Goal: Task Accomplishment & Management: Complete application form

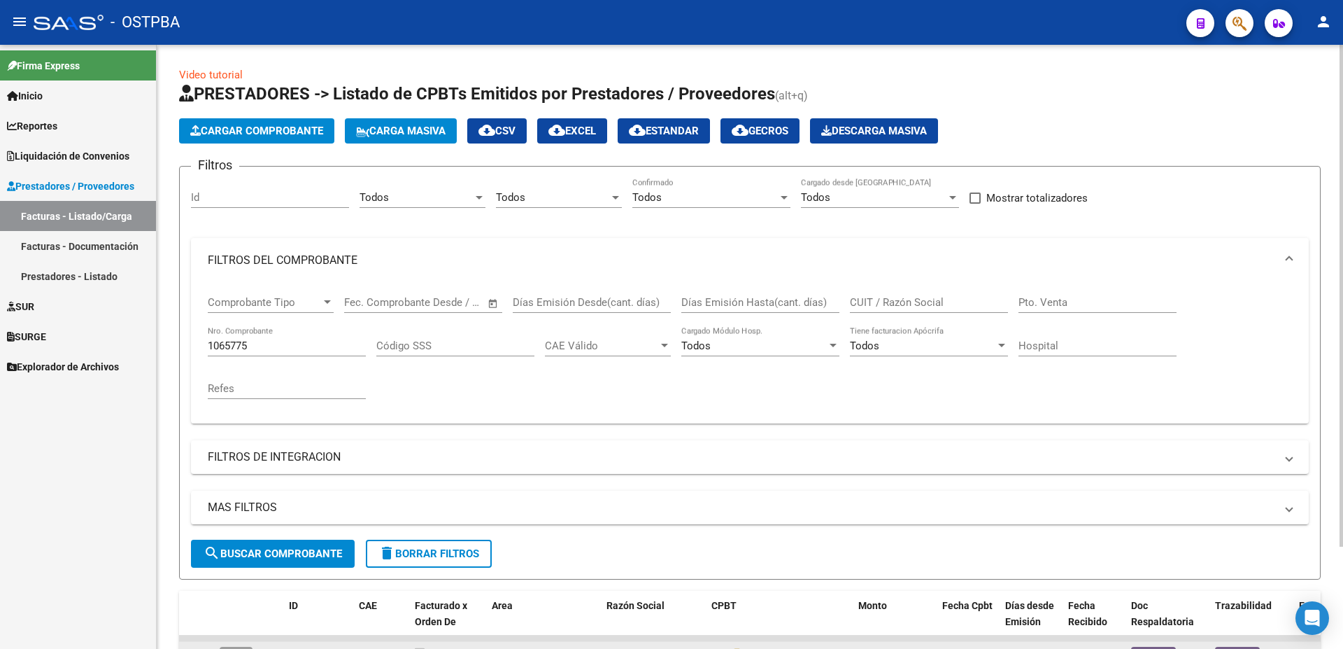
scroll to position [123, 0]
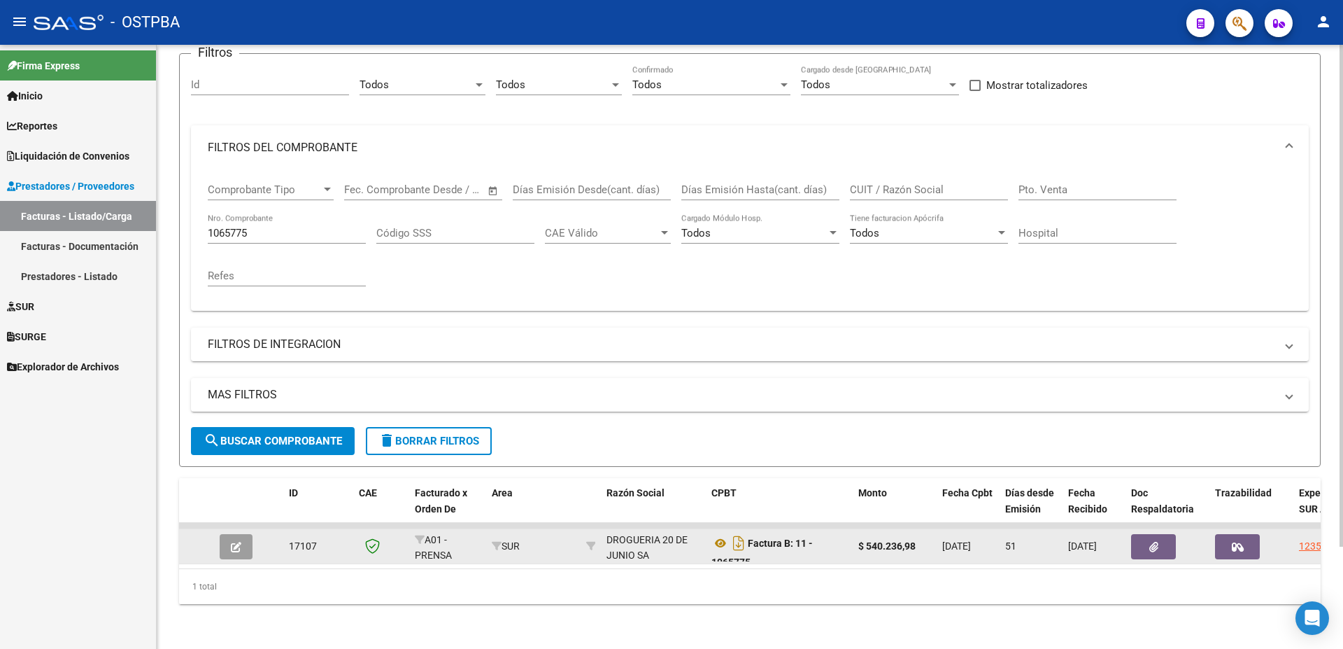
click at [235, 541] on icon "button" at bounding box center [236, 546] width 10 height 10
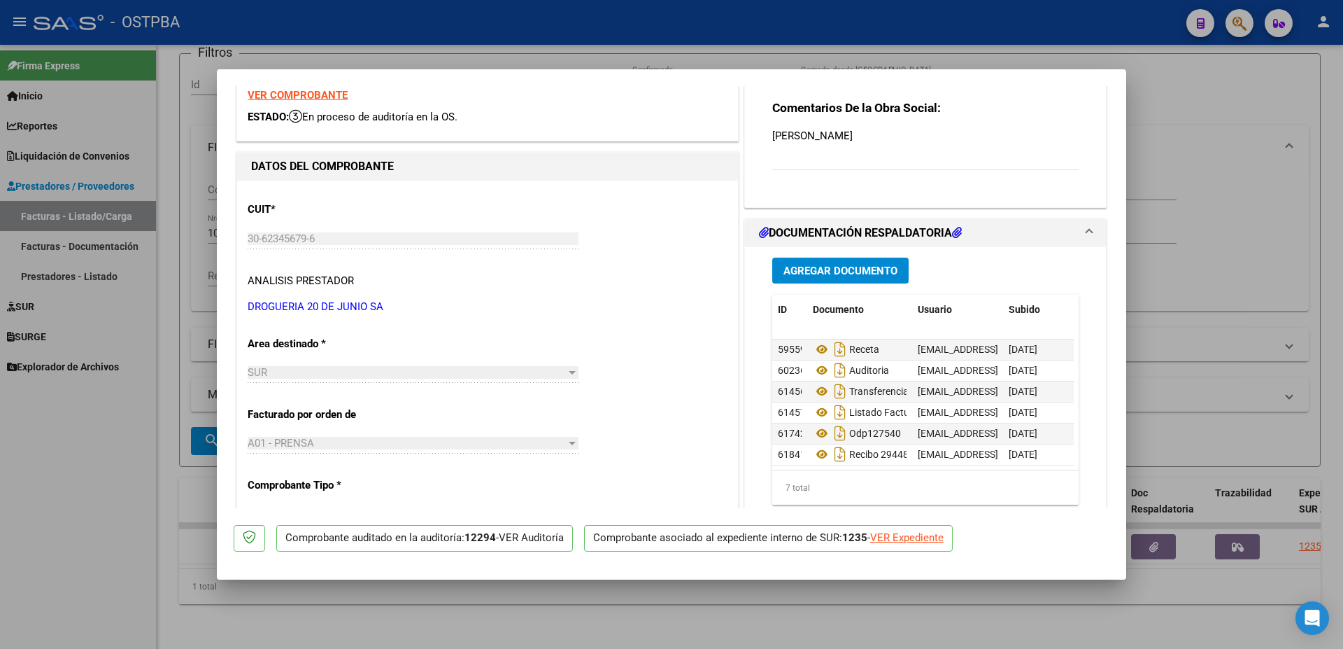
scroll to position [31, 0]
click at [628, 604] on div at bounding box center [671, 324] width 1343 height 649
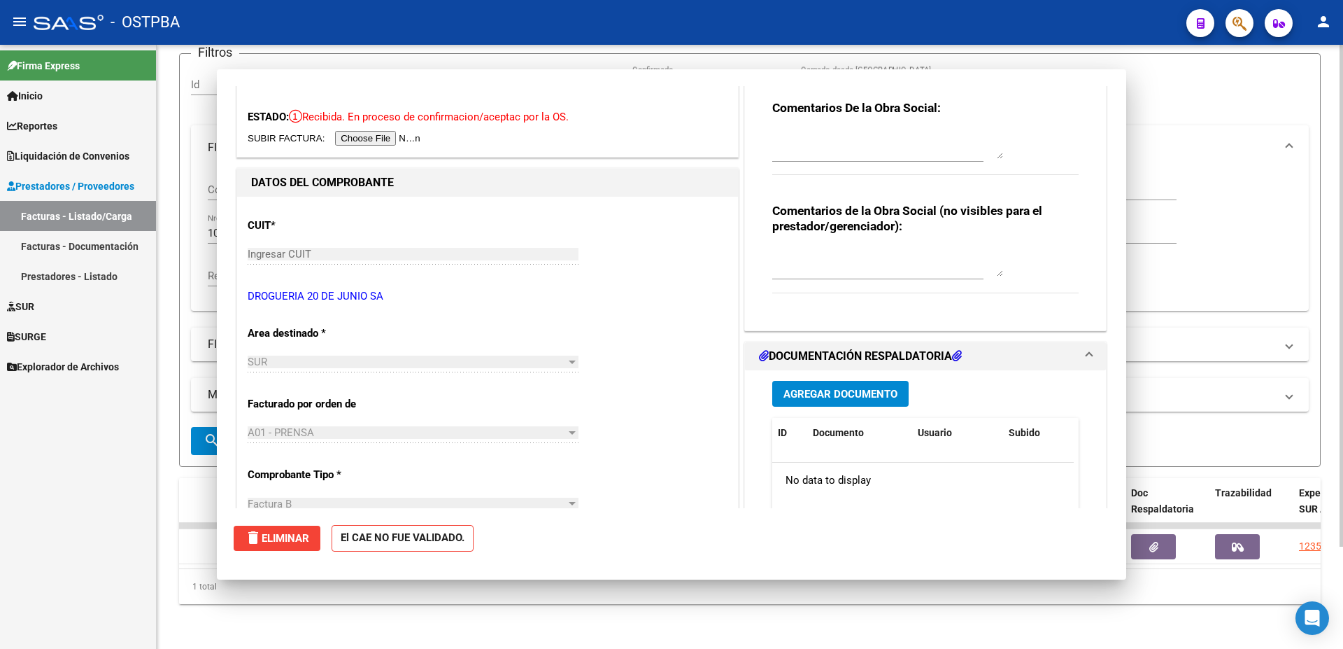
scroll to position [0, 0]
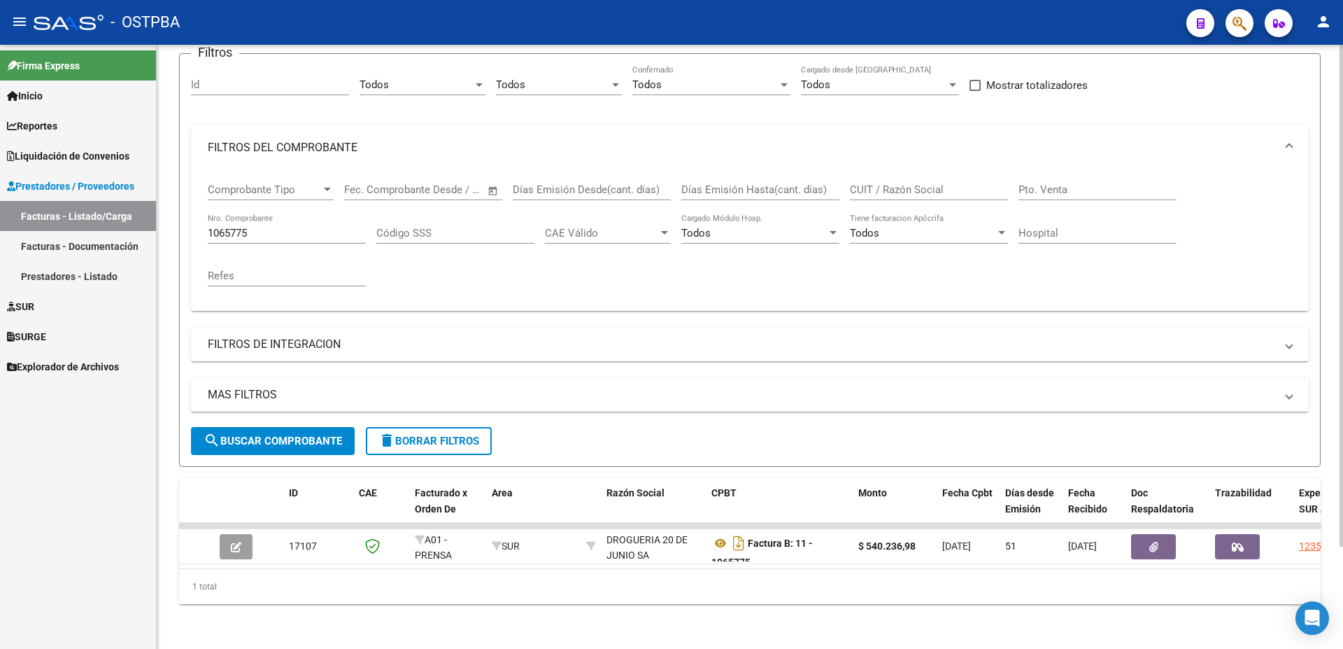
click at [302, 214] on div "1065775 Nro. Comprobante" at bounding box center [287, 228] width 158 height 30
type input "1065862"
click at [270, 434] on span "search Buscar Comprobante" at bounding box center [273, 440] width 139 height 13
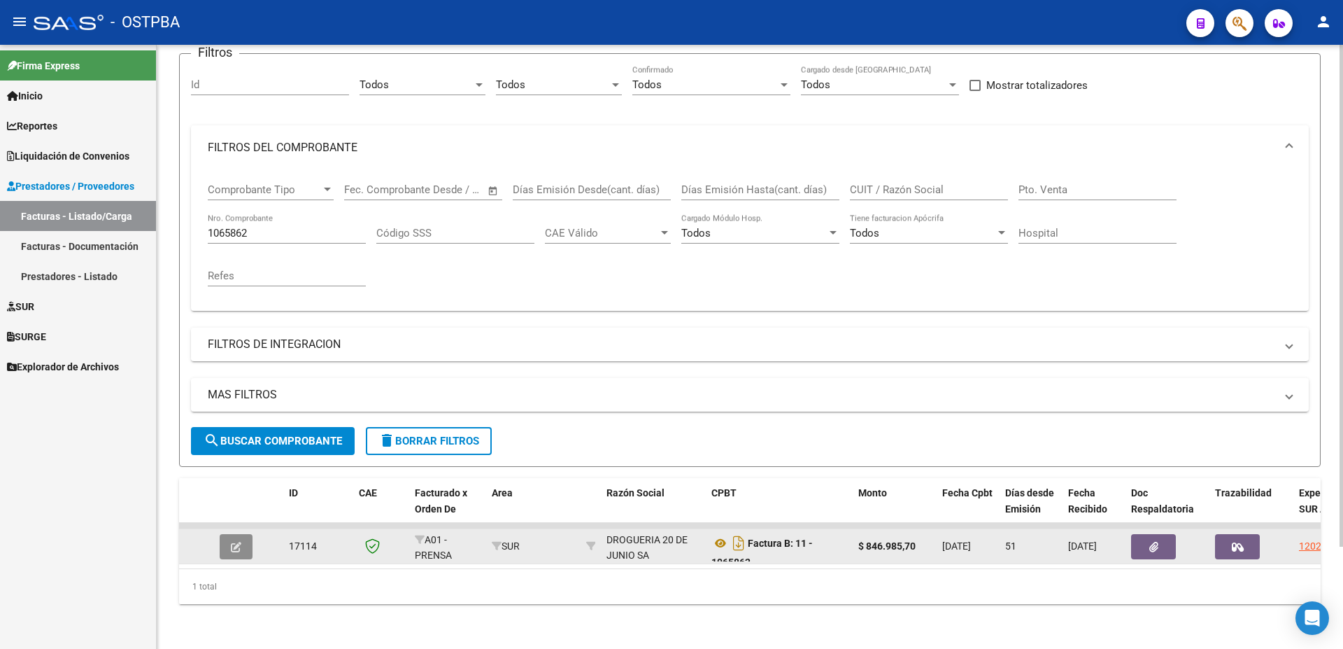
click at [236, 541] on icon "button" at bounding box center [236, 546] width 10 height 10
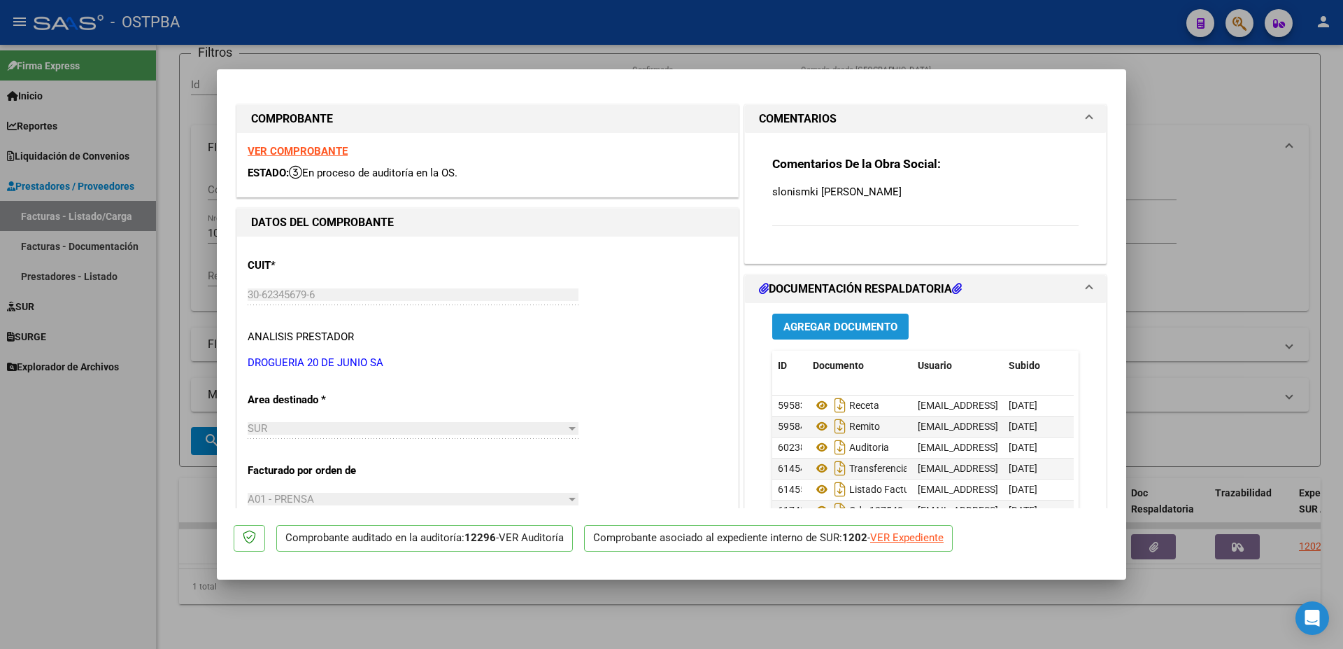
click at [807, 327] on span "Agregar Documento" at bounding box center [841, 326] width 114 height 13
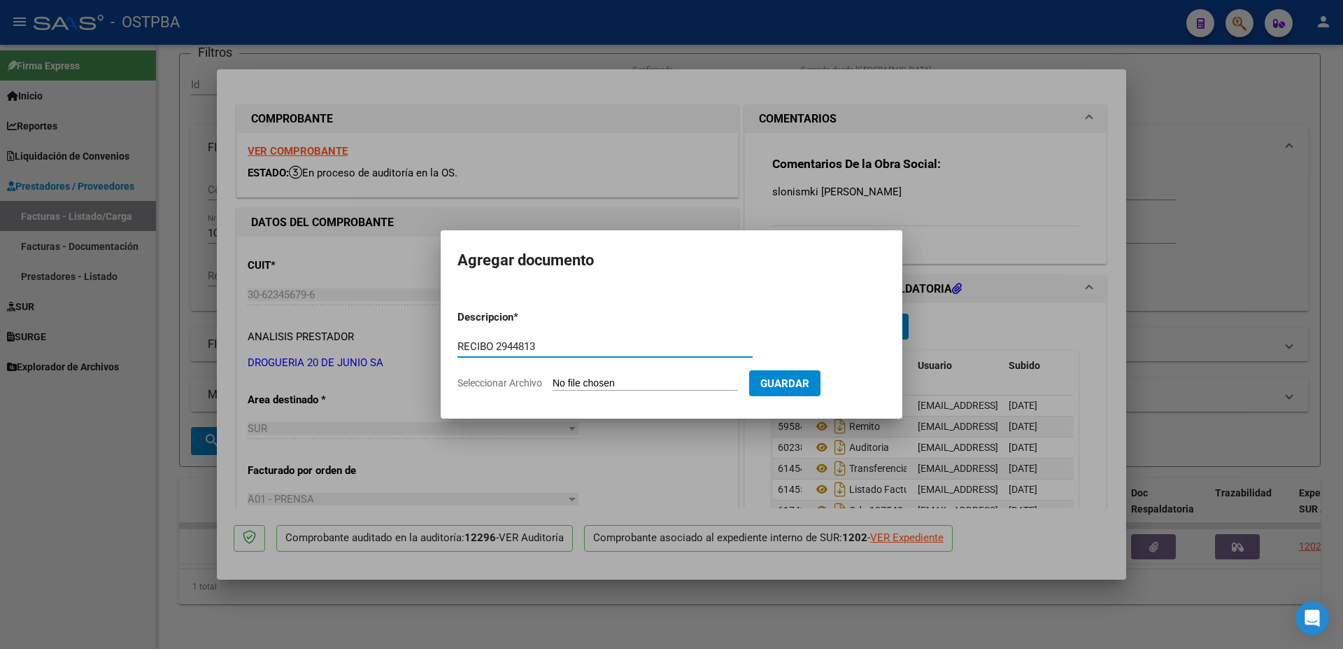
type input "RECIBO 2944813"
click at [609, 381] on input "Seleccionar Archivo" at bounding box center [645, 383] width 185 height 13
type input "C:\fakepath\IMG_20250910_0002.pdf"
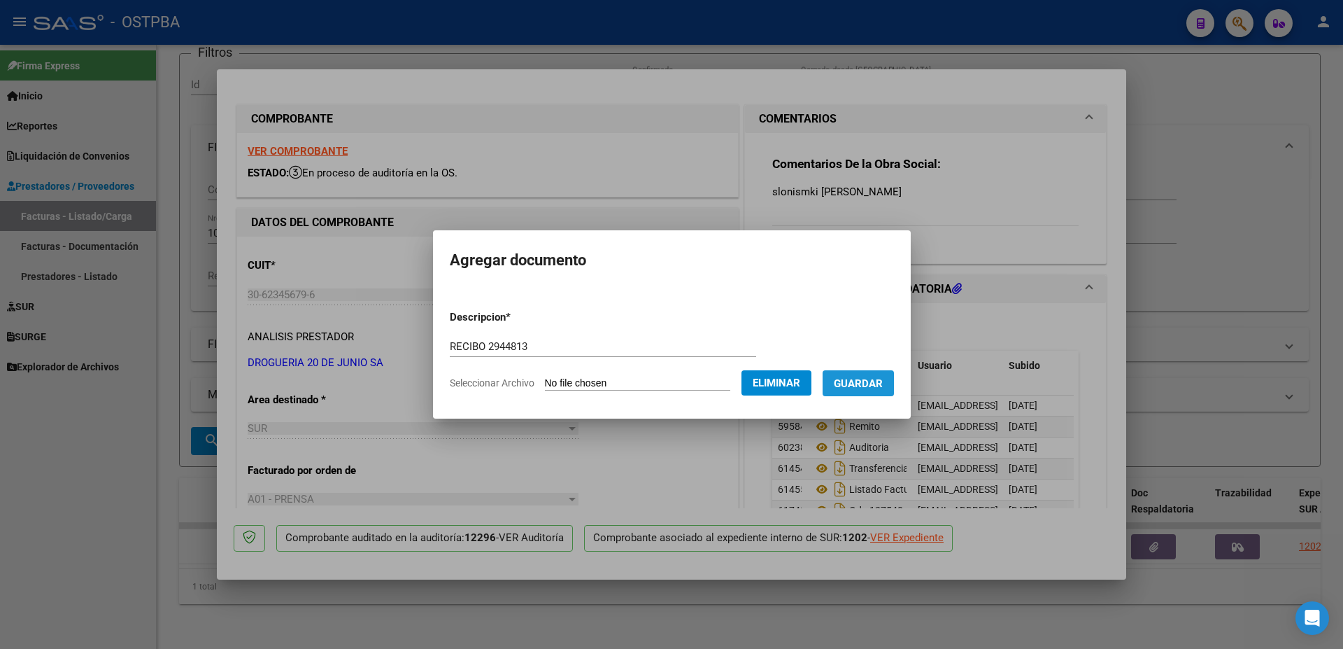
click at [874, 385] on span "Guardar" at bounding box center [858, 383] width 49 height 13
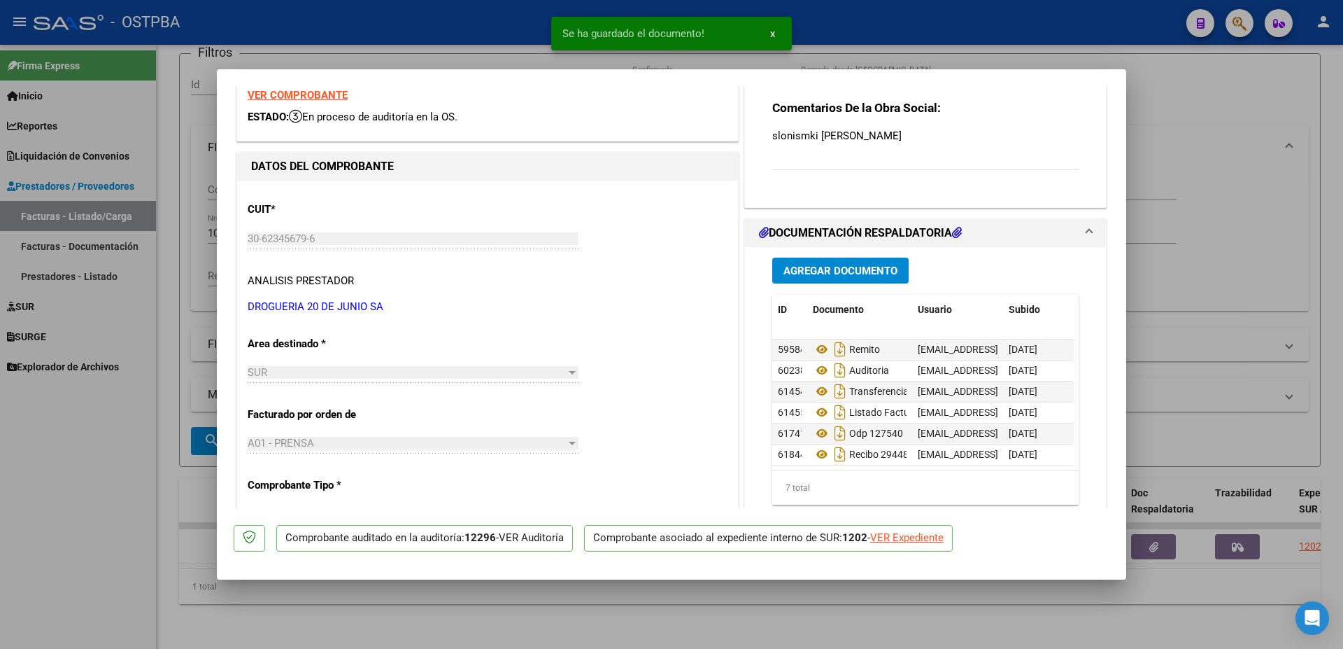
scroll to position [31, 0]
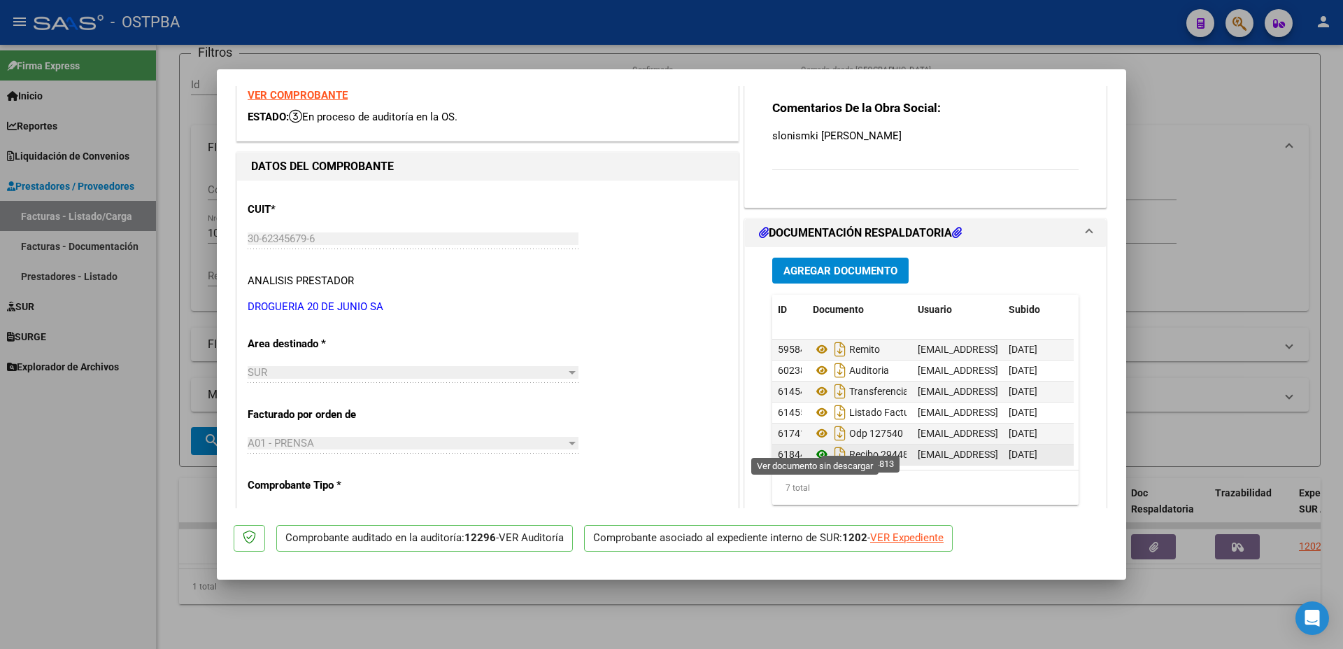
click at [818, 446] on icon at bounding box center [822, 454] width 18 height 17
click at [644, 612] on div at bounding box center [671, 324] width 1343 height 649
type input "$ 0,00"
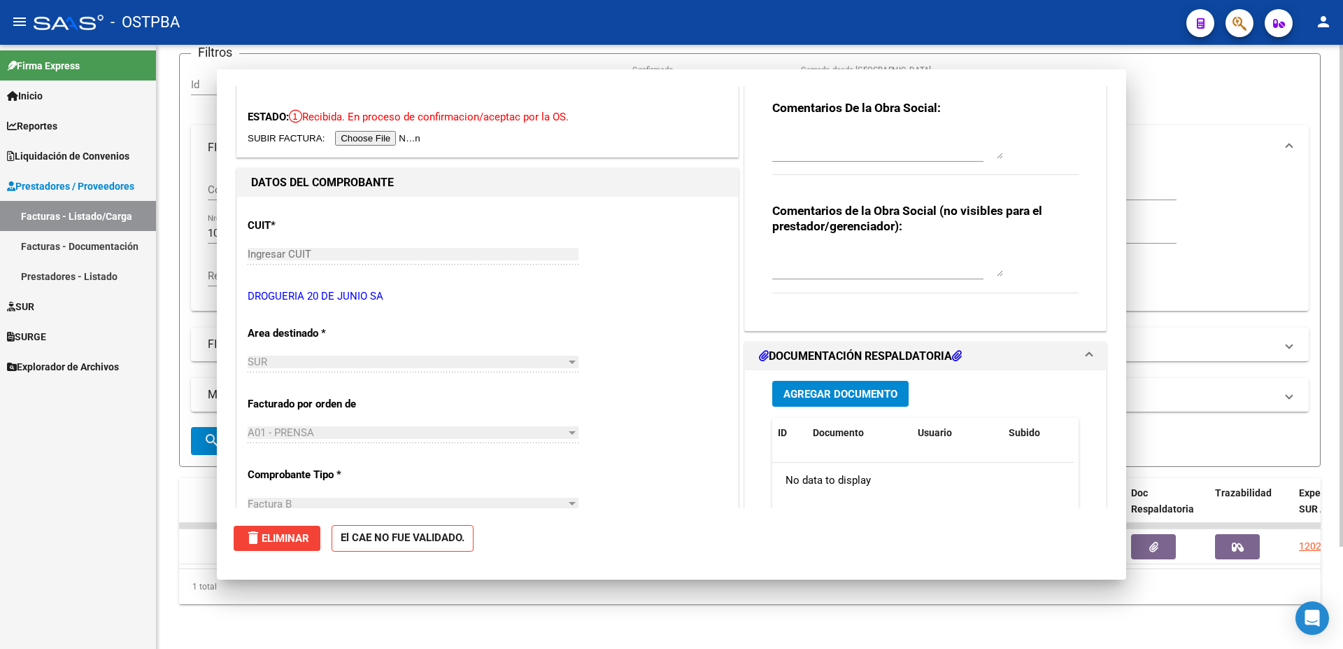
scroll to position [0, 0]
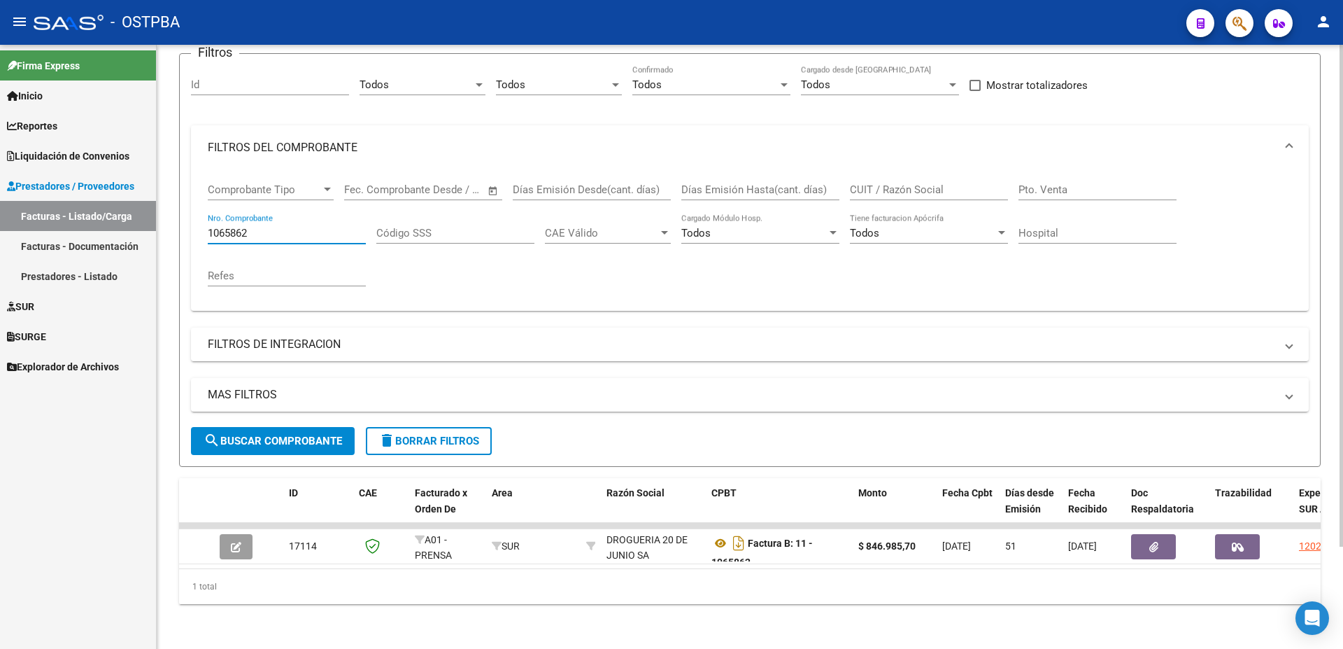
click at [313, 227] on input "1065862" at bounding box center [287, 233] width 158 height 13
type input "1065908"
click at [264, 434] on span "search Buscar Comprobante" at bounding box center [273, 440] width 139 height 13
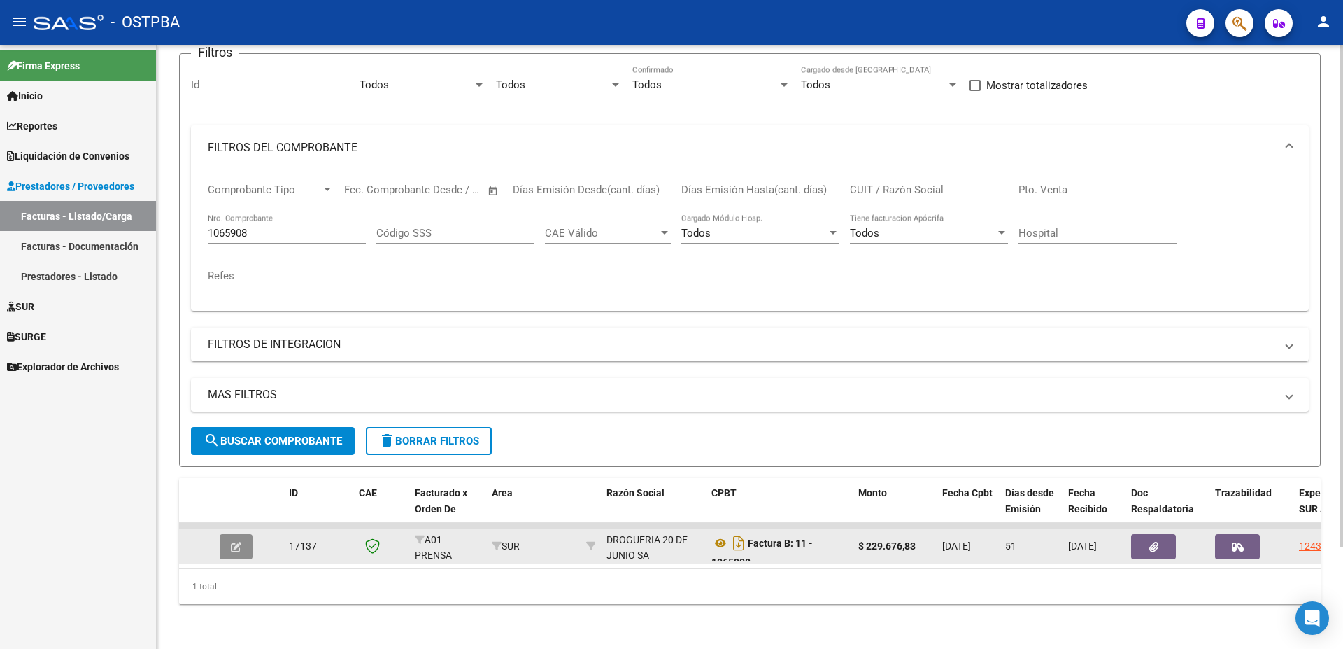
click at [236, 541] on icon "button" at bounding box center [236, 546] width 10 height 10
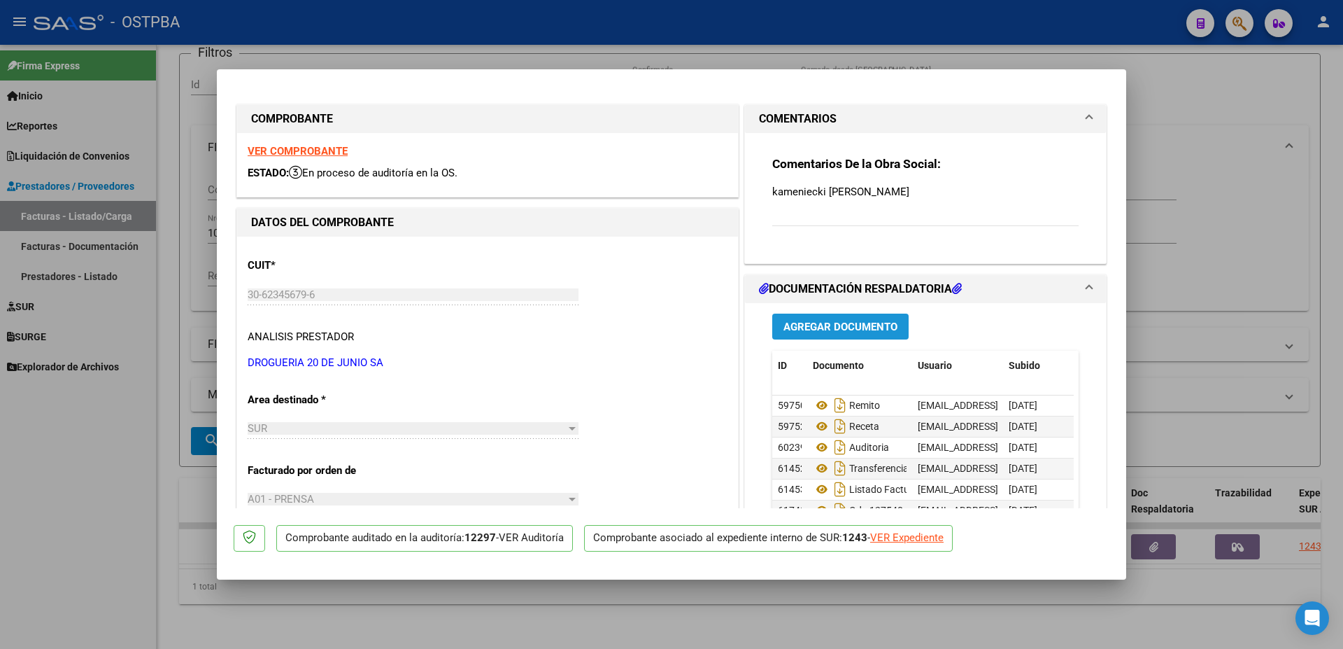
click at [807, 322] on span "Agregar Documento" at bounding box center [841, 326] width 114 height 13
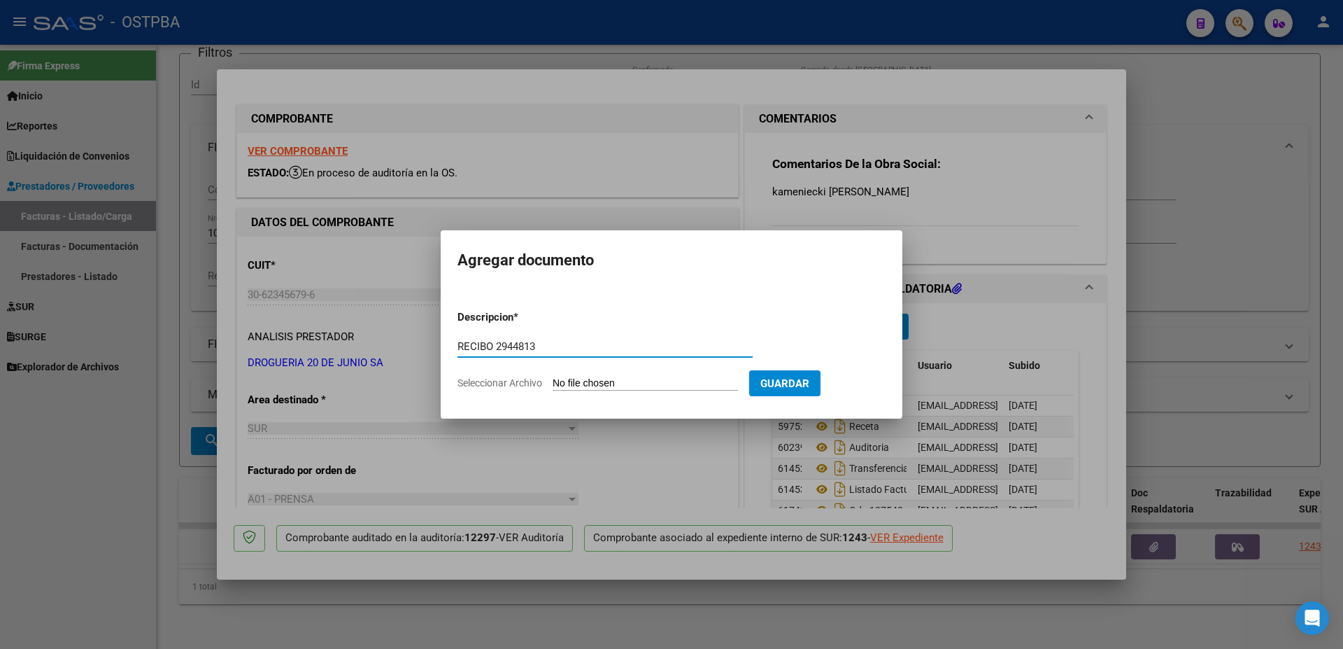
type input "RECIBO 2944813"
click at [636, 379] on input "Seleccionar Archivo" at bounding box center [645, 383] width 185 height 13
type input "C:\fakepath\IMG_20250910_0002.pdf"
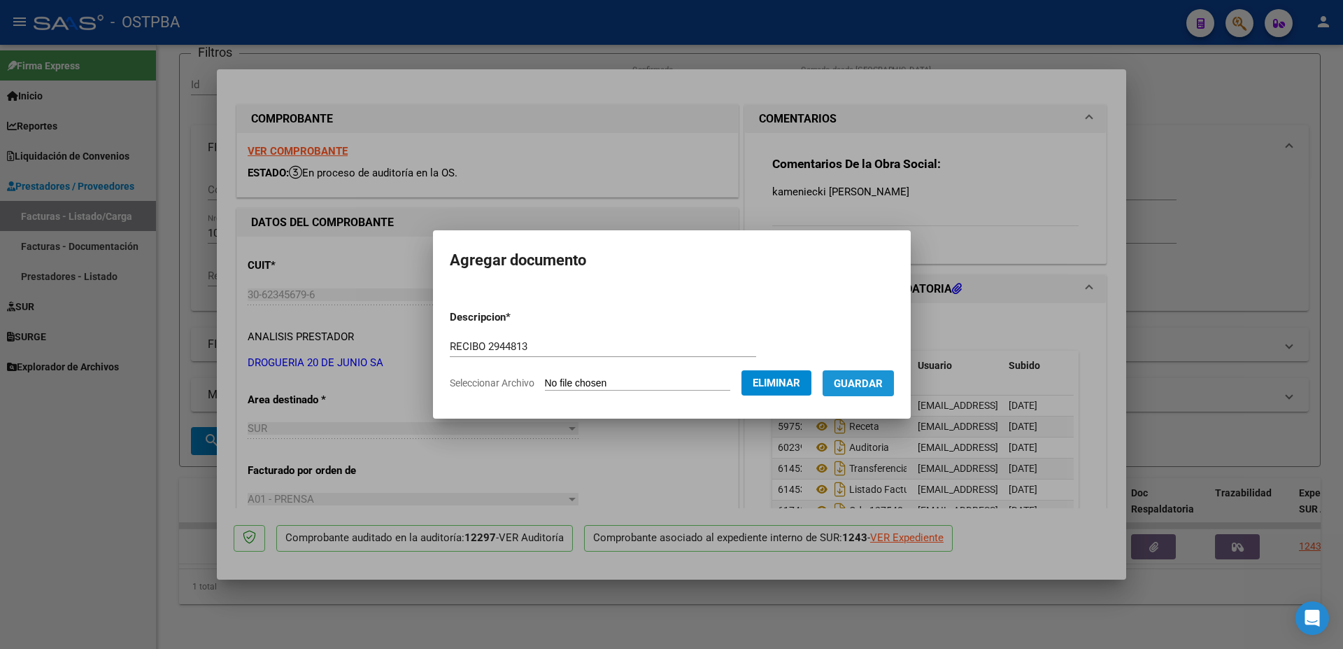
click at [877, 380] on span "Guardar" at bounding box center [858, 383] width 49 height 13
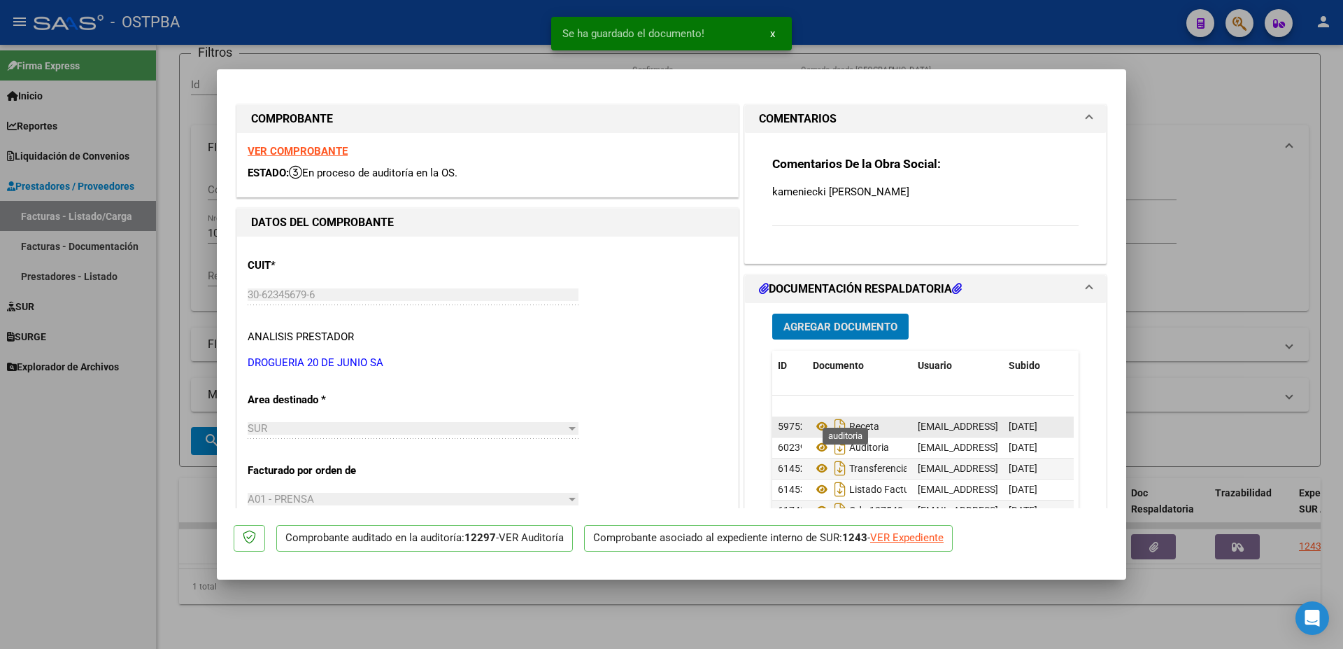
scroll to position [31, 0]
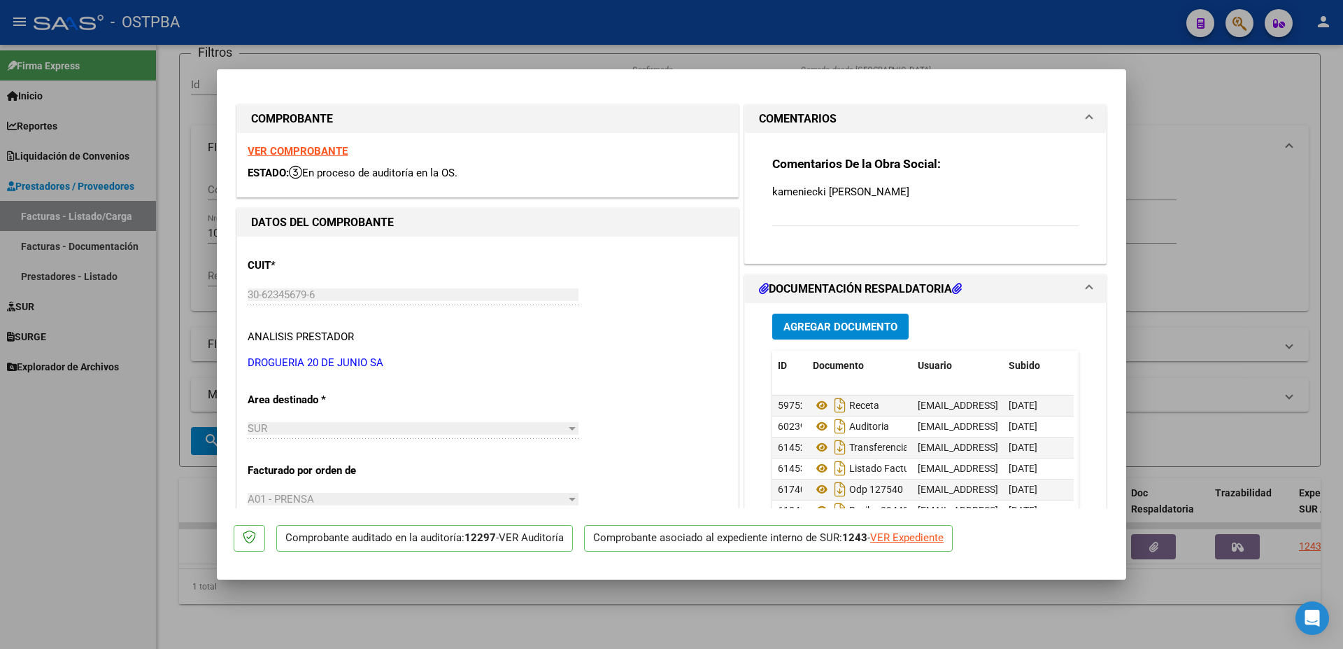
drag, startPoint x: 614, startPoint y: 625, endPoint x: 590, endPoint y: 537, distance: 90.6
click at [616, 616] on div at bounding box center [671, 324] width 1343 height 649
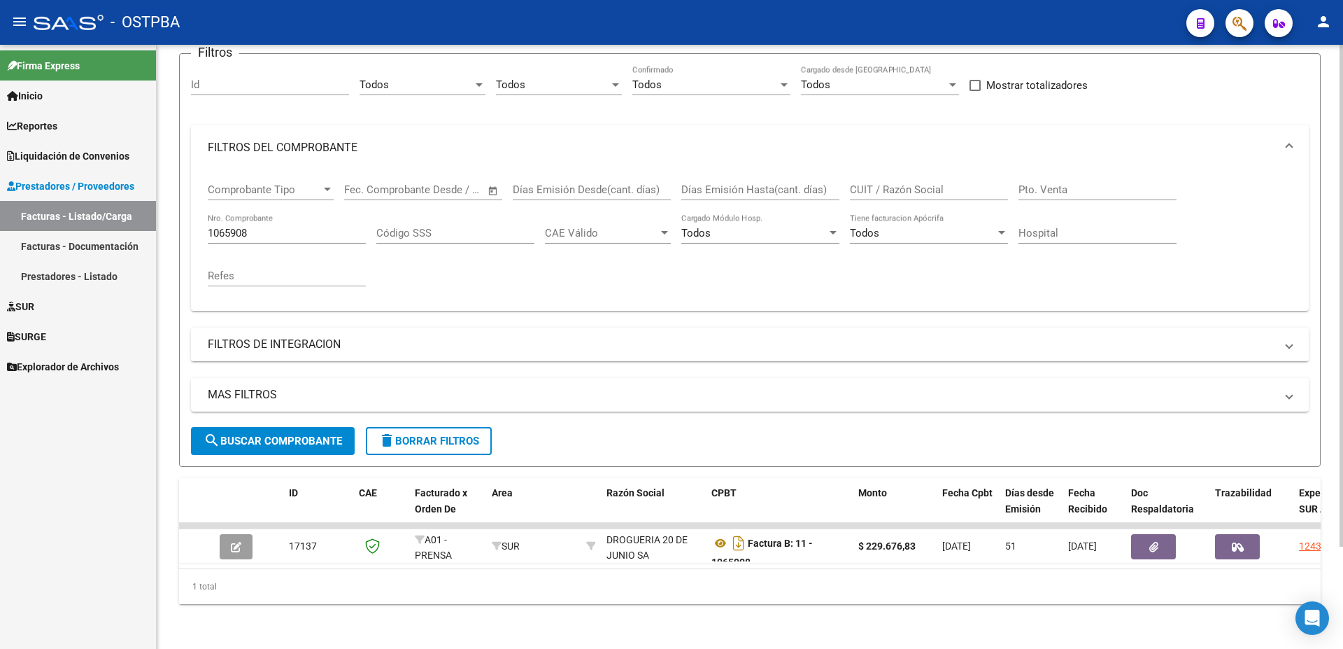
click at [339, 227] on input "1065908" at bounding box center [287, 233] width 158 height 13
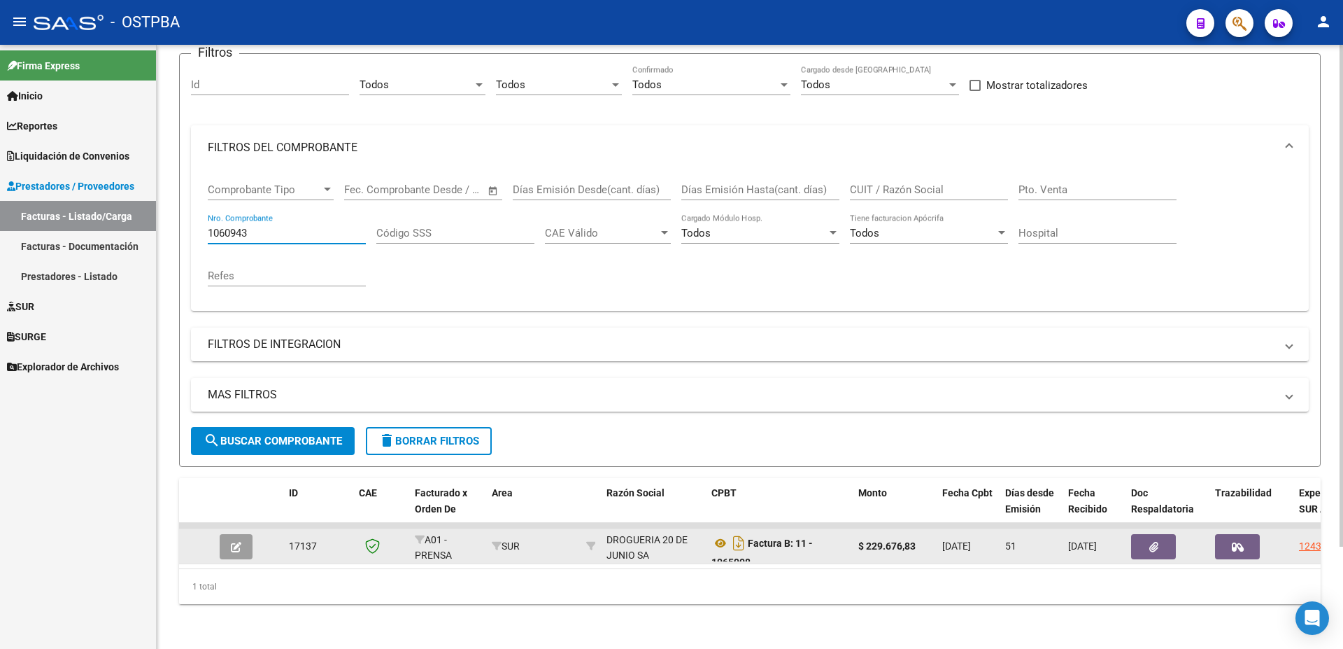
type input "1060943"
click at [232, 541] on button "button" at bounding box center [236, 546] width 33 height 25
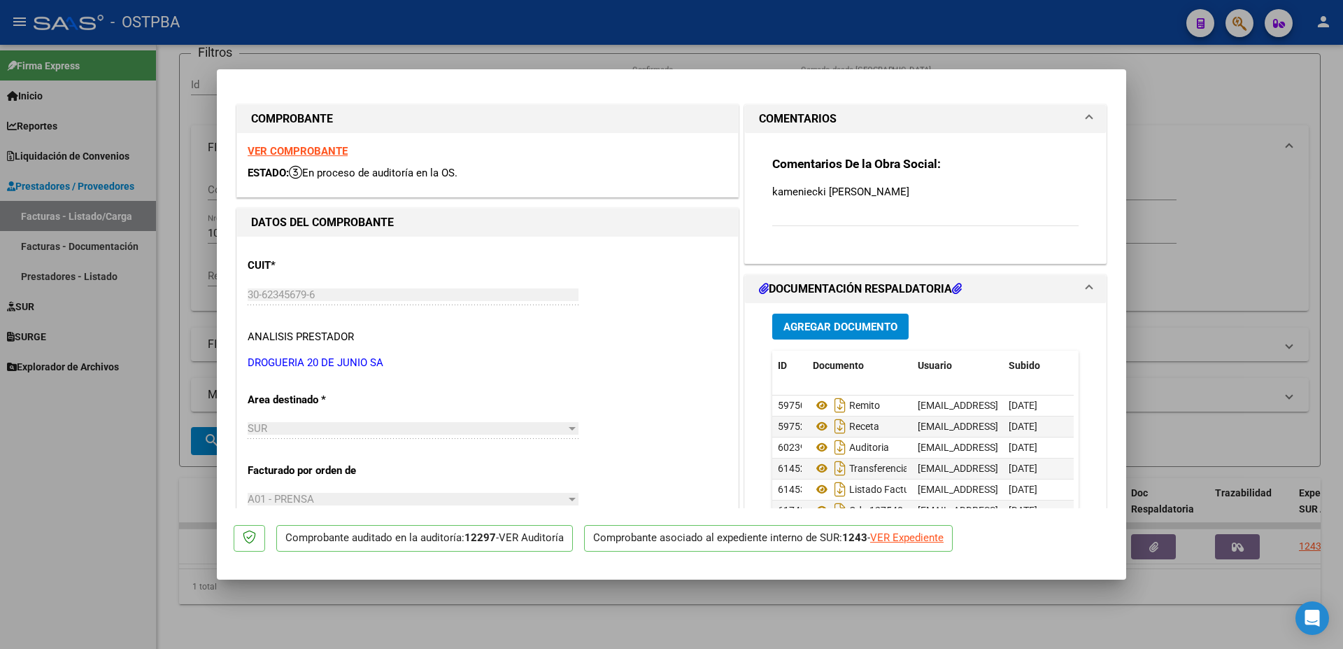
click at [398, 612] on div at bounding box center [671, 324] width 1343 height 649
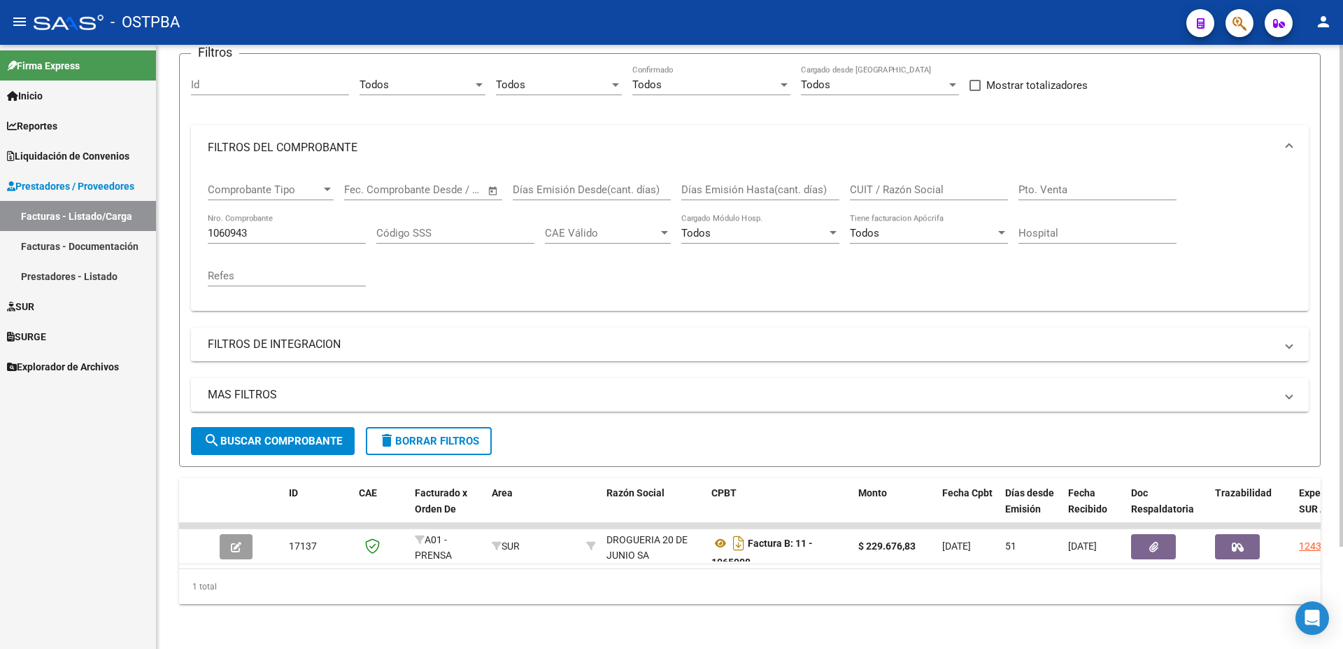
click at [267, 434] on span "search Buscar Comprobante" at bounding box center [273, 440] width 139 height 13
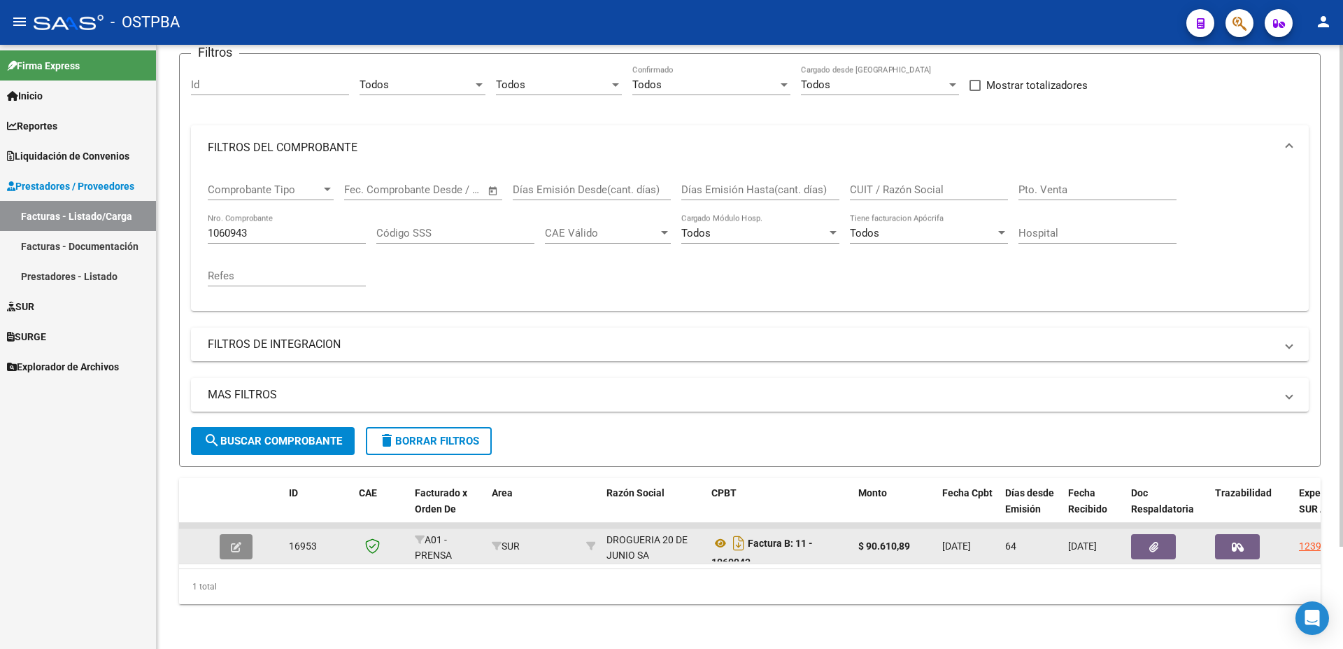
click at [237, 541] on icon "button" at bounding box center [236, 546] width 10 height 10
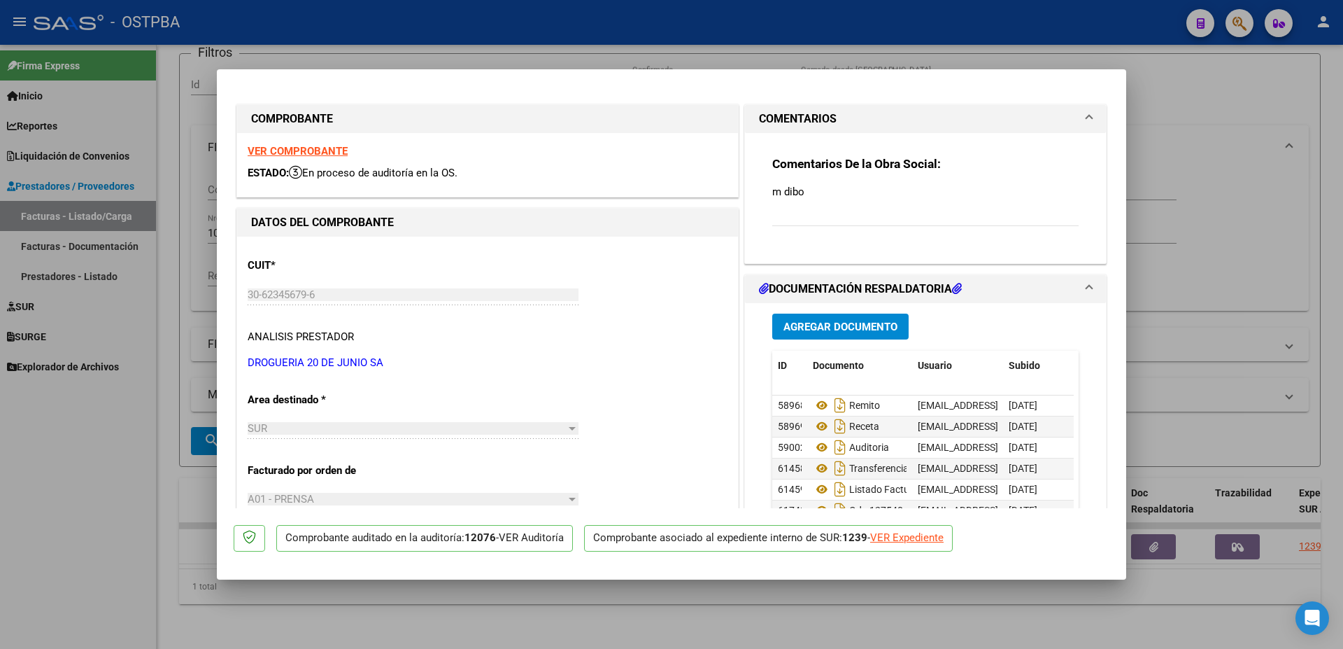
click at [826, 329] on span "Agregar Documento" at bounding box center [841, 326] width 114 height 13
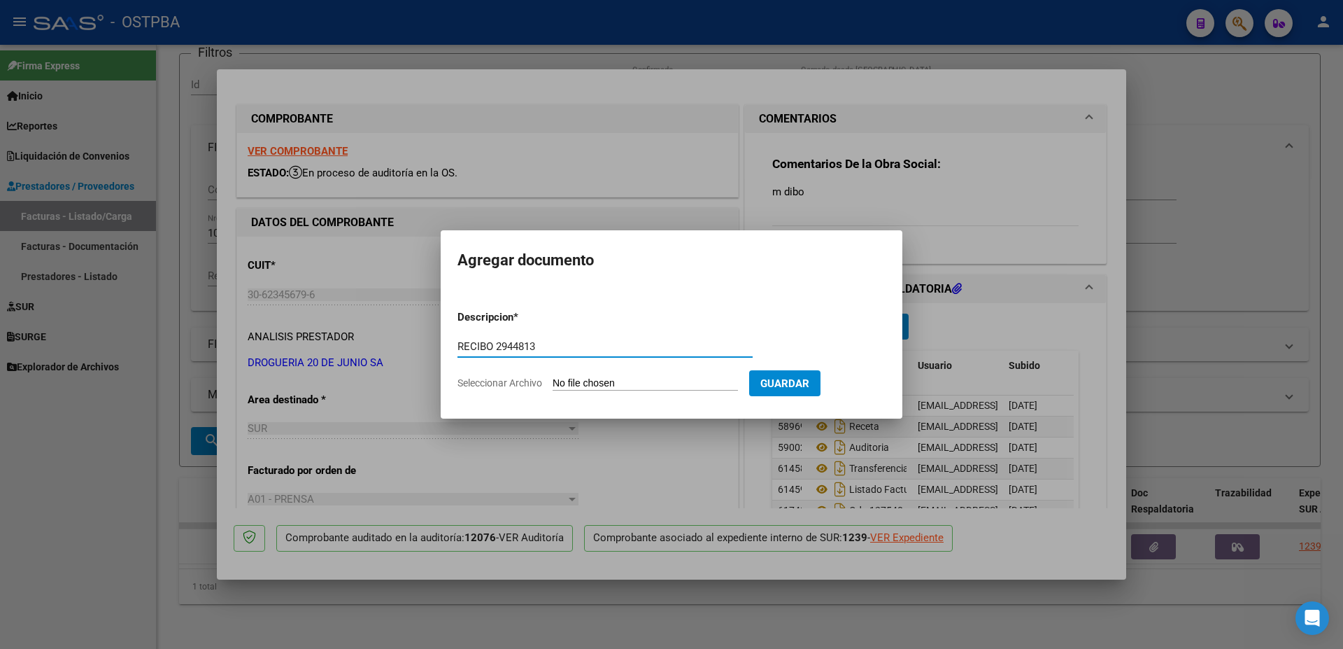
type input "RECIBO 2944813"
click at [595, 382] on input "Seleccionar Archivo" at bounding box center [645, 383] width 185 height 13
type input "C:\fakepath\IMG_20250910_0002.pdf"
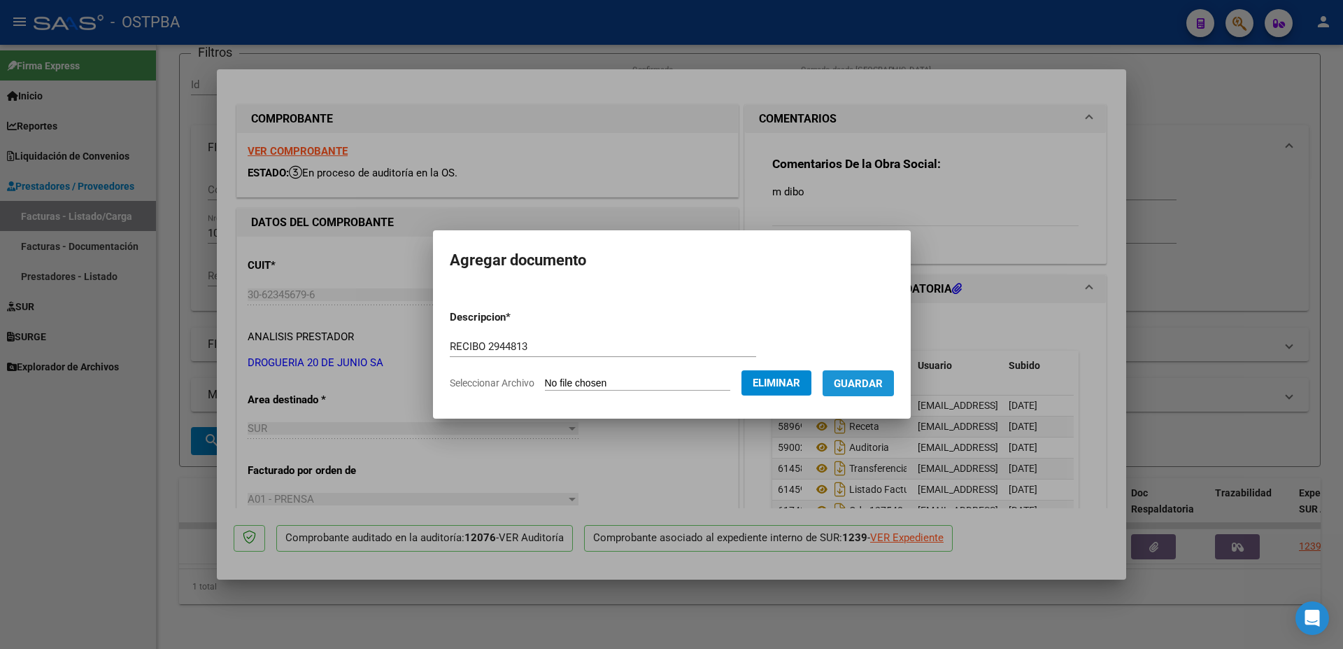
click at [882, 383] on span "Guardar" at bounding box center [858, 383] width 49 height 13
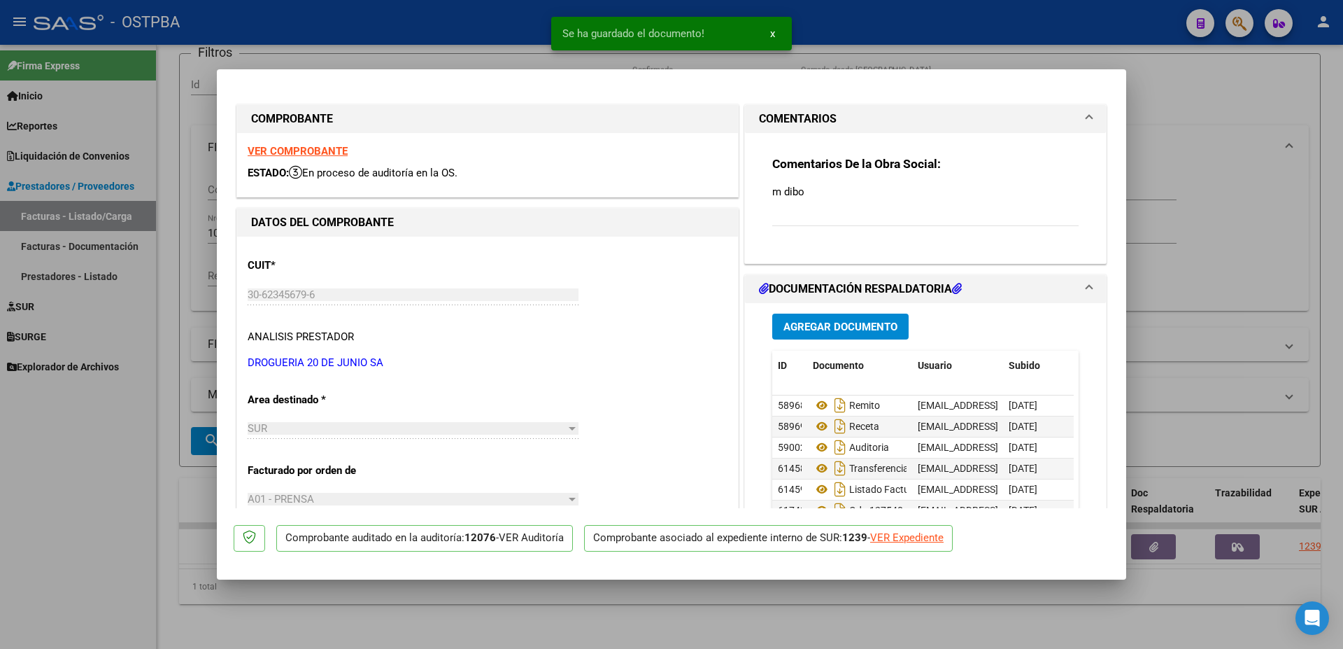
drag, startPoint x: 796, startPoint y: 609, endPoint x: 643, endPoint y: 518, distance: 177.8
click at [791, 594] on div at bounding box center [671, 324] width 1343 height 649
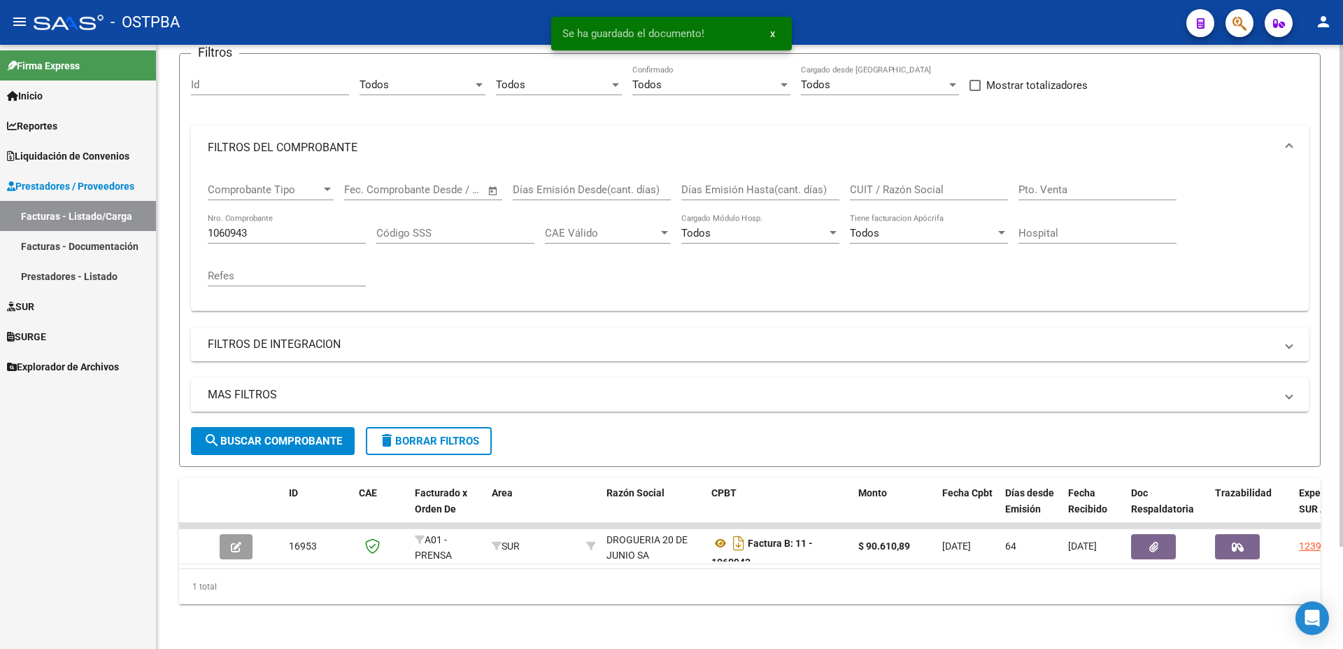
drag, startPoint x: 302, startPoint y: 221, endPoint x: 327, endPoint y: 244, distance: 34.2
click at [305, 227] on input "1060943" at bounding box center [287, 233] width 158 height 13
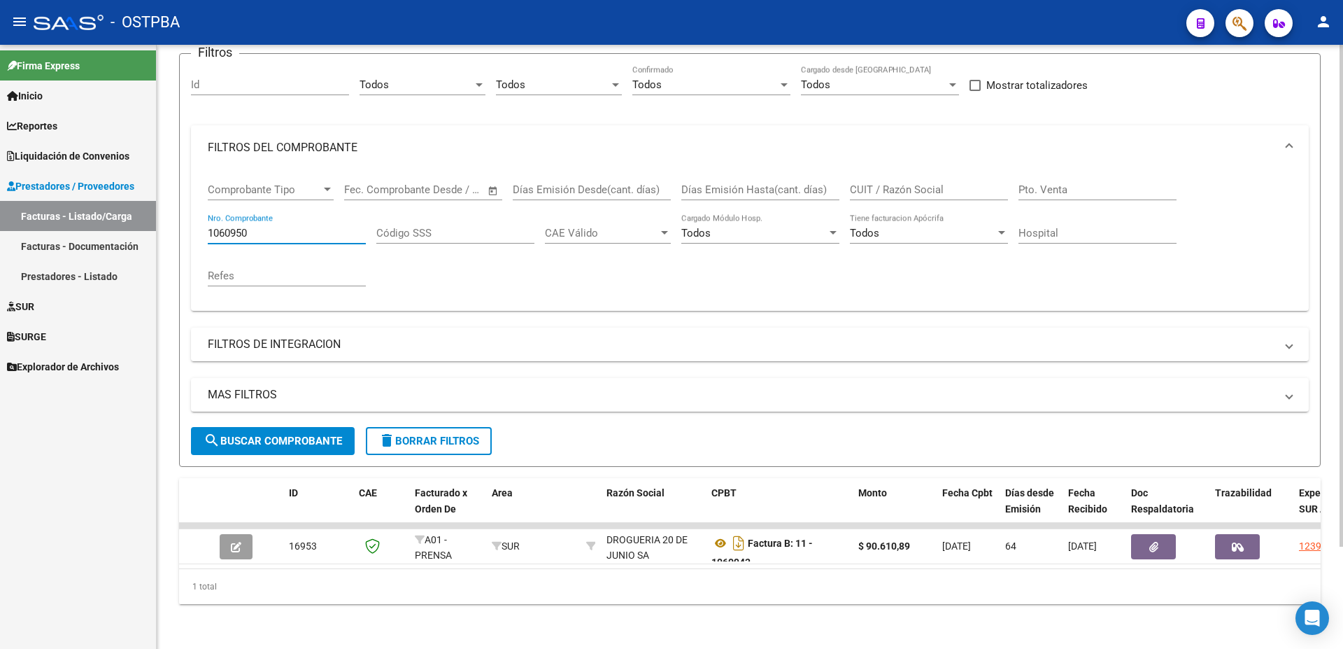
type input "1060950"
click at [269, 434] on span "search Buscar Comprobante" at bounding box center [273, 440] width 139 height 13
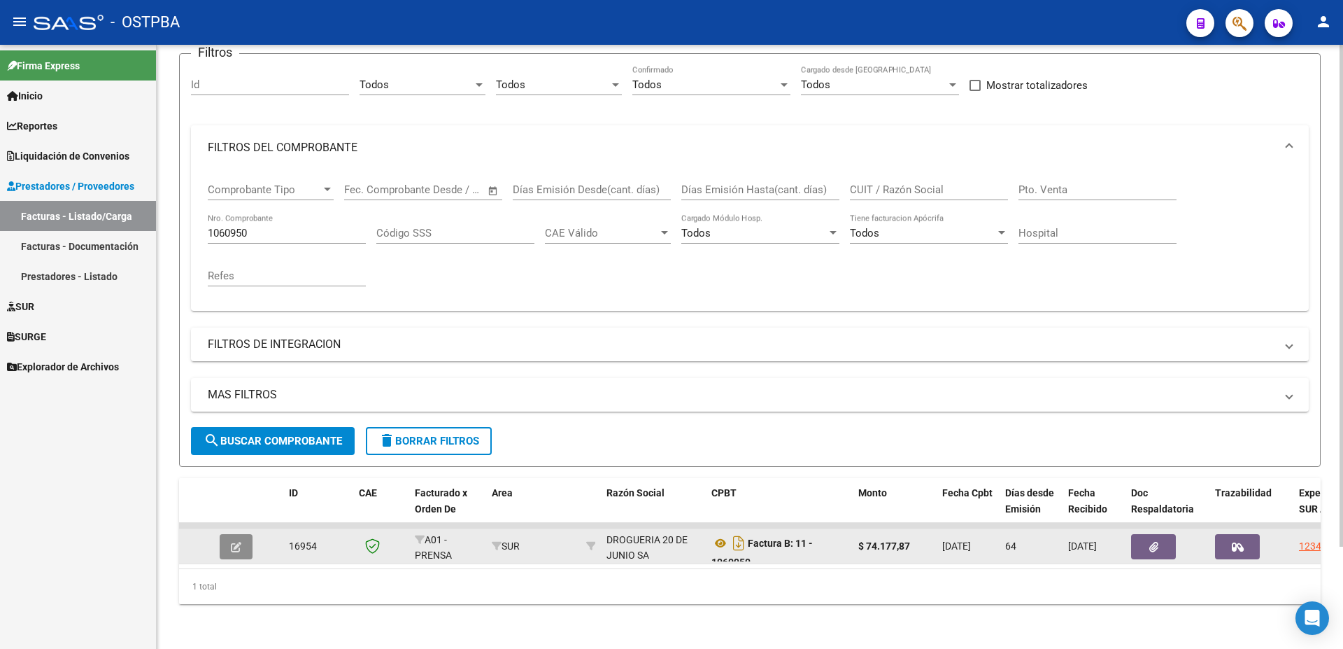
click at [232, 537] on button "button" at bounding box center [236, 546] width 33 height 25
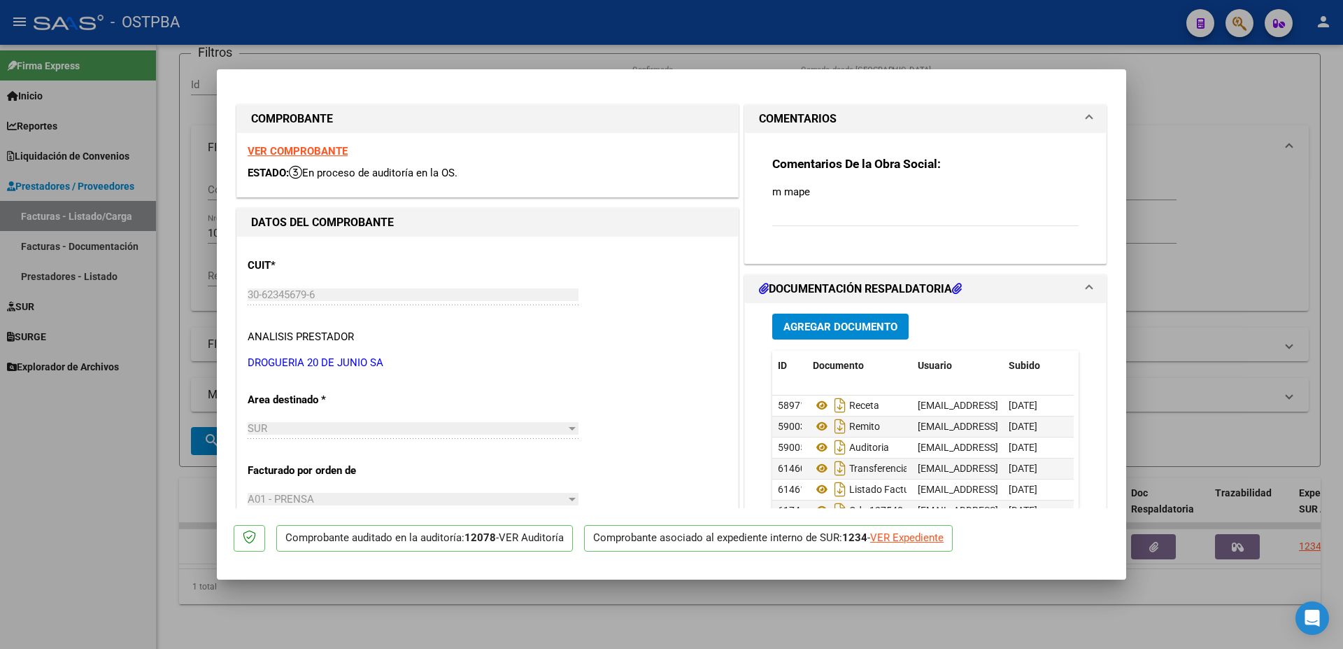
click at [854, 323] on span "Agregar Documento" at bounding box center [841, 326] width 114 height 13
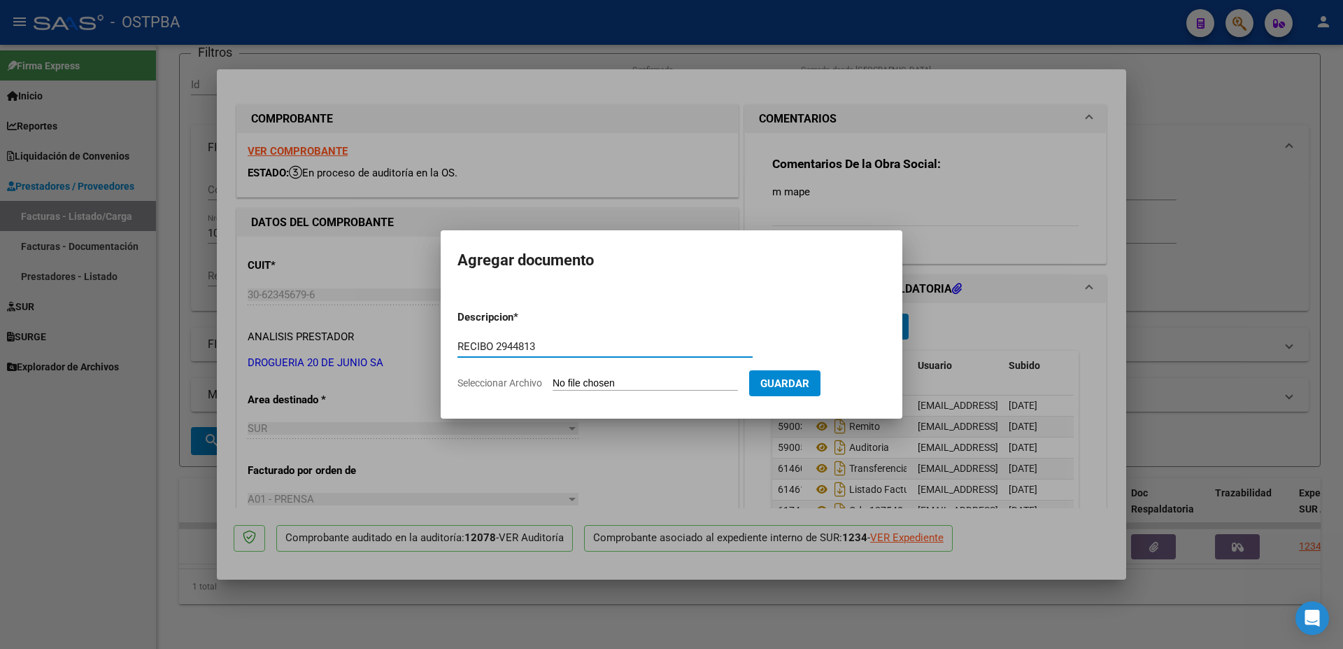
type input "RECIBO 2944813"
click at [607, 386] on input "Seleccionar Archivo" at bounding box center [645, 383] width 185 height 13
type input "C:\fakepath\IMG_20250910_0002.pdf"
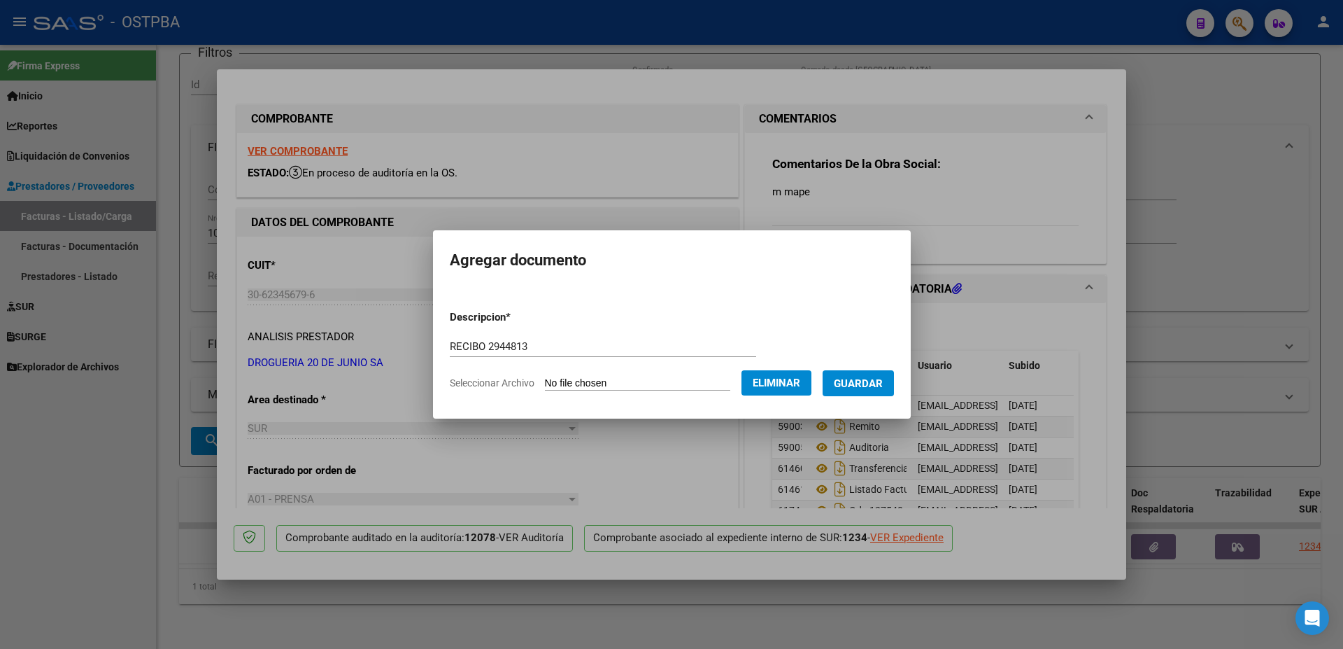
click at [883, 377] on span "Guardar" at bounding box center [858, 383] width 49 height 13
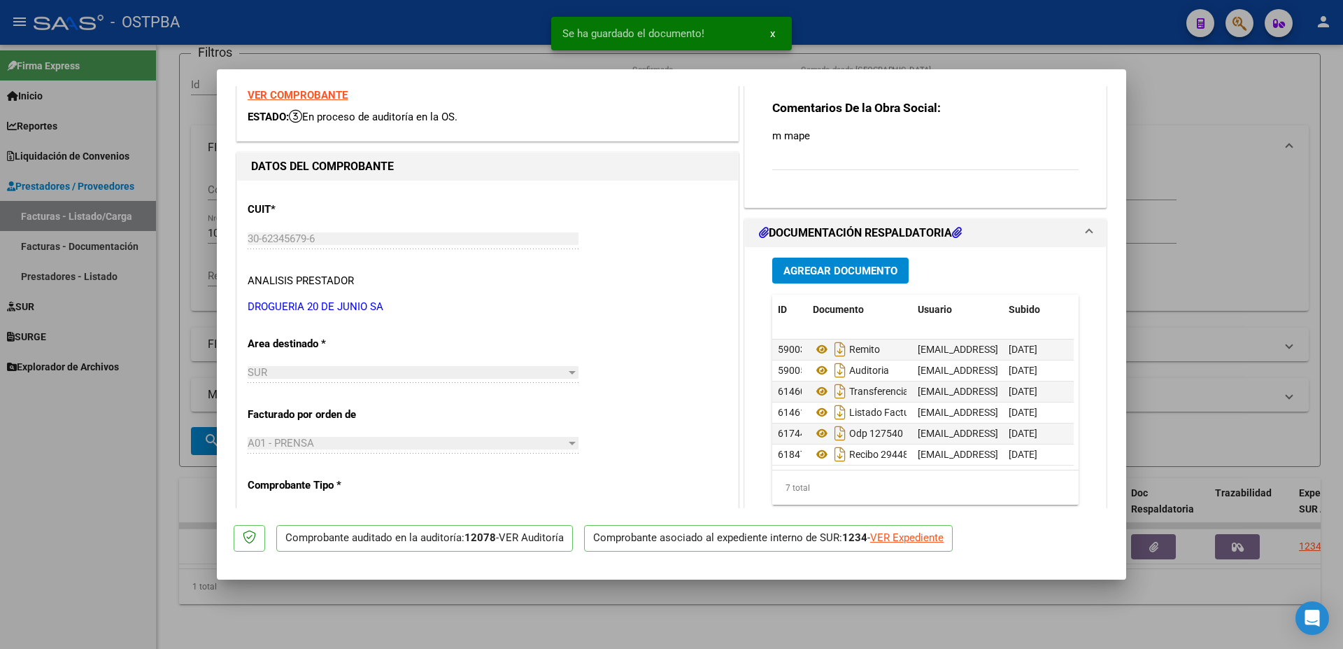
scroll to position [31, 0]
drag, startPoint x: 671, startPoint y: 611, endPoint x: 672, endPoint y: 602, distance: 9.2
click at [672, 609] on div at bounding box center [671, 324] width 1343 height 649
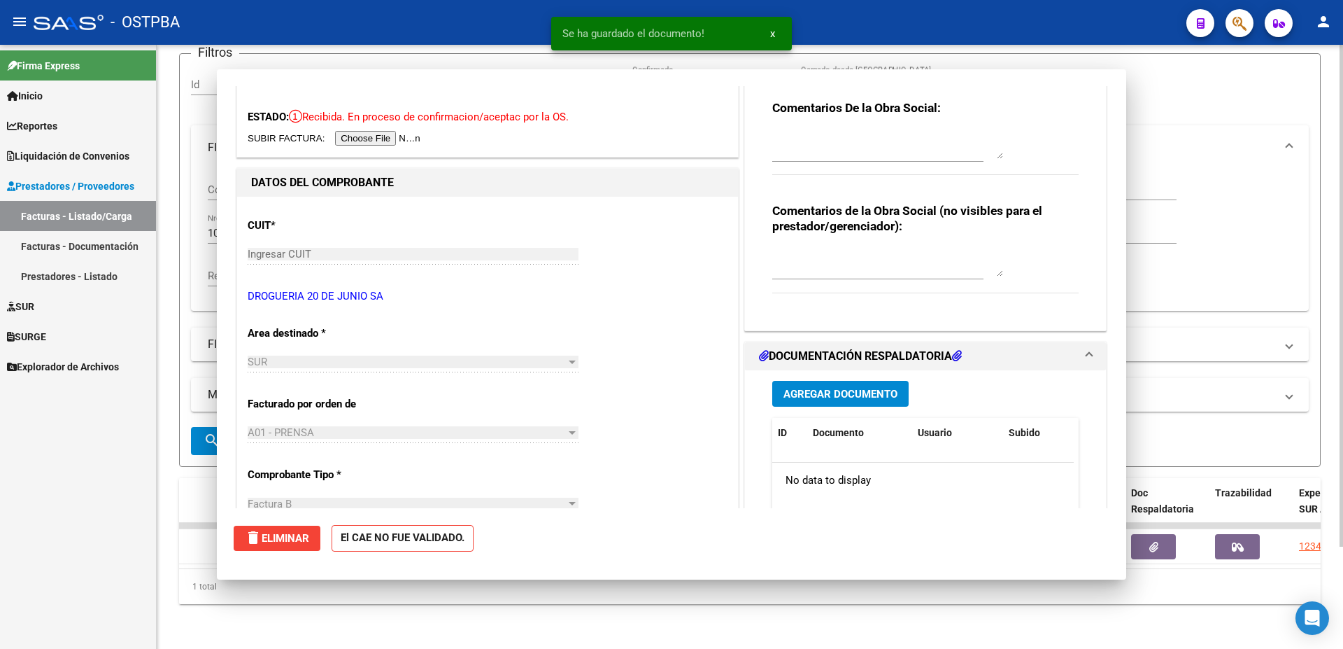
scroll to position [0, 0]
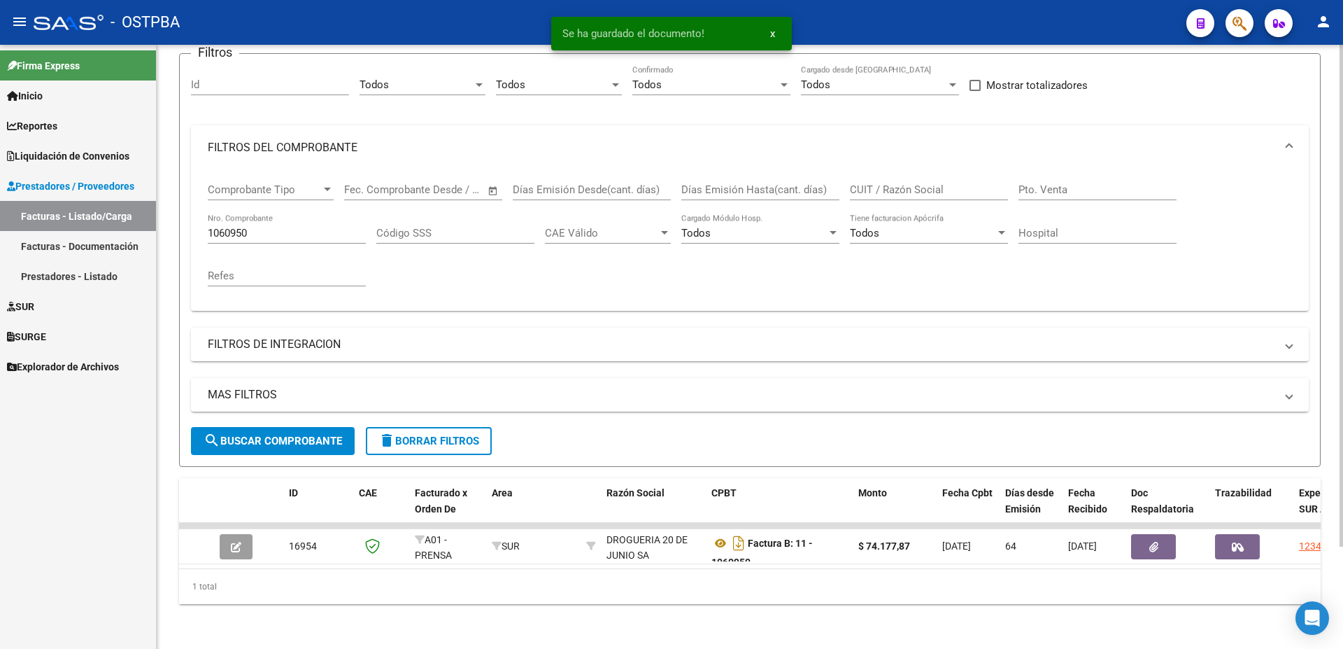
click at [327, 227] on input "1060950" at bounding box center [287, 233] width 158 height 13
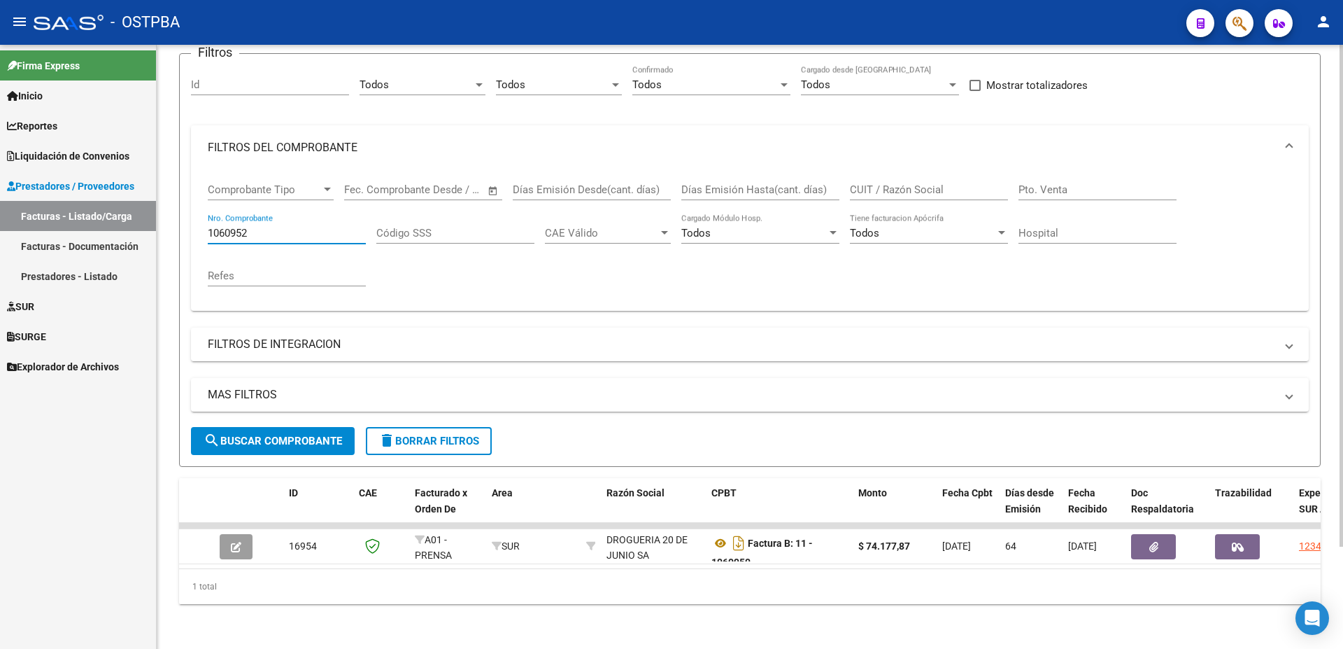
type input "1060952"
click at [257, 434] on span "search Buscar Comprobante" at bounding box center [273, 440] width 139 height 13
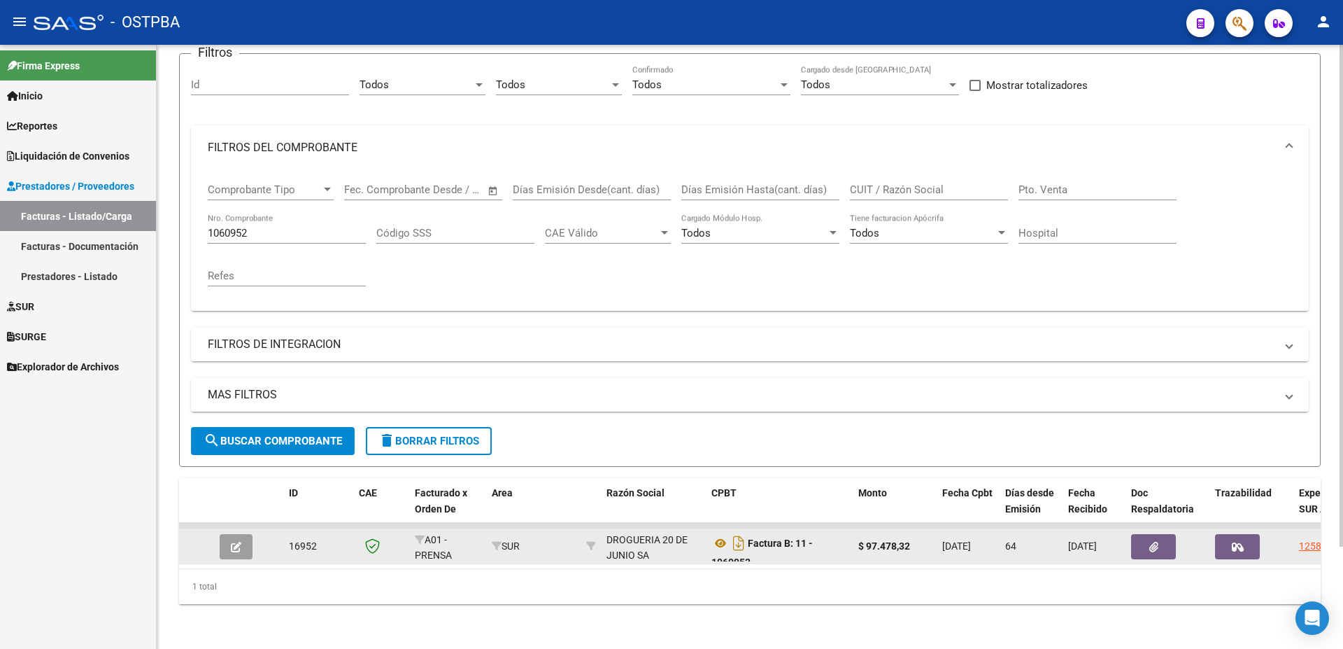
click at [244, 544] on button "button" at bounding box center [236, 546] width 33 height 25
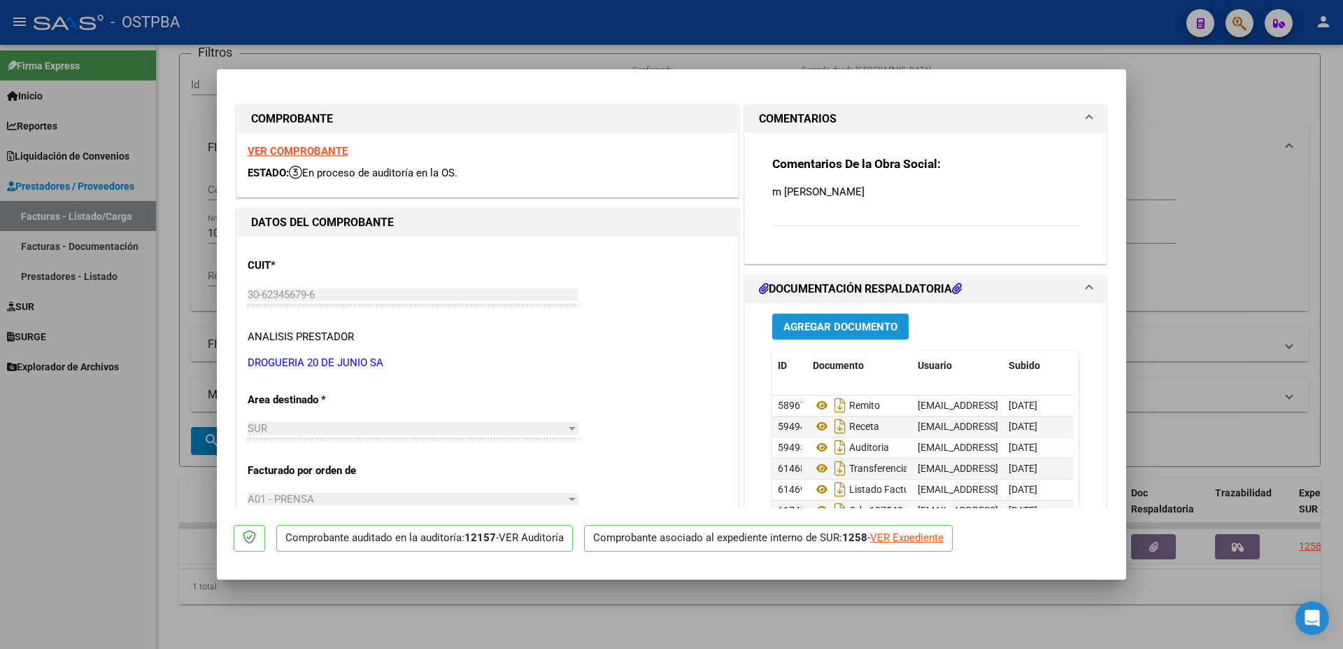
click at [821, 323] on span "Agregar Documento" at bounding box center [841, 326] width 114 height 13
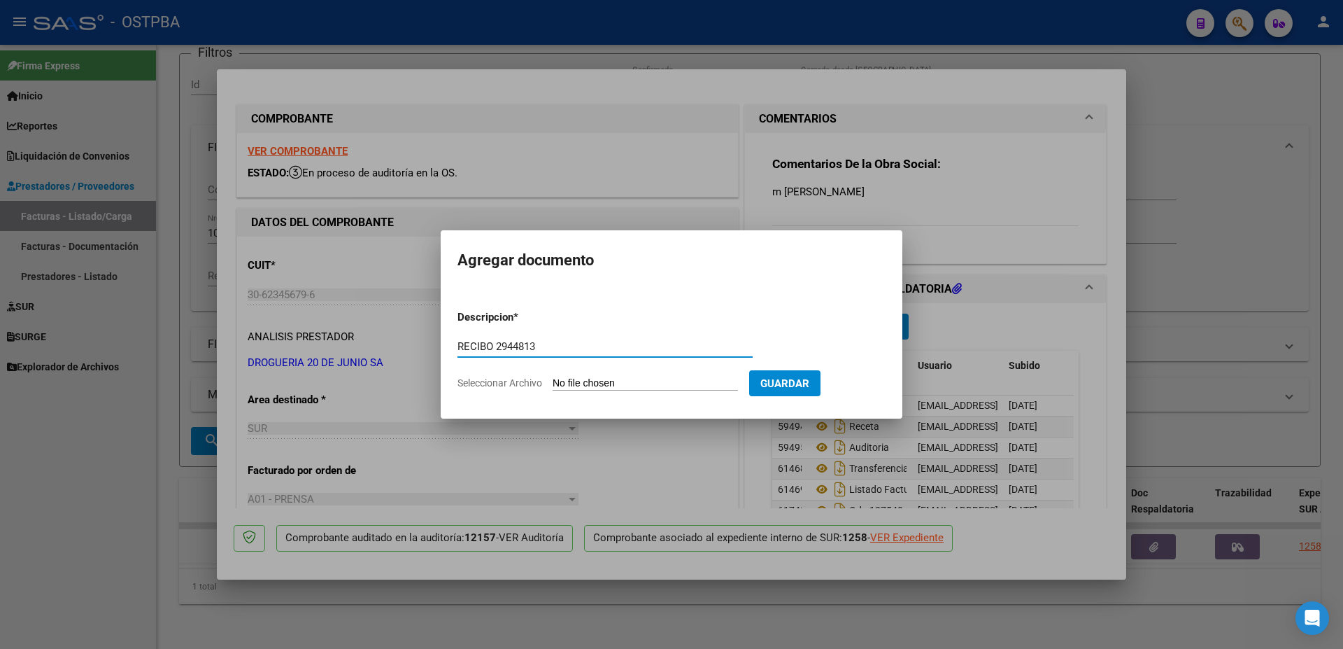
type input "RECIBO 2944813"
click at [596, 381] on input "Seleccionar Archivo" at bounding box center [645, 383] width 185 height 13
type input "C:\fakepath\IMG_20250910_0002.pdf"
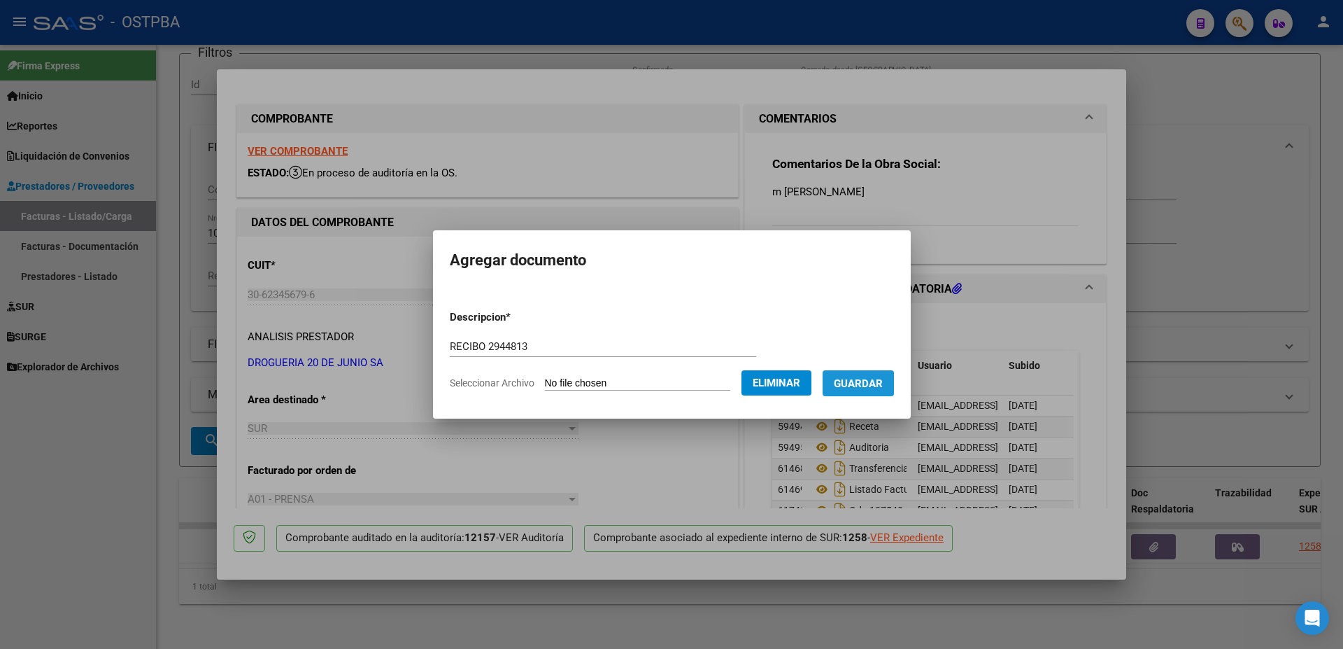
click at [872, 384] on span "Guardar" at bounding box center [858, 383] width 49 height 13
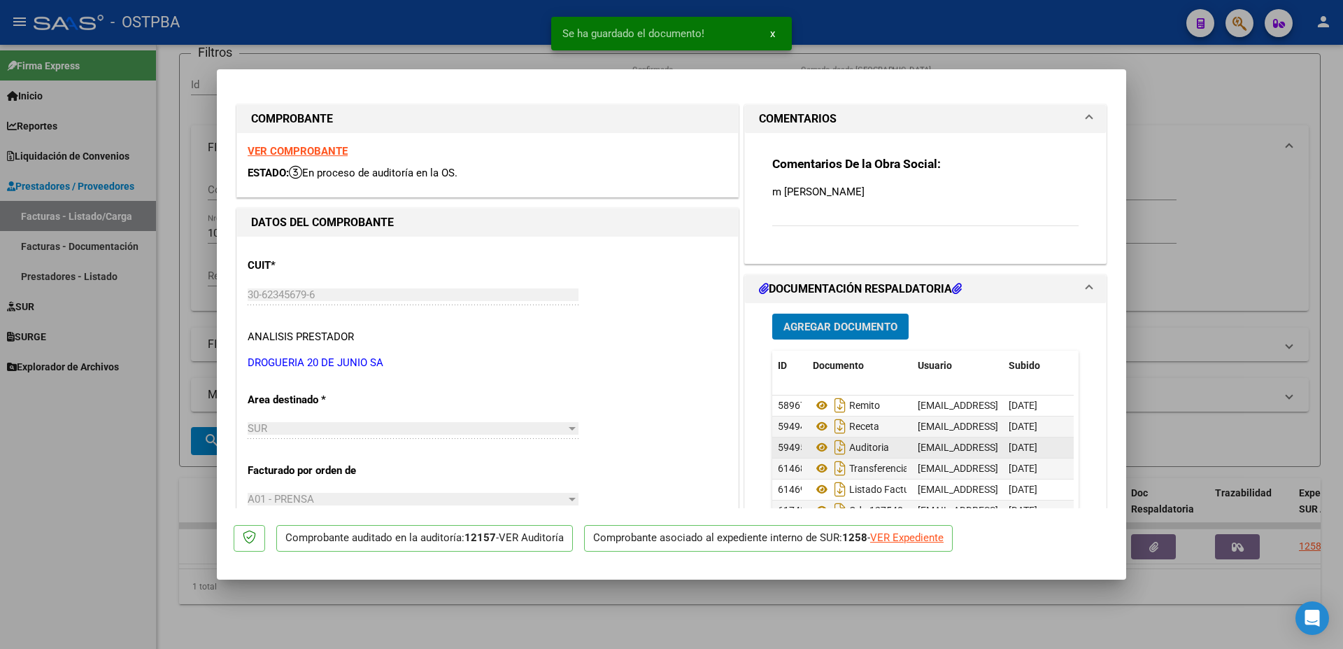
scroll to position [31, 0]
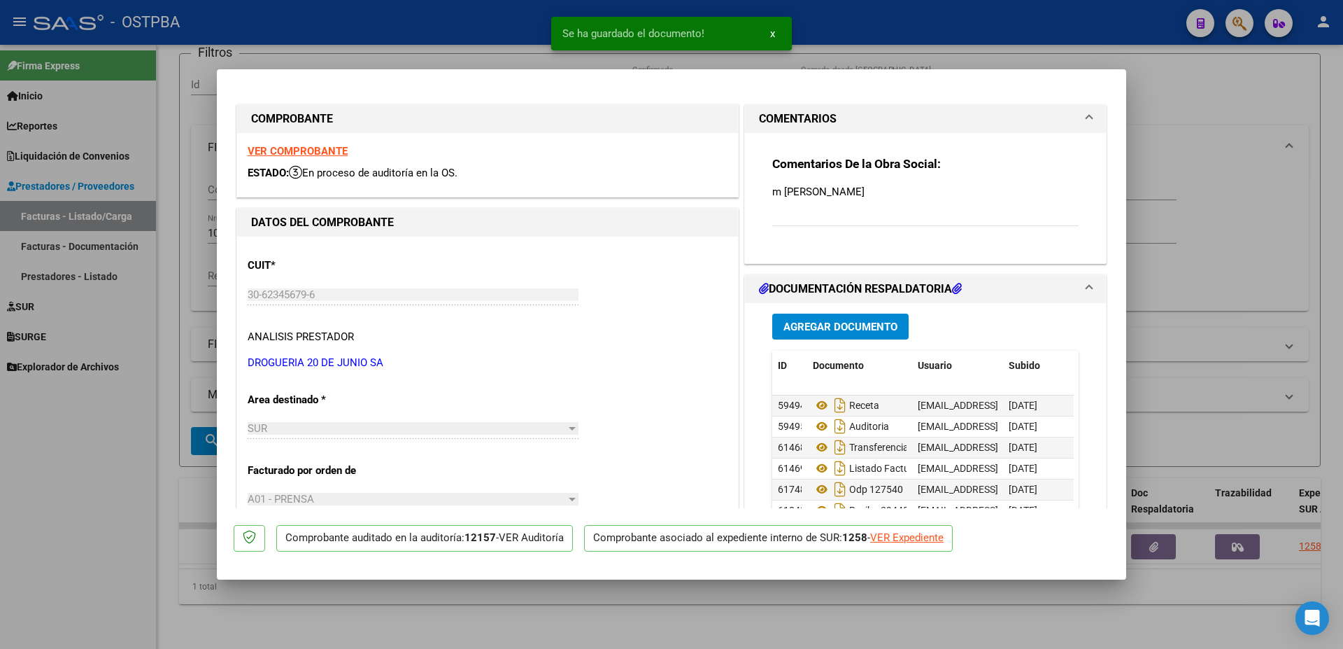
click at [1066, 509] on mat-dialog-actions "Comprobante auditado en la auditoría: 12157 - VER Auditoría Comprobante asociad…" at bounding box center [672, 535] width 876 height 55
click at [635, 617] on div at bounding box center [671, 324] width 1343 height 649
type input "$ 0,00"
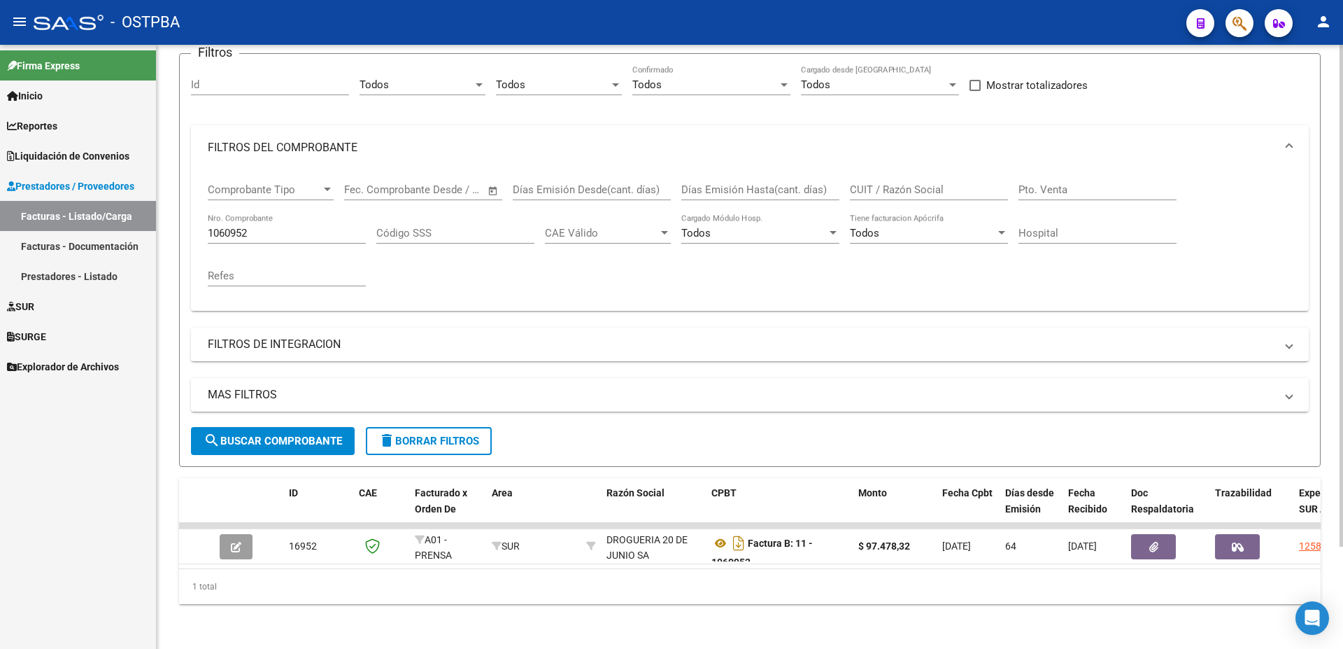
click at [328, 227] on input "1060952" at bounding box center [287, 233] width 158 height 13
type input "1060963"
click at [273, 434] on span "search Buscar Comprobante" at bounding box center [273, 440] width 139 height 13
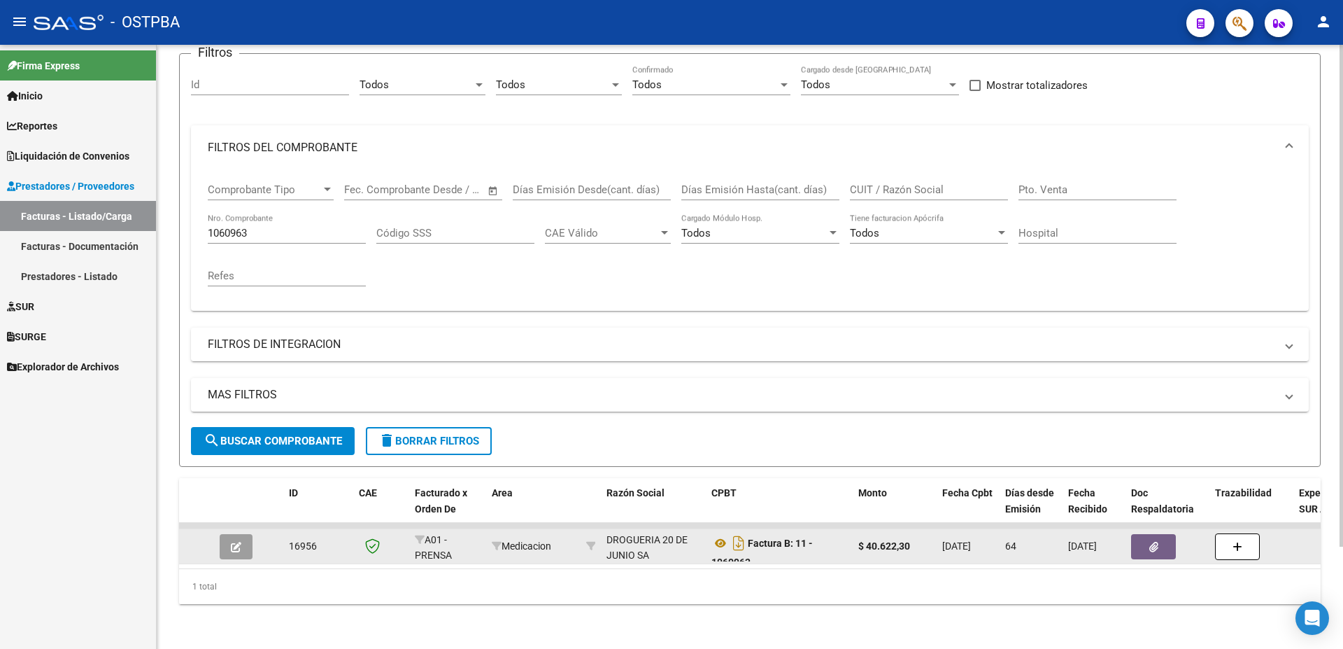
click at [246, 541] on button "button" at bounding box center [236, 546] width 33 height 25
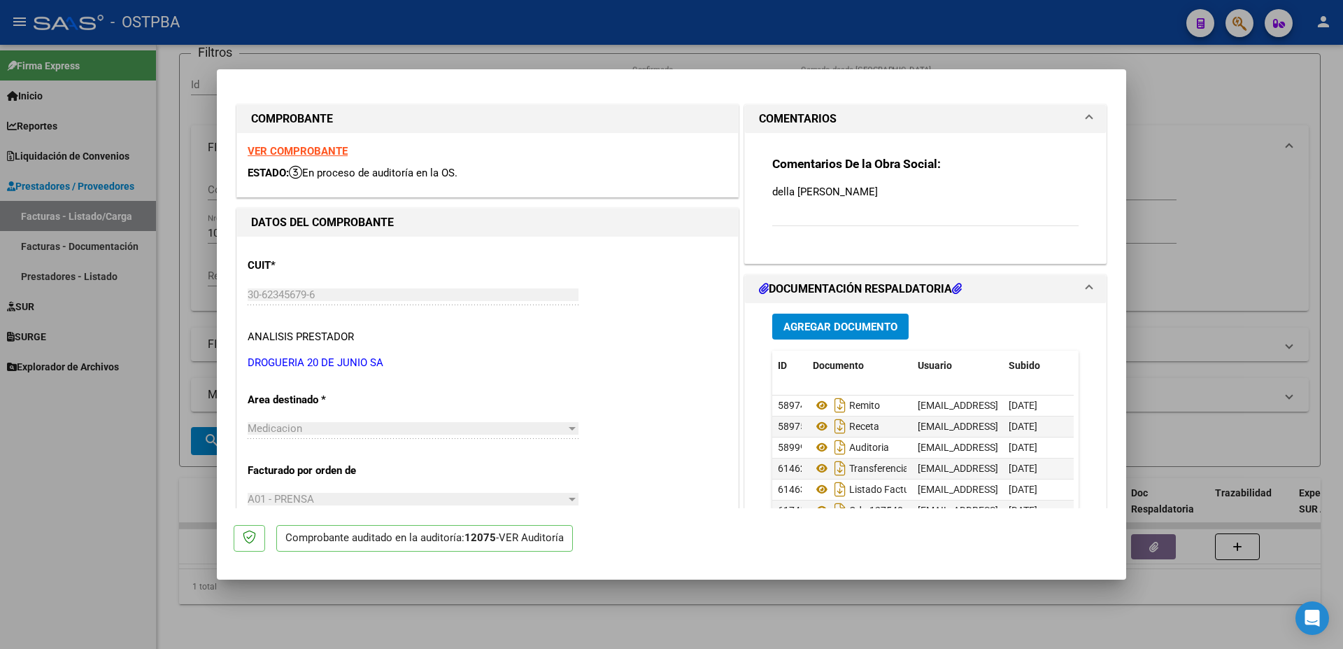
click at [835, 325] on span "Agregar Documento" at bounding box center [841, 326] width 114 height 13
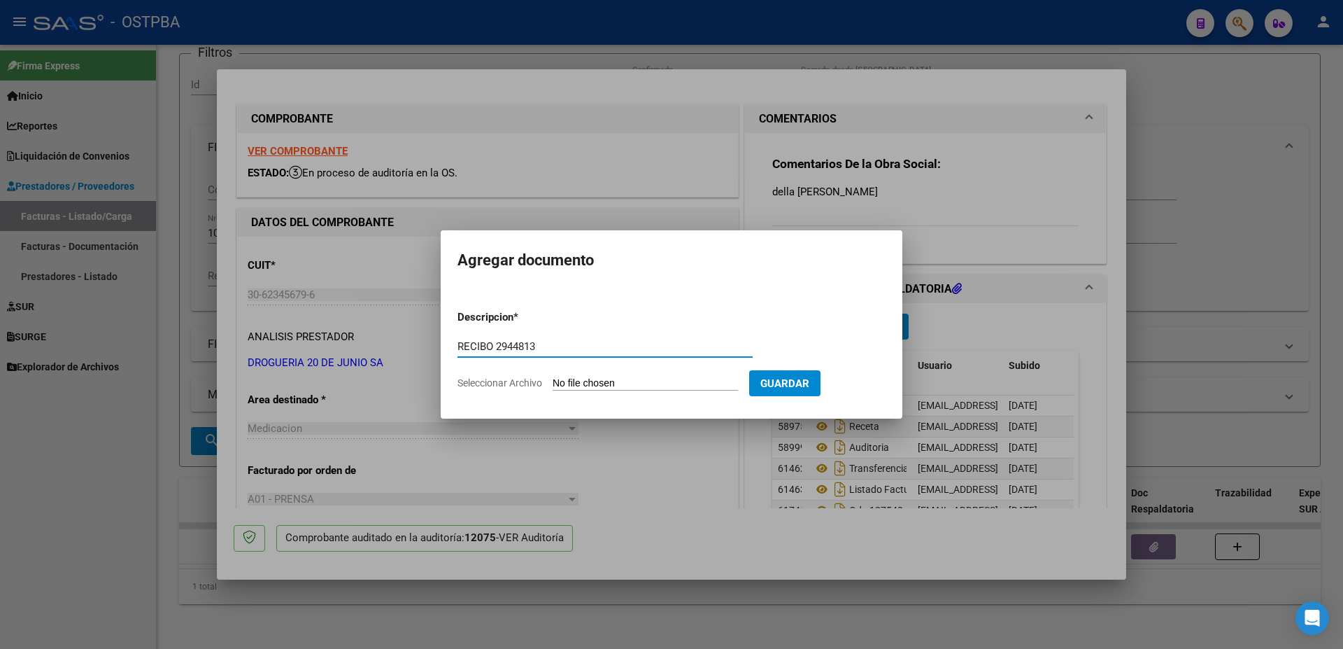
type input "RECIBO 2944813"
click at [617, 380] on input "Seleccionar Archivo" at bounding box center [645, 383] width 185 height 13
type input "C:\fakepath\IMG_20250910_0002.pdf"
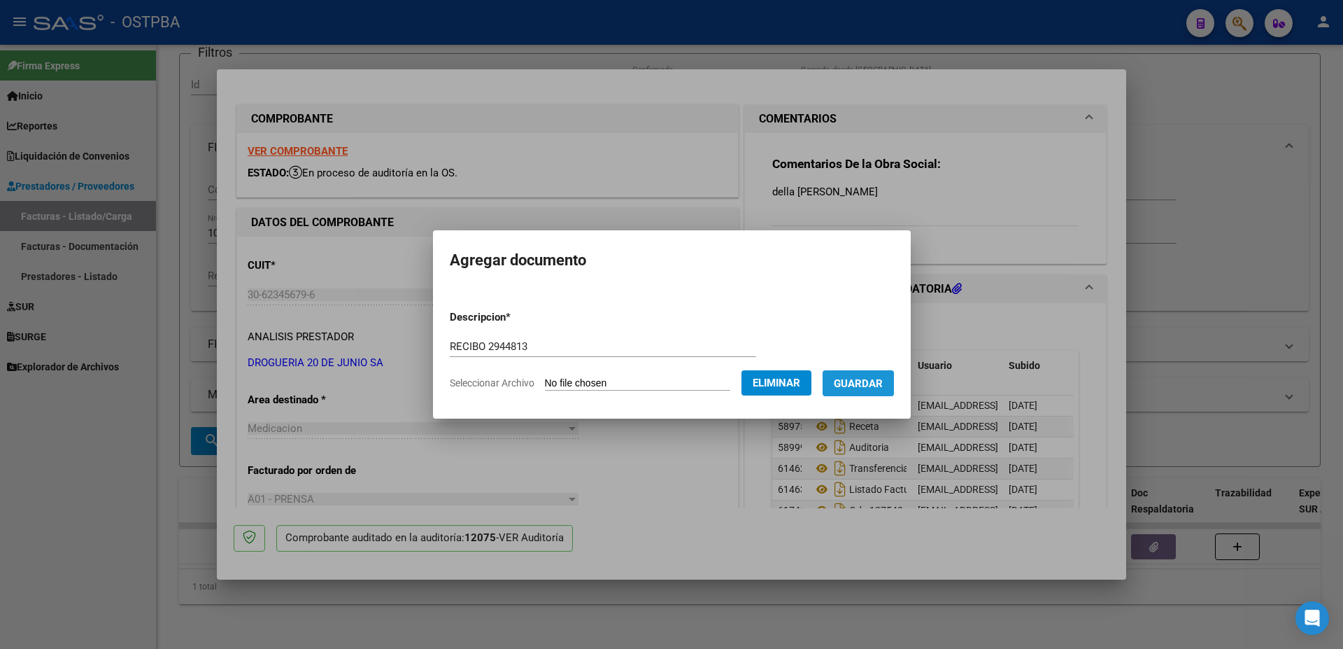
click at [878, 382] on span "Guardar" at bounding box center [858, 383] width 49 height 13
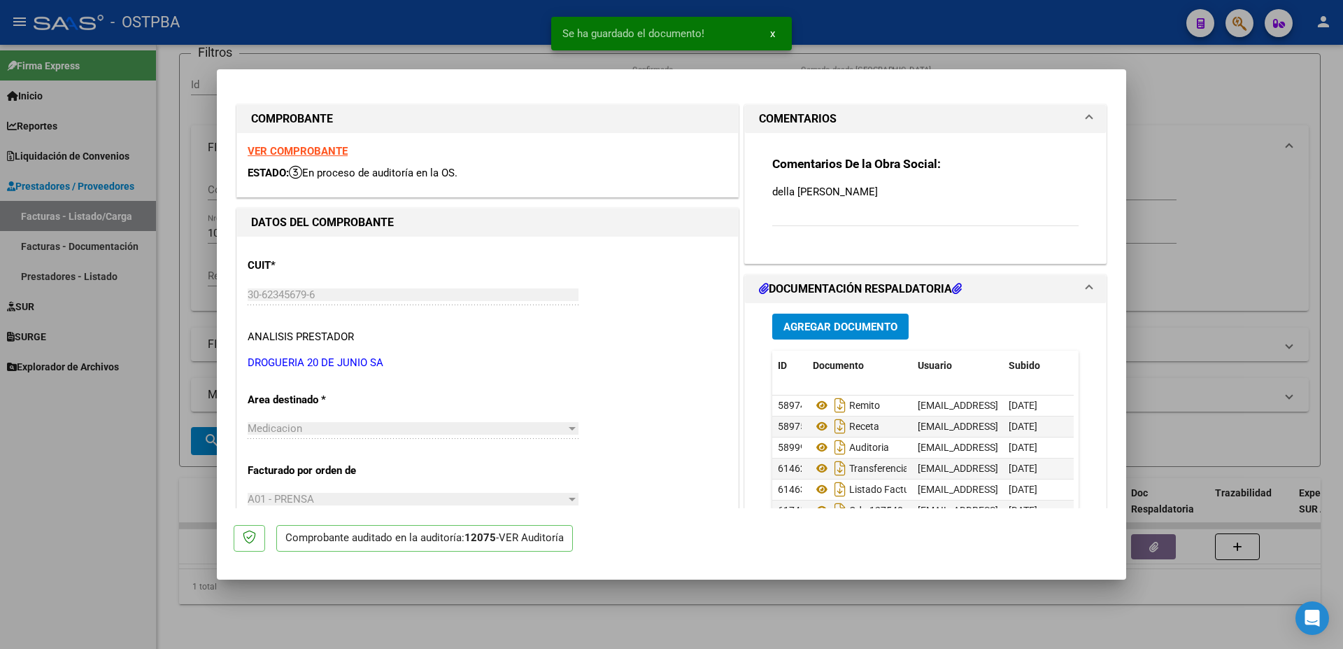
drag, startPoint x: 728, startPoint y: 605, endPoint x: 623, endPoint y: 530, distance: 129.3
click at [728, 604] on div at bounding box center [671, 324] width 1343 height 649
type input "$ 0,00"
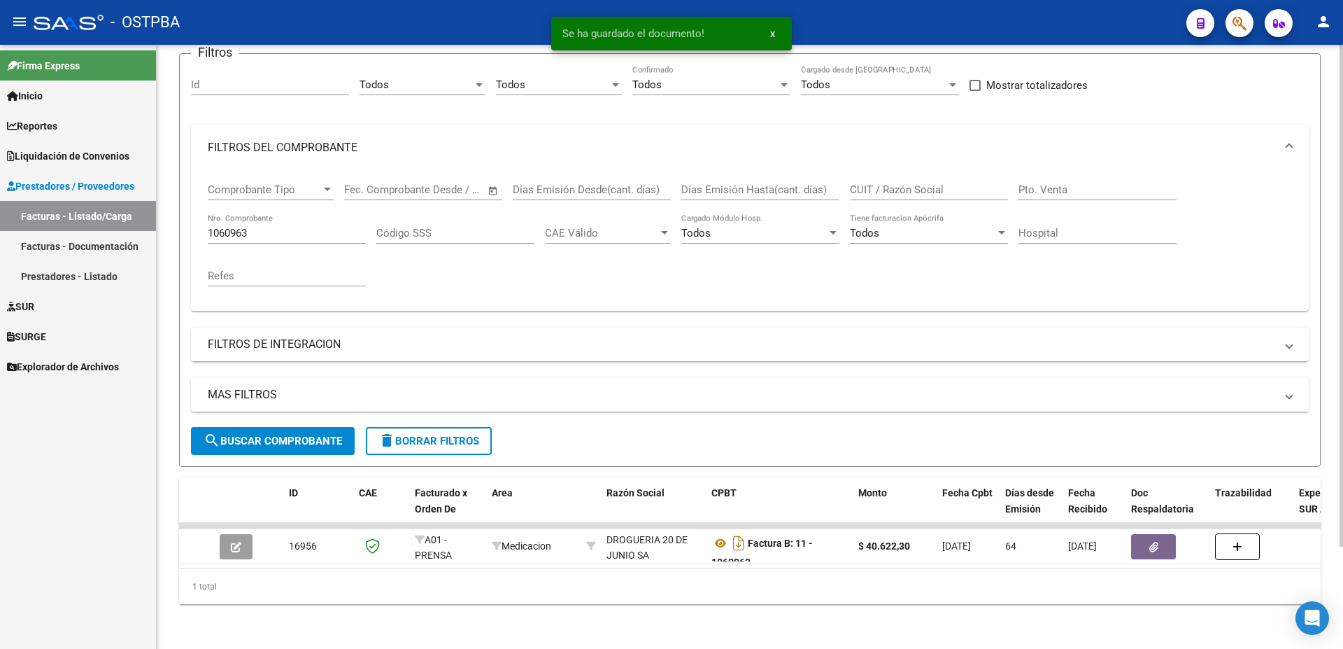
click at [350, 215] on div "1060963 Nro. Comprobante" at bounding box center [287, 228] width 158 height 30
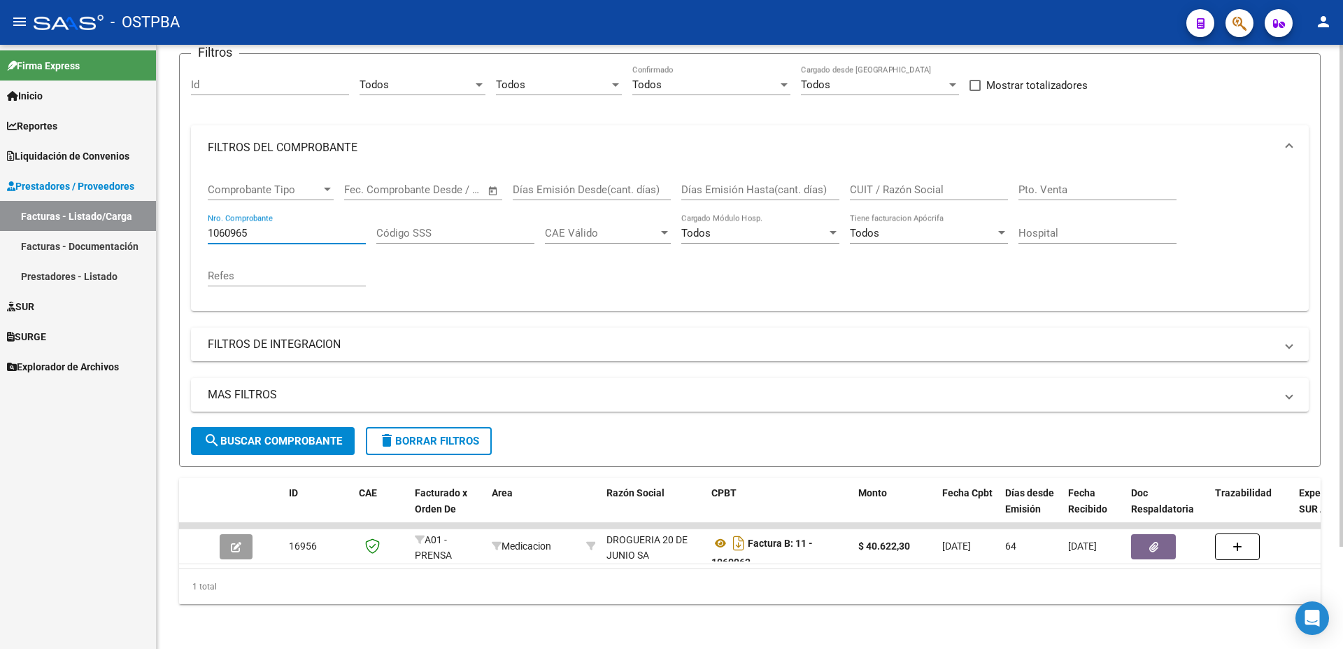
type input "1060965"
click at [260, 434] on span "search Buscar Comprobante" at bounding box center [273, 440] width 139 height 13
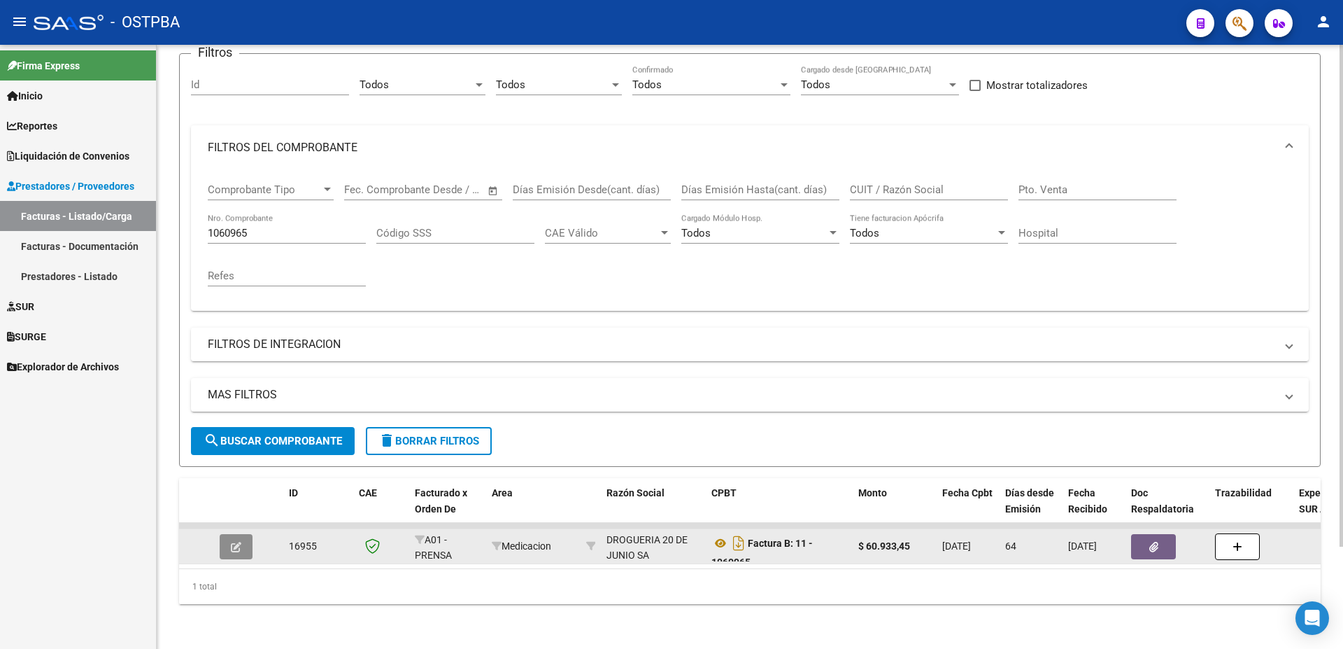
click at [241, 540] on span "button" at bounding box center [236, 546] width 10 height 13
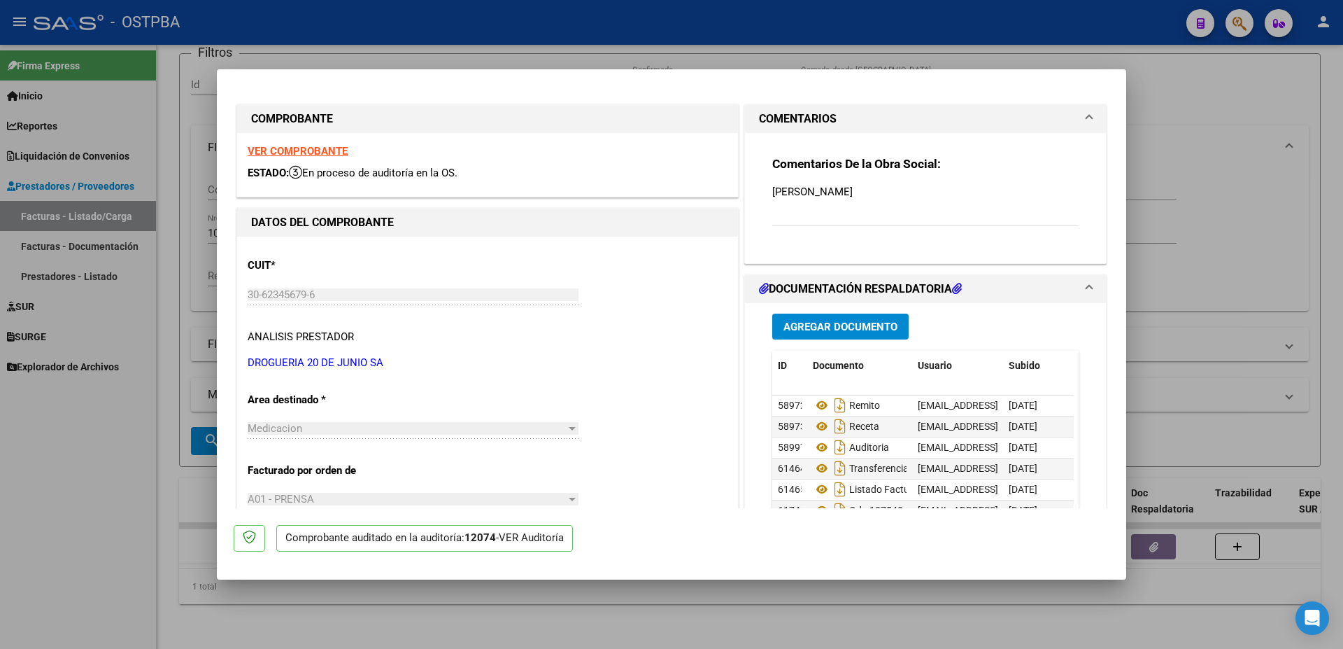
click at [816, 324] on span "Agregar Documento" at bounding box center [841, 326] width 114 height 13
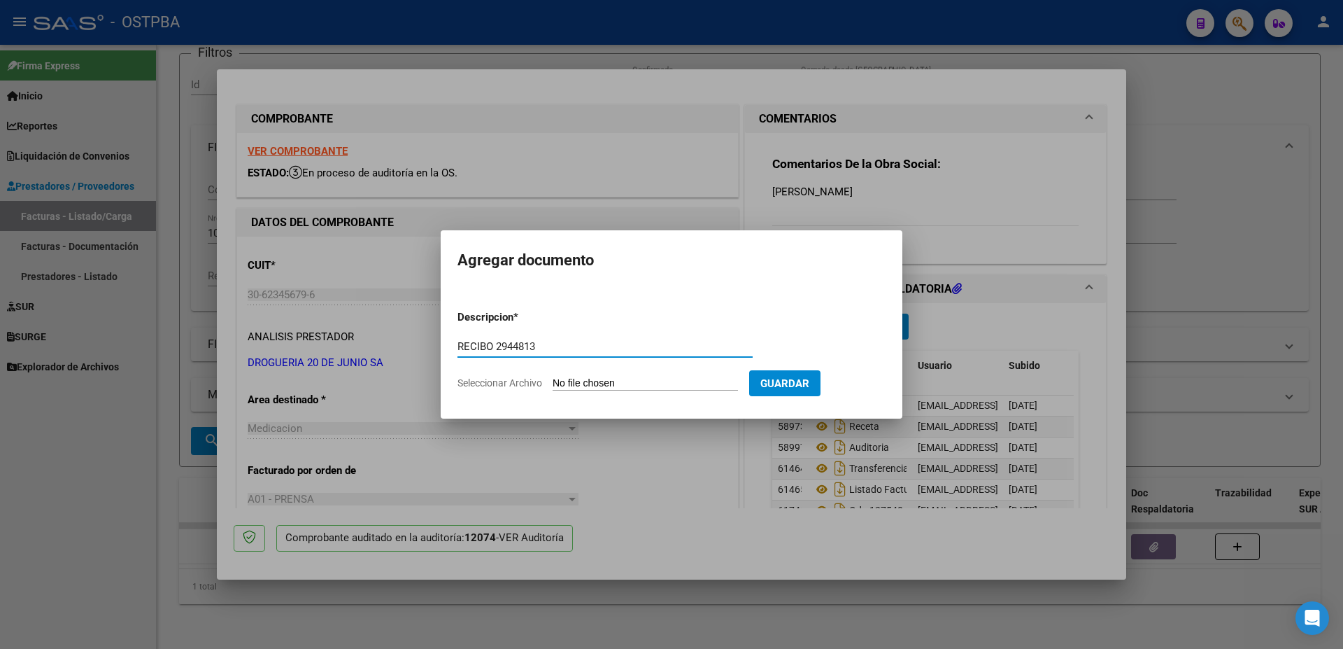
type input "RECIBO 2944813"
click at [587, 380] on input "Seleccionar Archivo" at bounding box center [645, 383] width 185 height 13
type input "C:\fakepath\IMG_20250910_0002.pdf"
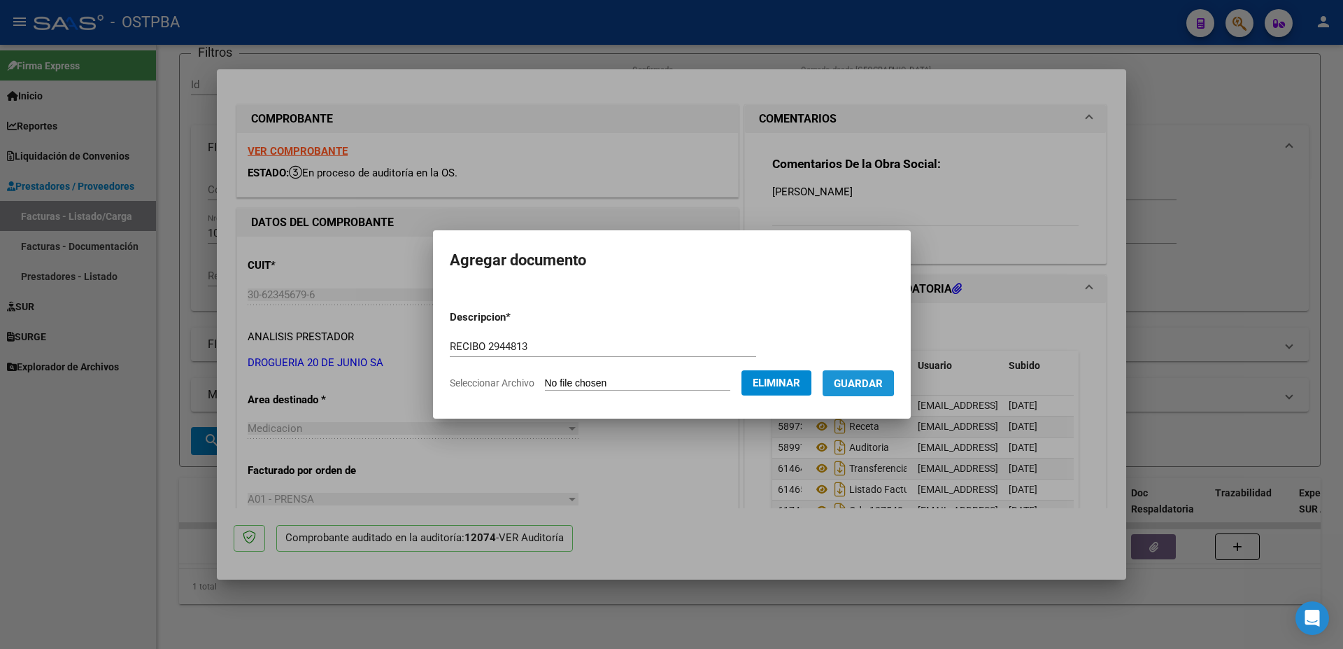
click at [863, 383] on span "Guardar" at bounding box center [858, 383] width 49 height 13
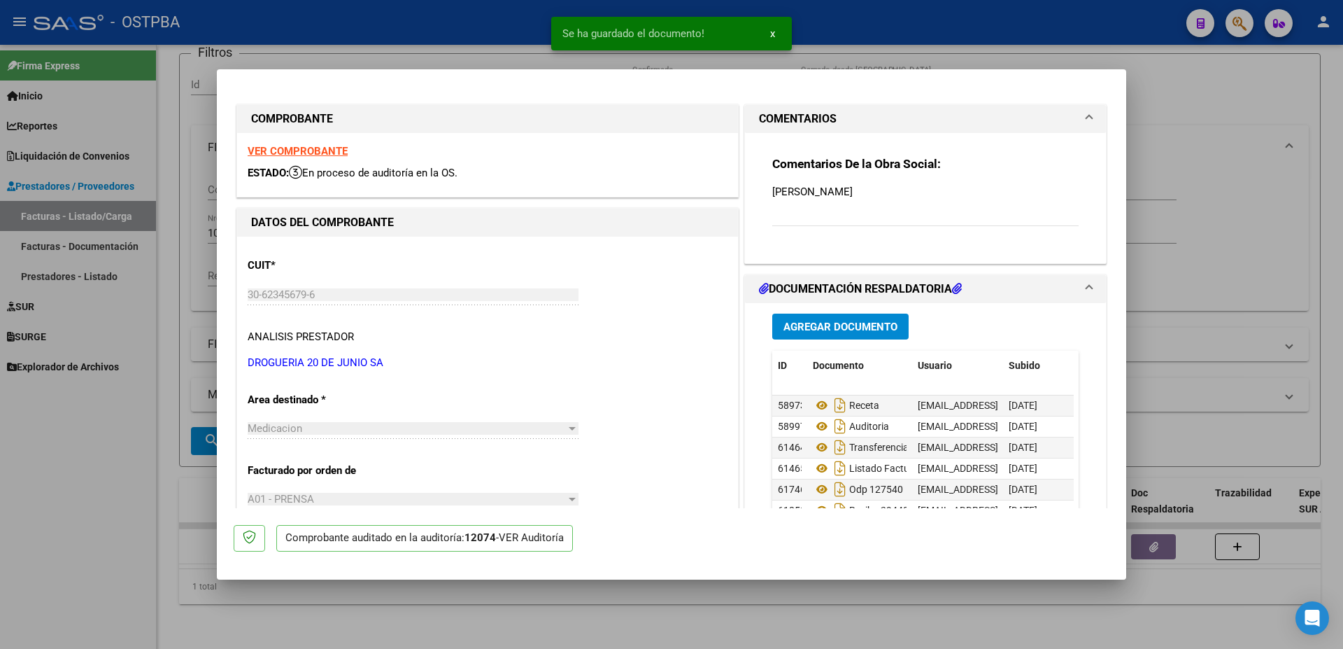
click at [736, 625] on div at bounding box center [671, 324] width 1343 height 649
type input "$ 0,00"
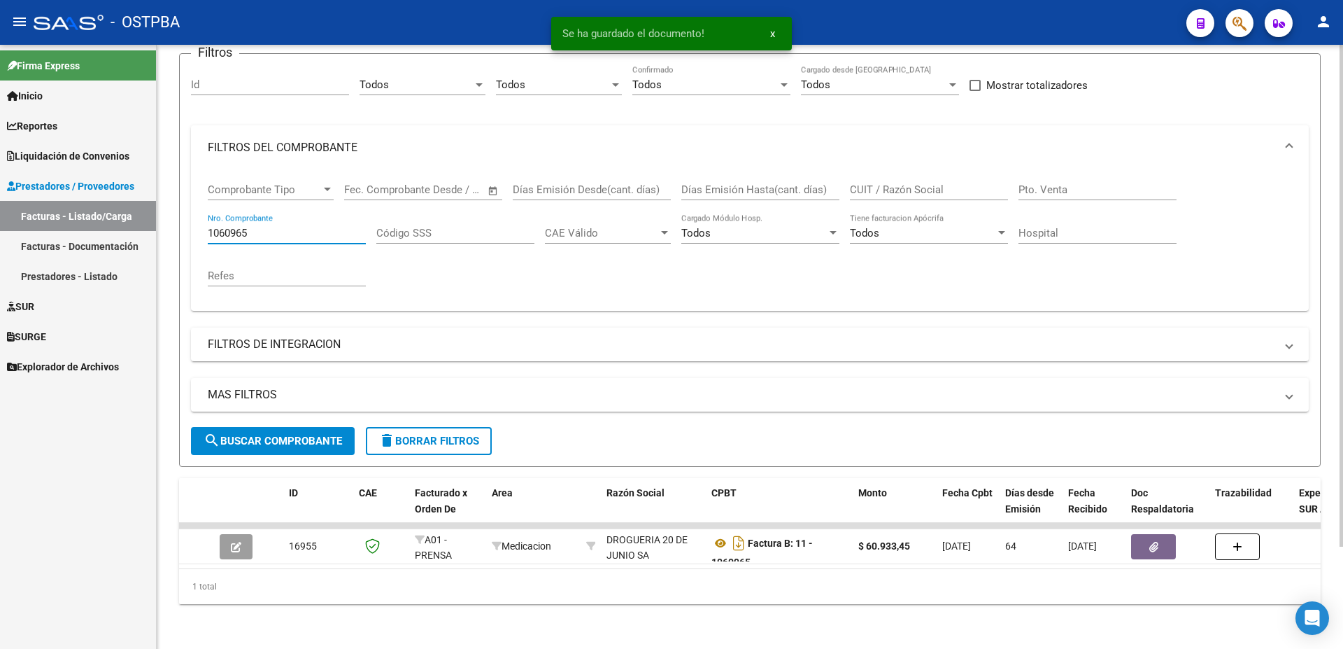
click at [290, 227] on input "1060965" at bounding box center [287, 233] width 158 height 13
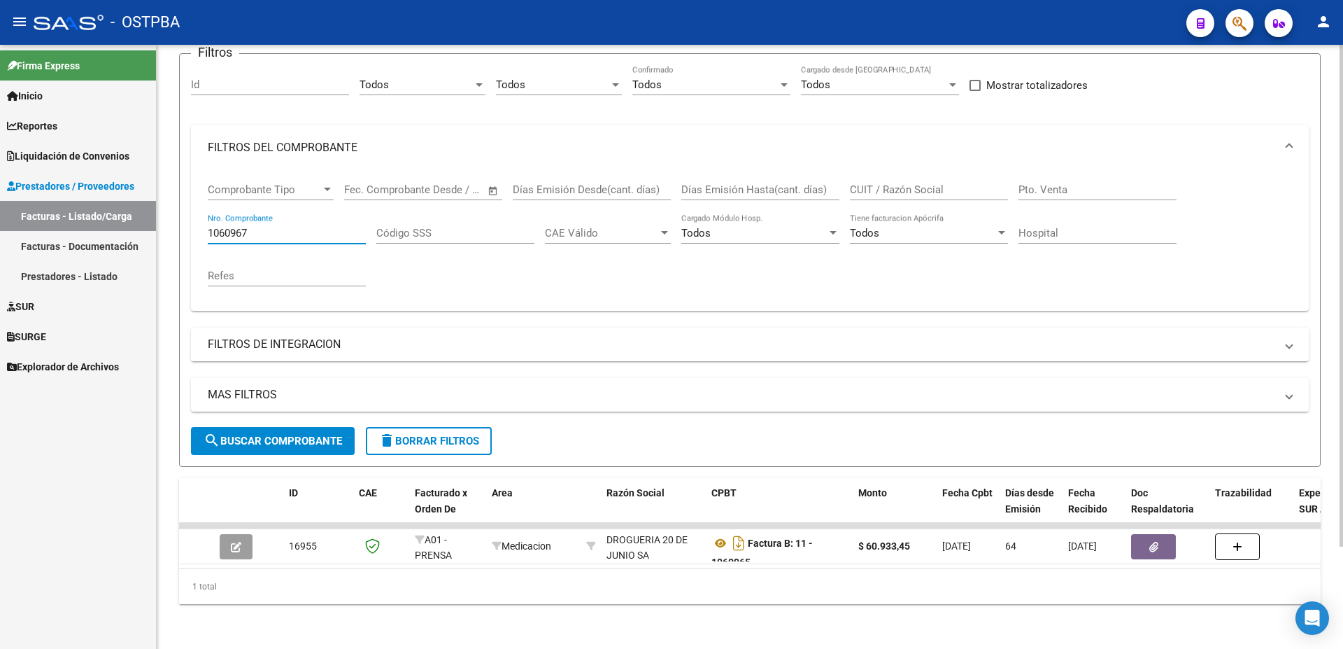
type input "1060967"
click at [261, 434] on span "search Buscar Comprobante" at bounding box center [273, 440] width 139 height 13
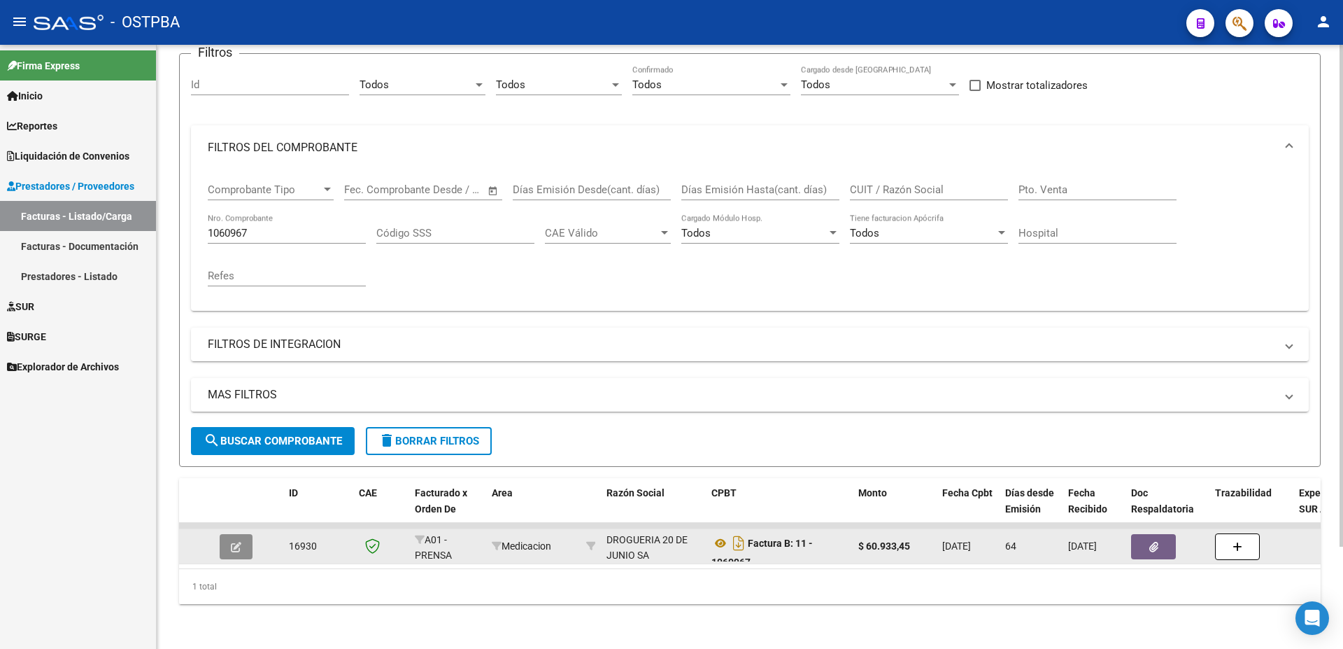
click at [236, 541] on icon "button" at bounding box center [236, 546] width 10 height 10
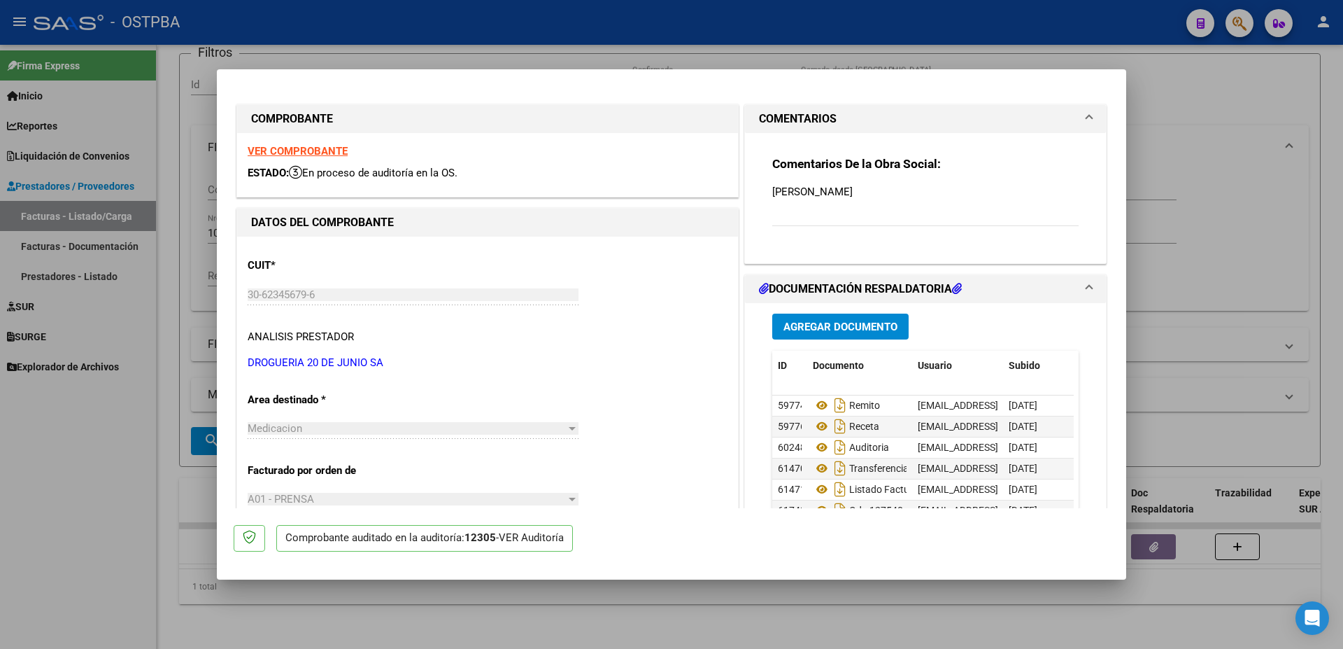
click at [853, 329] on span "Agregar Documento" at bounding box center [841, 326] width 114 height 13
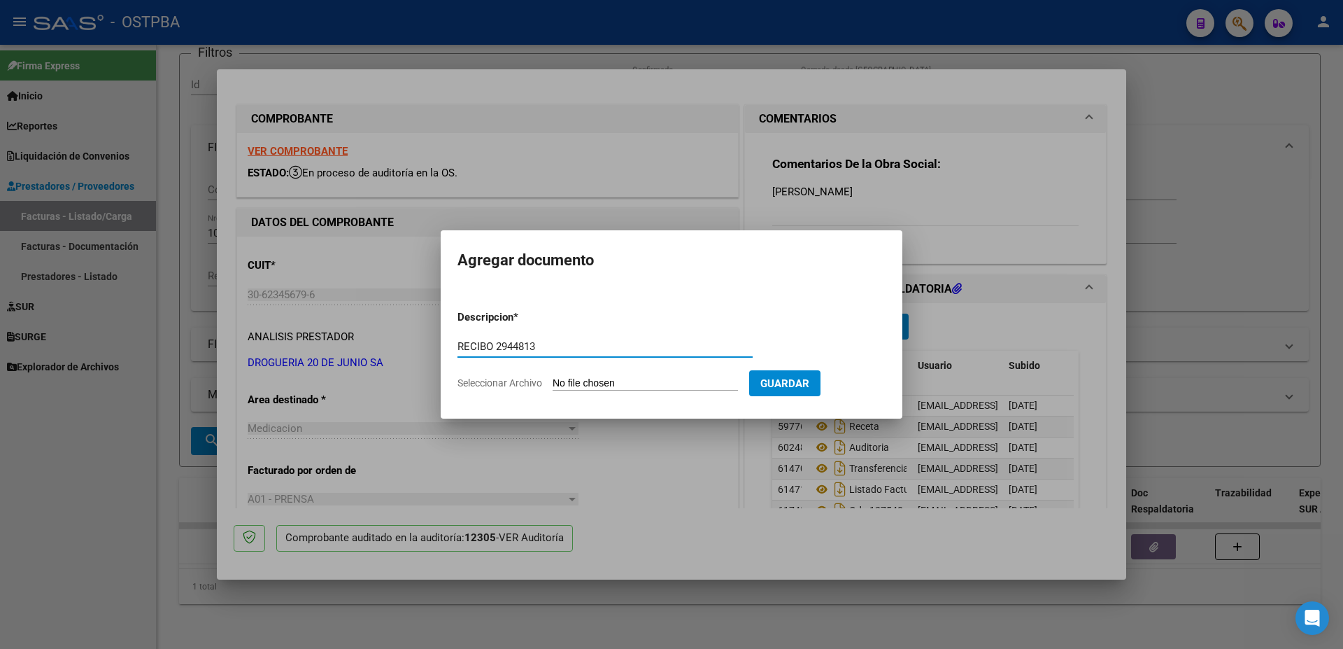
type input "RECIBO 2944813"
click at [593, 382] on input "Seleccionar Archivo" at bounding box center [645, 383] width 185 height 13
type input "C:\fakepath\IMG_20250910_0002.pdf"
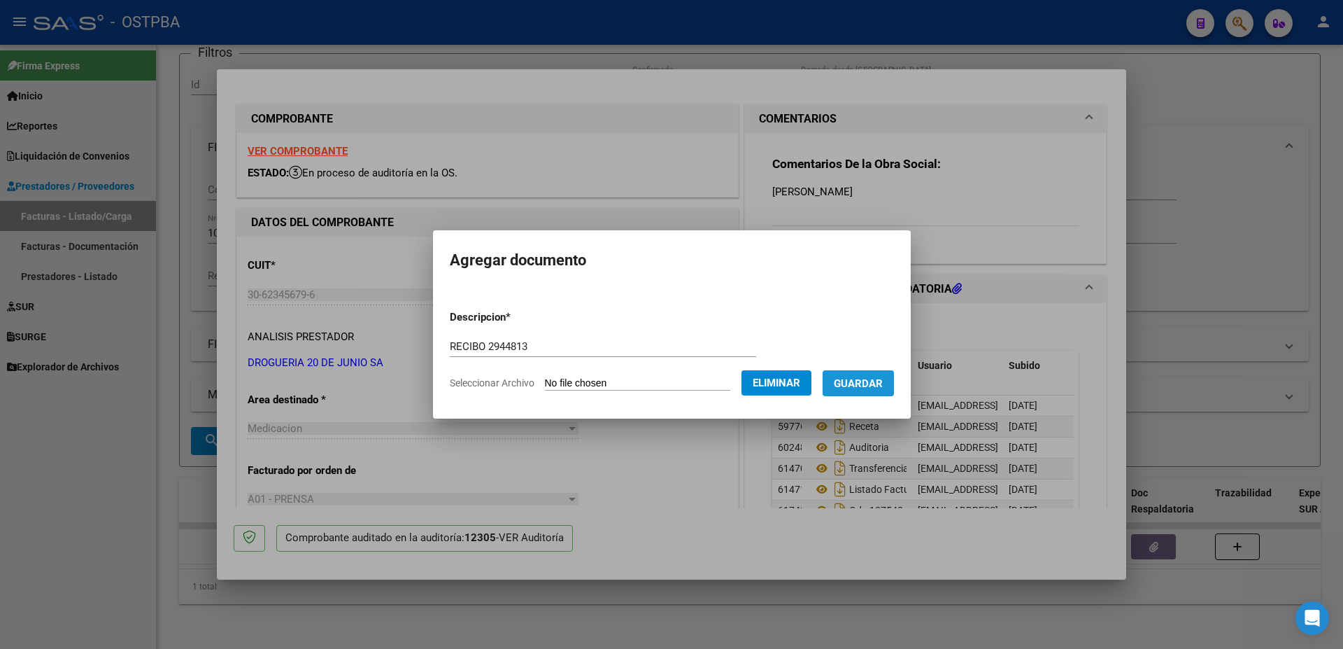
click at [881, 381] on span "Guardar" at bounding box center [858, 383] width 49 height 13
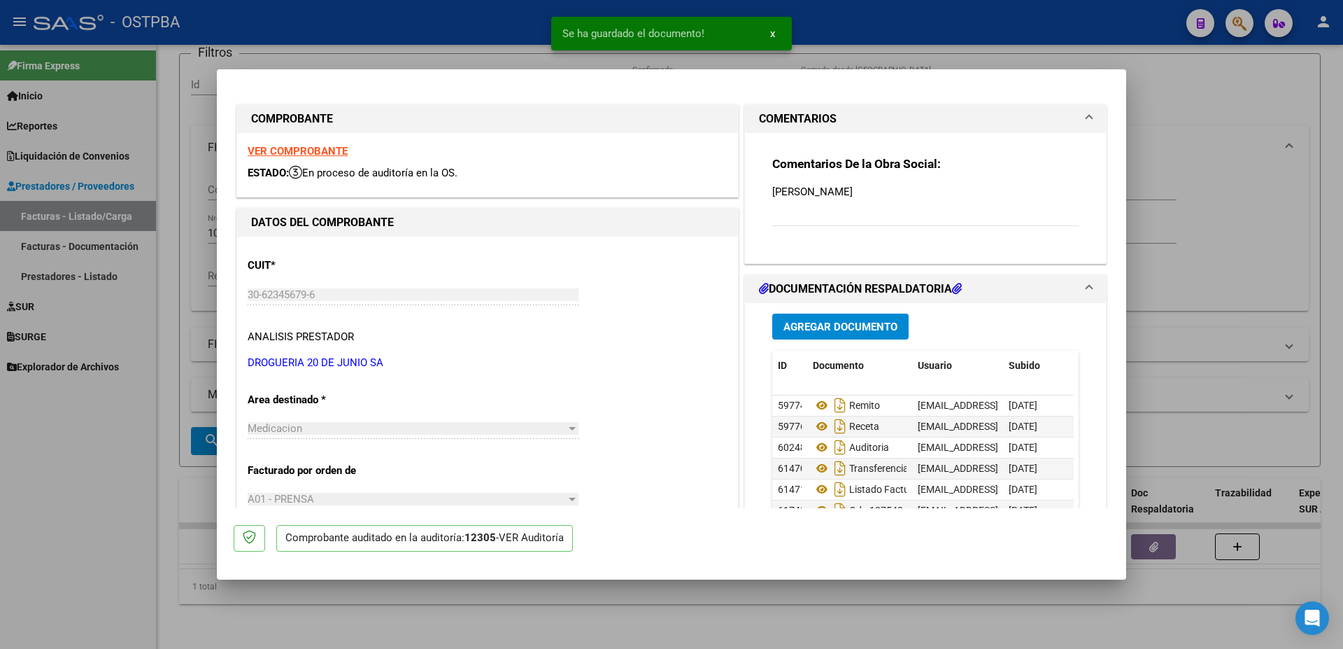
click at [784, 605] on div at bounding box center [671, 324] width 1343 height 649
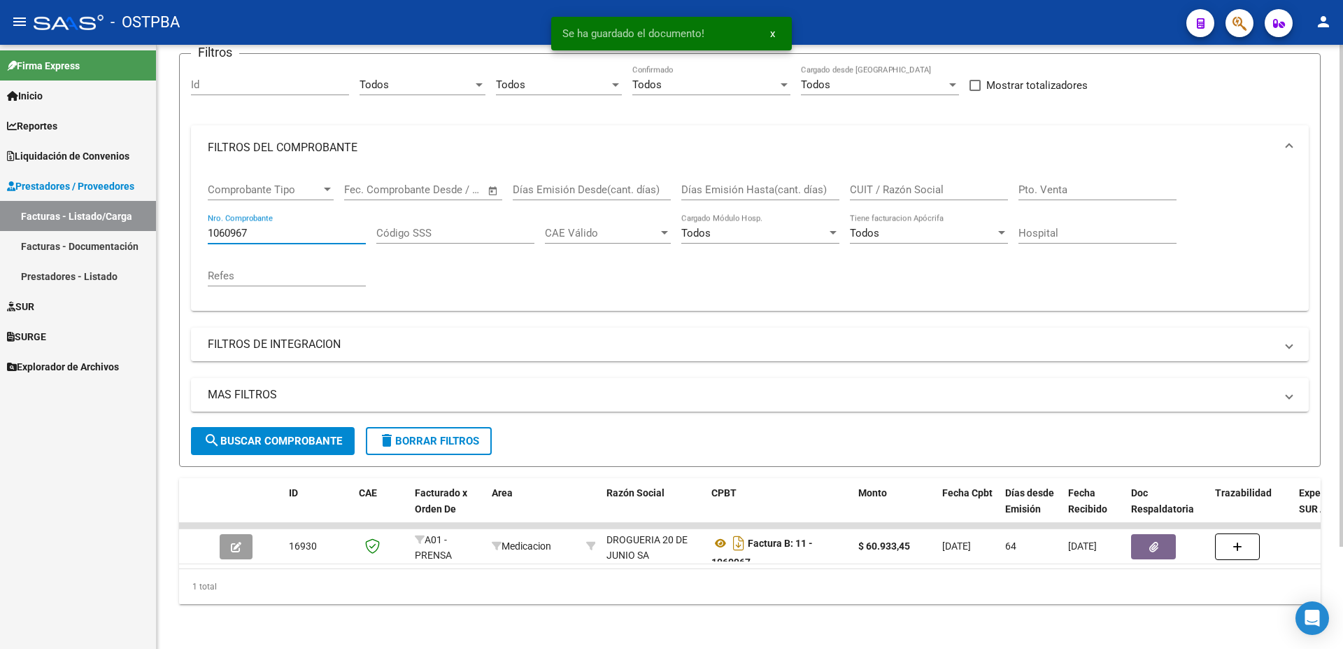
click at [353, 227] on input "1060967" at bounding box center [287, 233] width 158 height 13
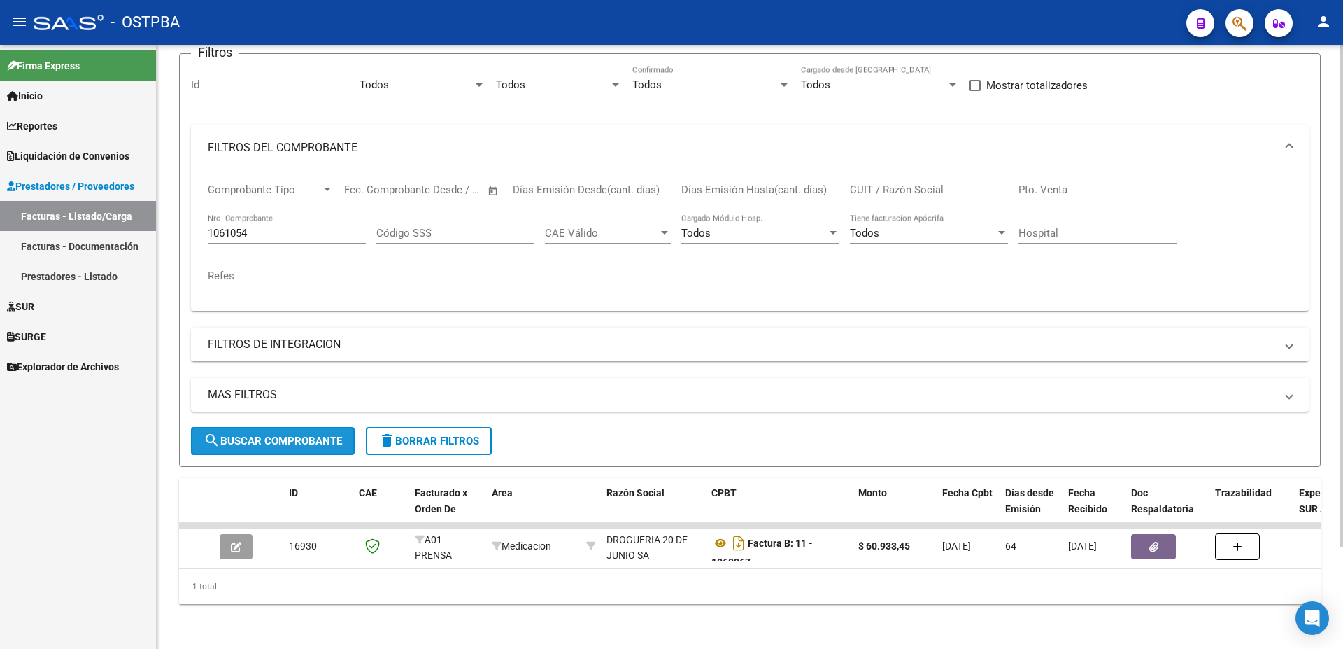
click at [297, 434] on span "search Buscar Comprobante" at bounding box center [273, 440] width 139 height 13
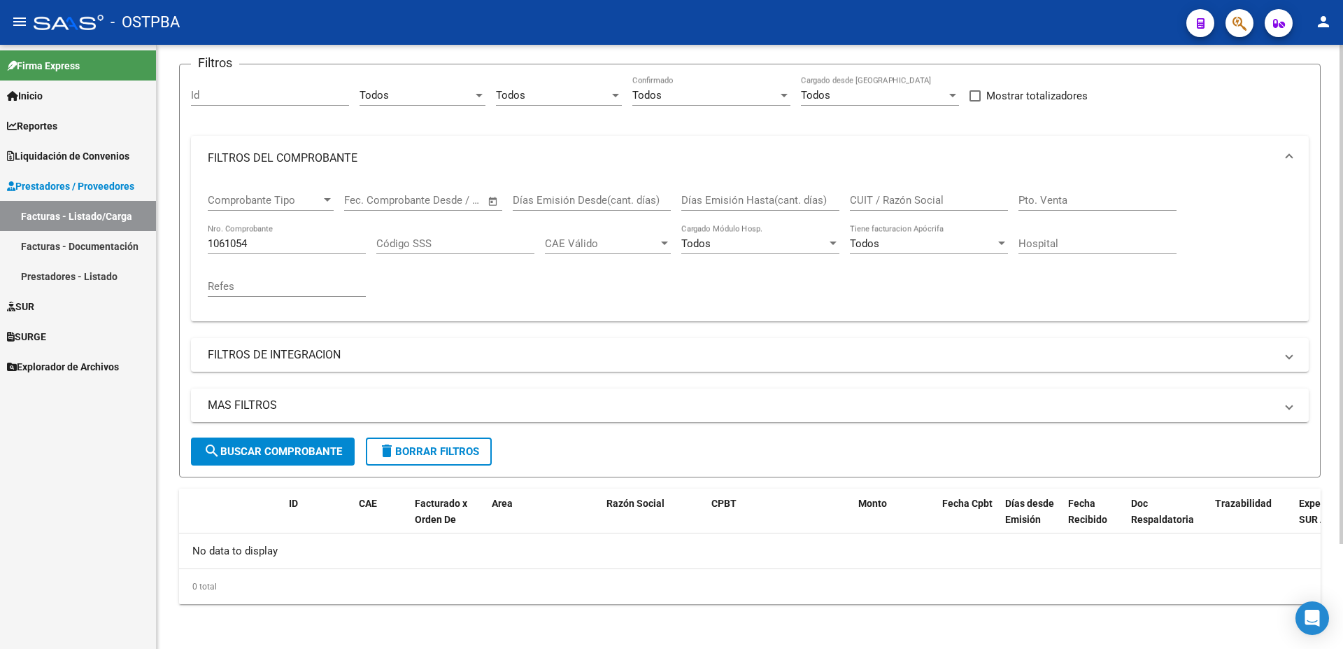
scroll to position [102, 0]
click at [262, 242] on input "1061054" at bounding box center [287, 243] width 158 height 13
type input "1061056"
click at [306, 445] on button "search Buscar Comprobante" at bounding box center [273, 451] width 164 height 28
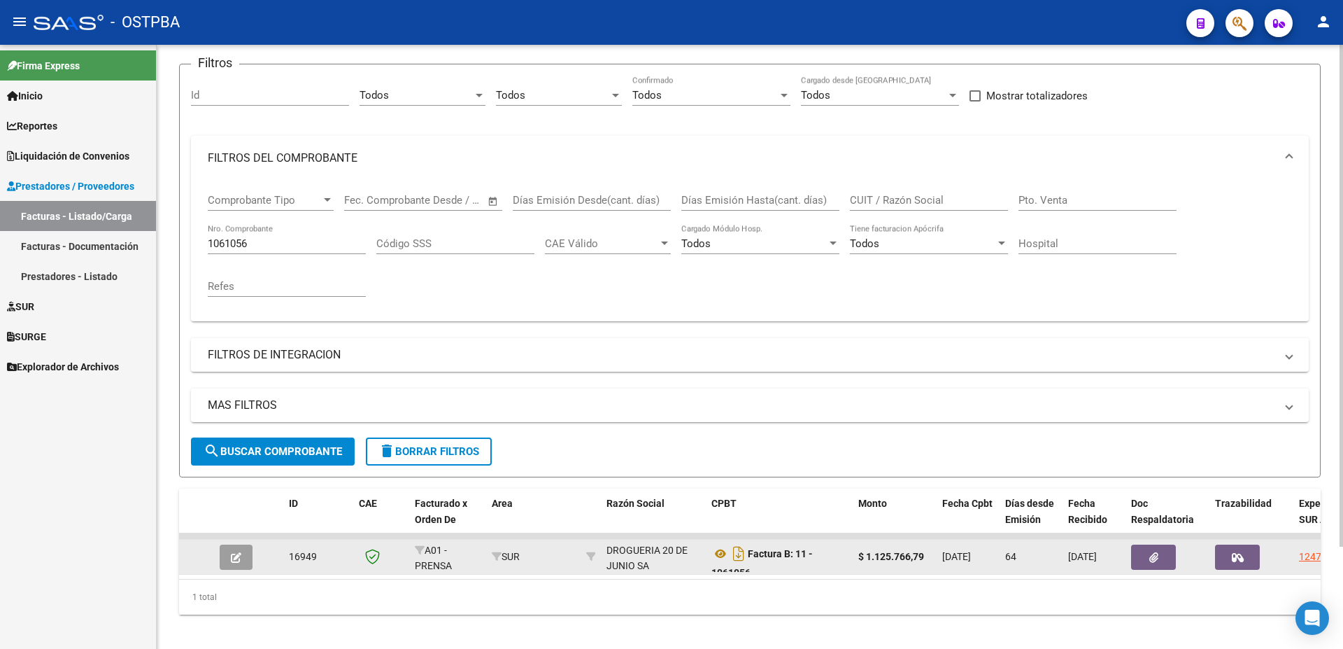
click at [235, 556] on icon "button" at bounding box center [236, 557] width 10 height 10
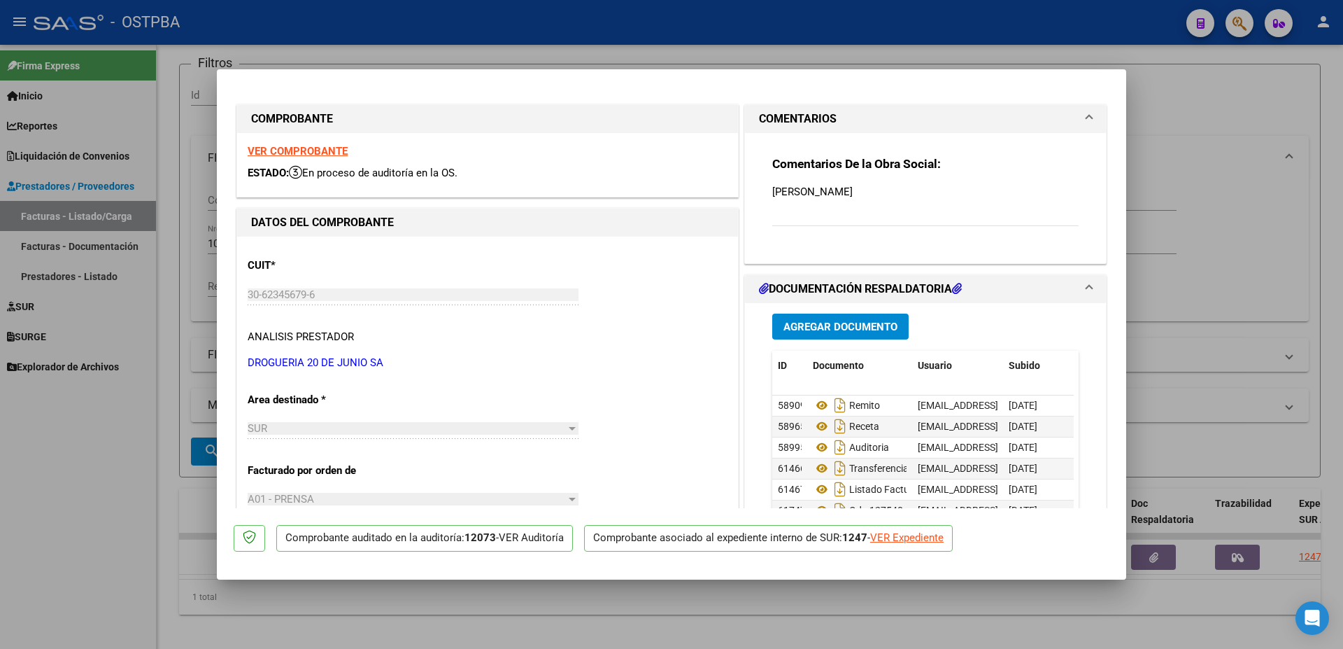
click at [823, 331] on span "Agregar Documento" at bounding box center [841, 326] width 114 height 13
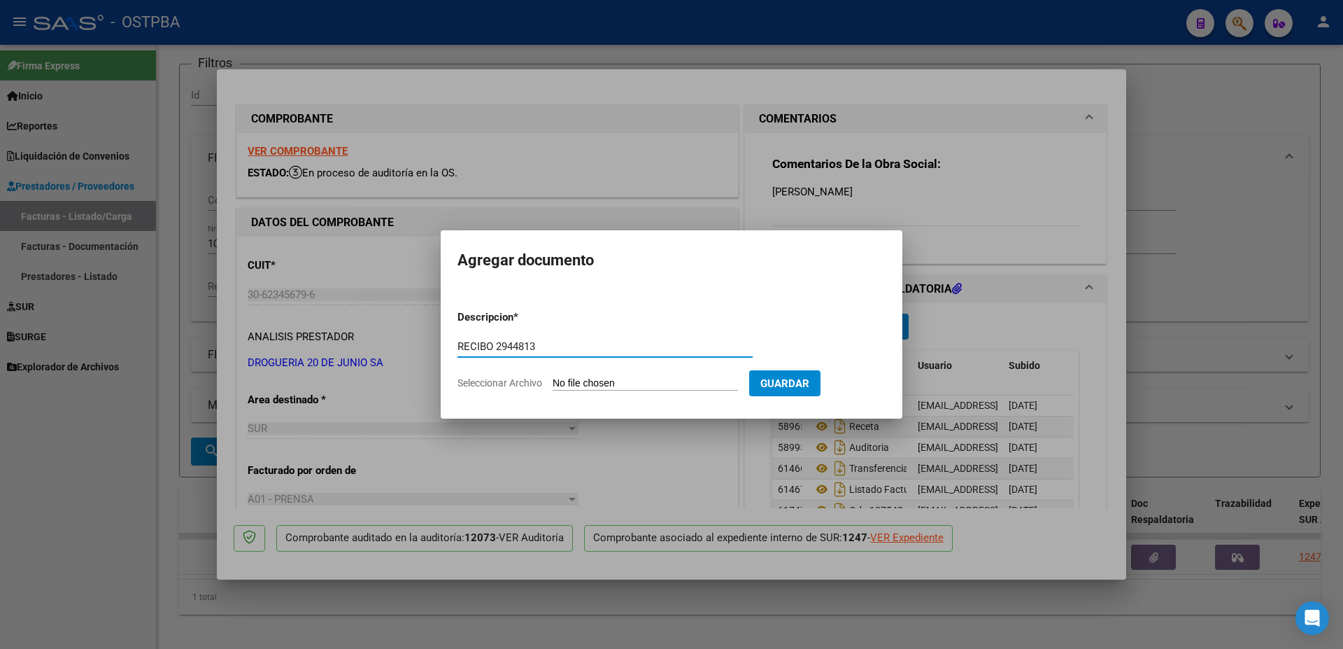
type input "RECIBO 2944813"
click at [610, 383] on input "Seleccionar Archivo" at bounding box center [645, 383] width 185 height 13
type input "C:\fakepath\IMG_20250910_0002.pdf"
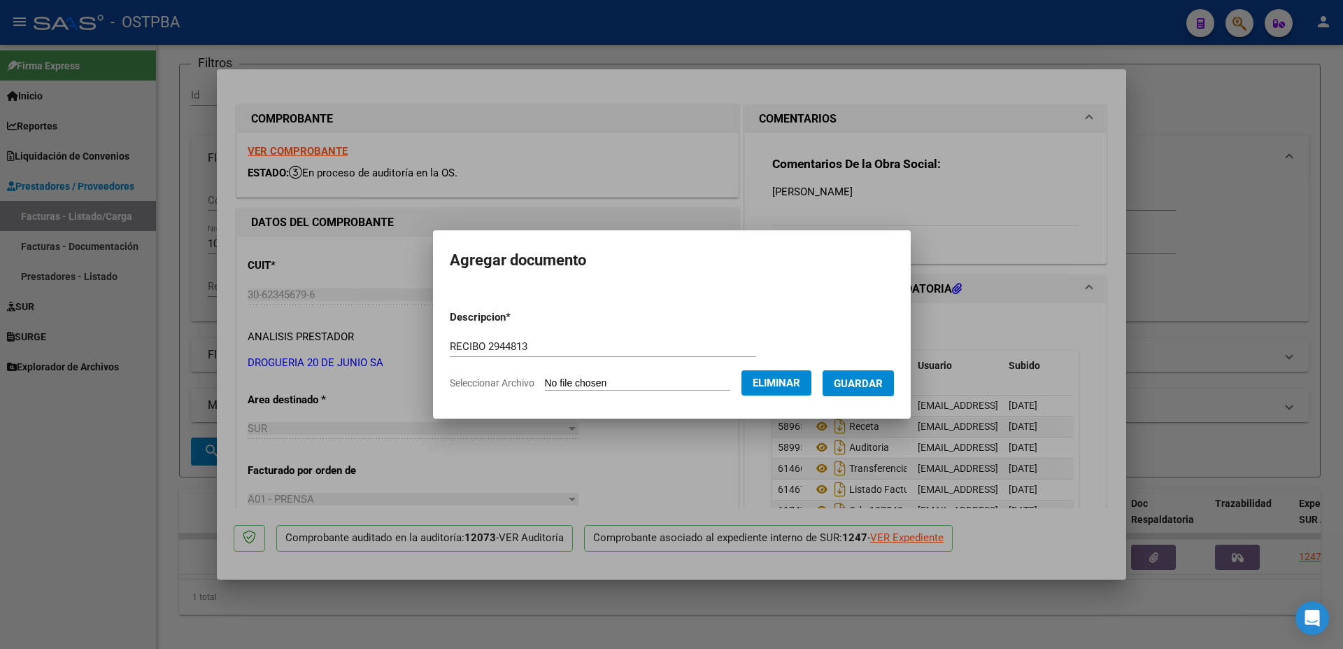
click at [862, 385] on span "Guardar" at bounding box center [858, 383] width 49 height 13
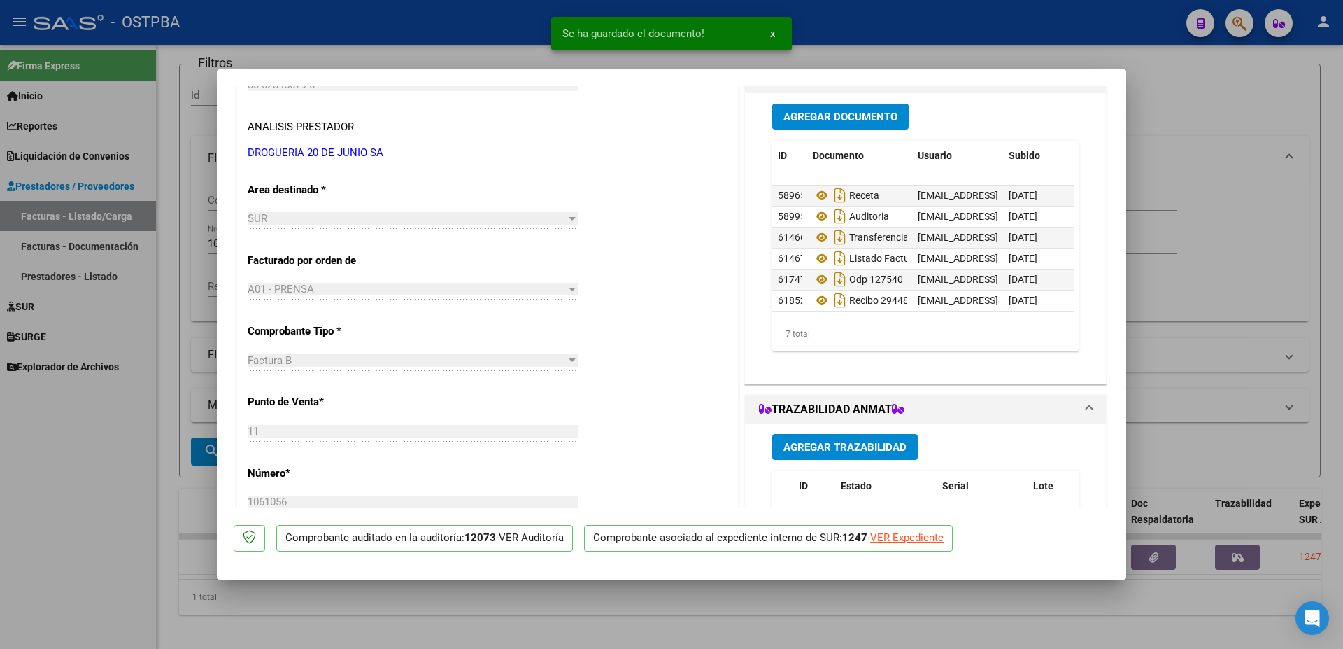
scroll to position [31, 0]
click at [639, 611] on div at bounding box center [671, 324] width 1343 height 649
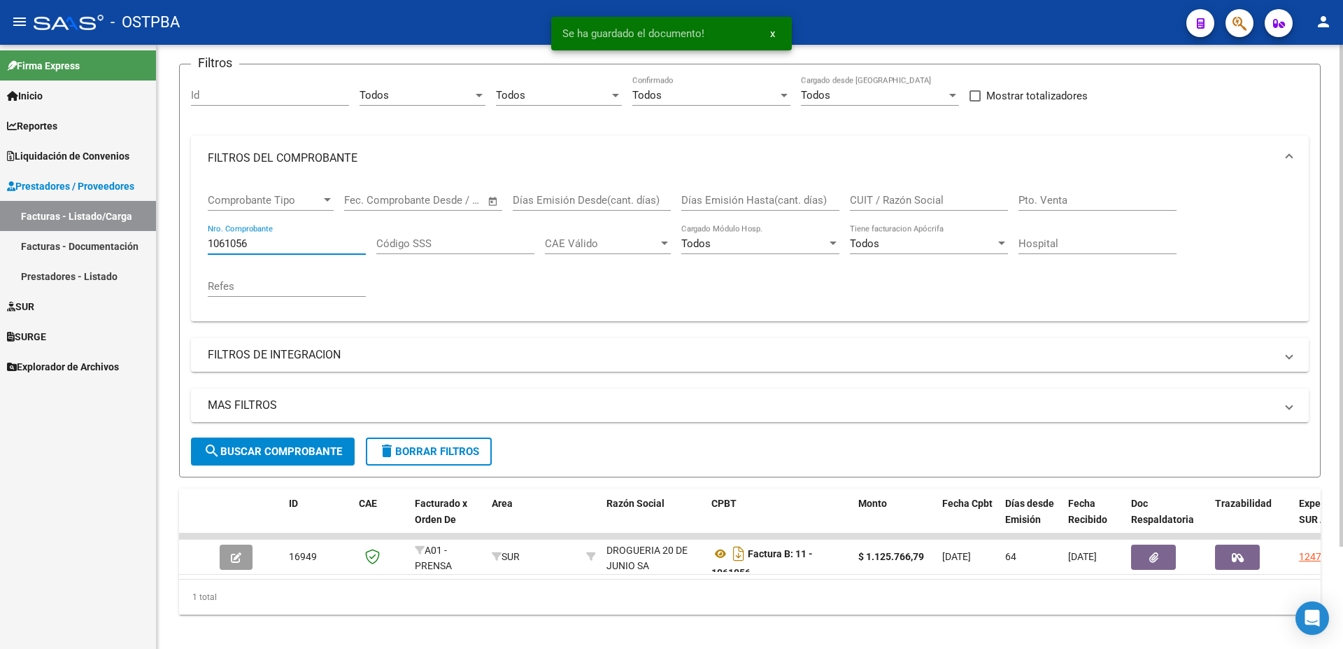
click at [319, 239] on input "1061056" at bounding box center [287, 243] width 158 height 13
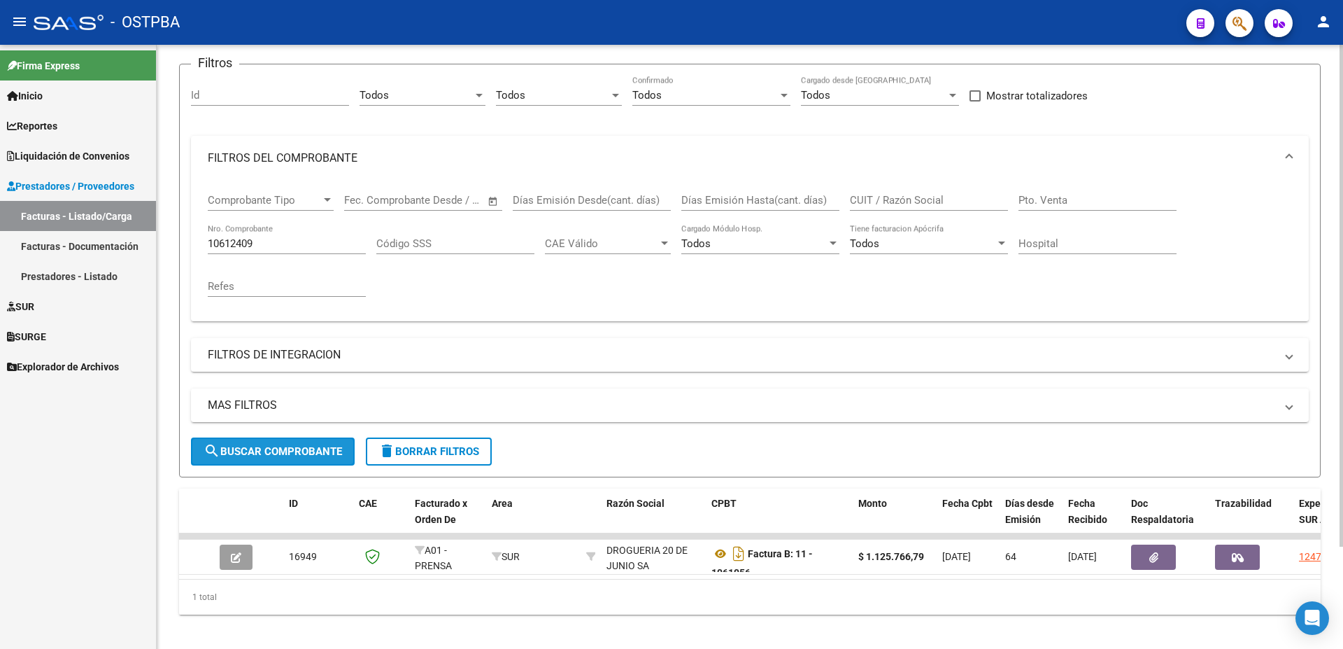
click at [235, 441] on button "search Buscar Comprobante" at bounding box center [273, 451] width 164 height 28
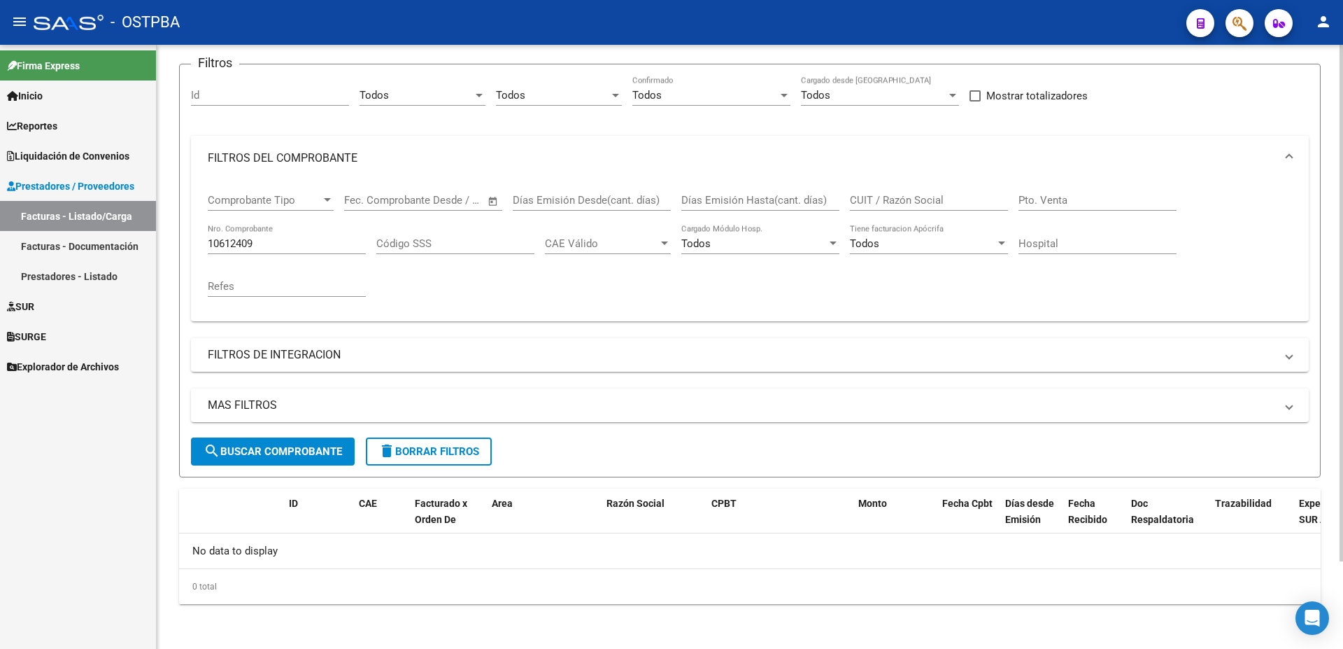
click at [231, 242] on input "10612409" at bounding box center [287, 243] width 158 height 13
type input "1062409"
click at [246, 444] on button "search Buscar Comprobante" at bounding box center [273, 451] width 164 height 28
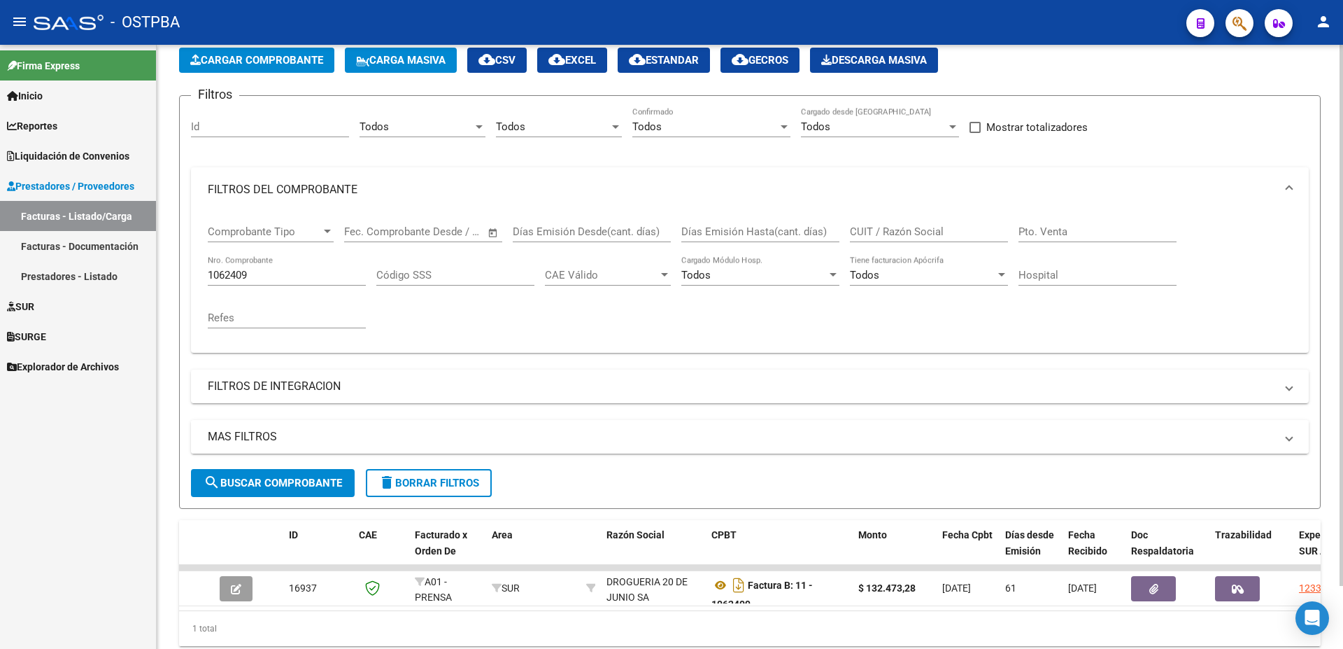
scroll to position [102, 0]
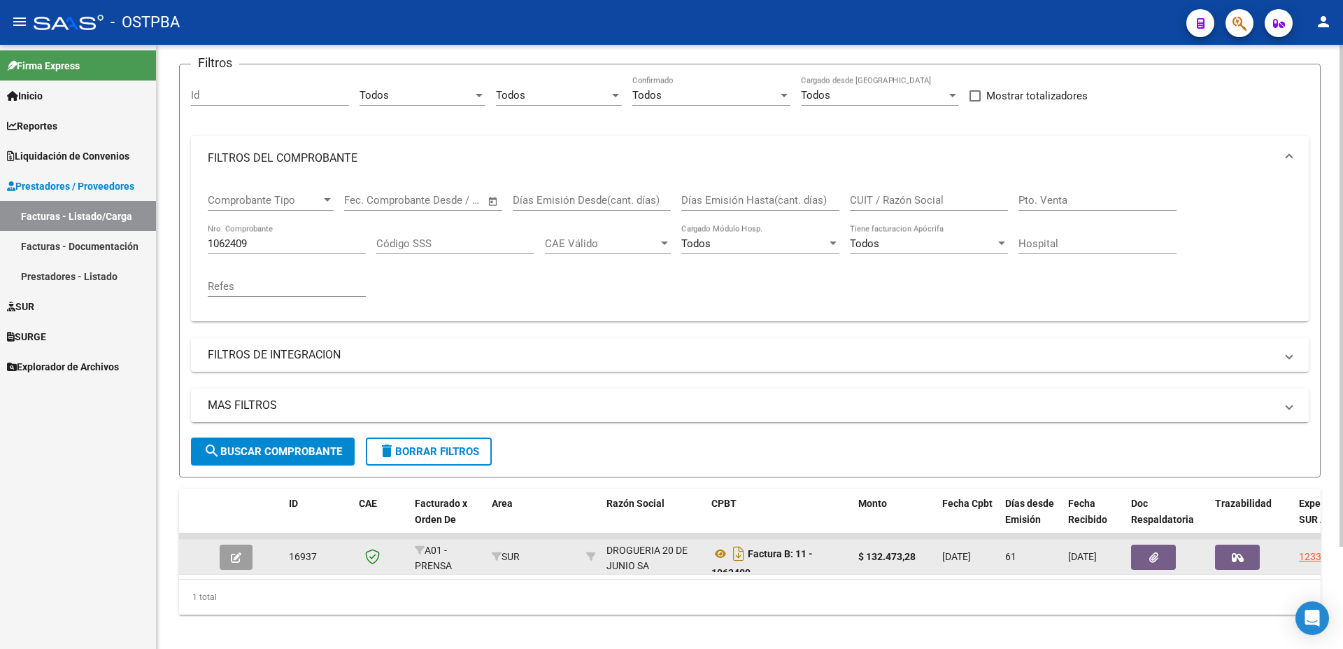
click at [236, 555] on icon "button" at bounding box center [236, 557] width 10 height 10
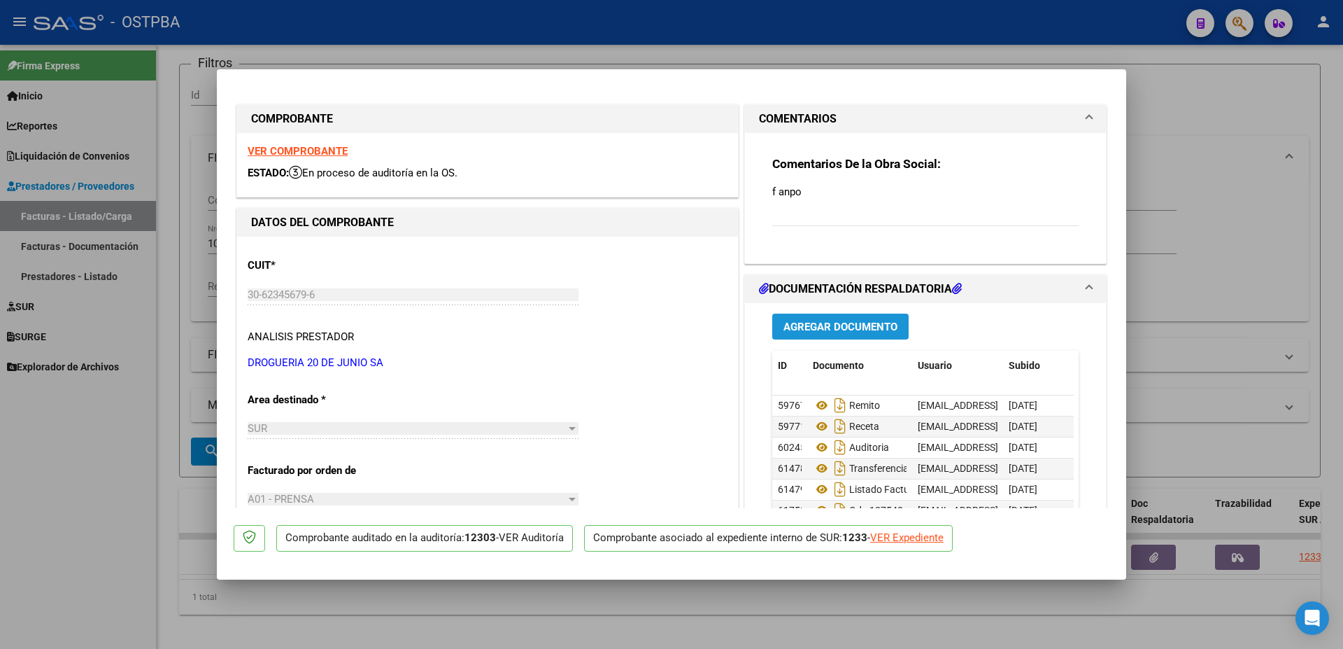
click at [820, 325] on span "Agregar Documento" at bounding box center [841, 326] width 114 height 13
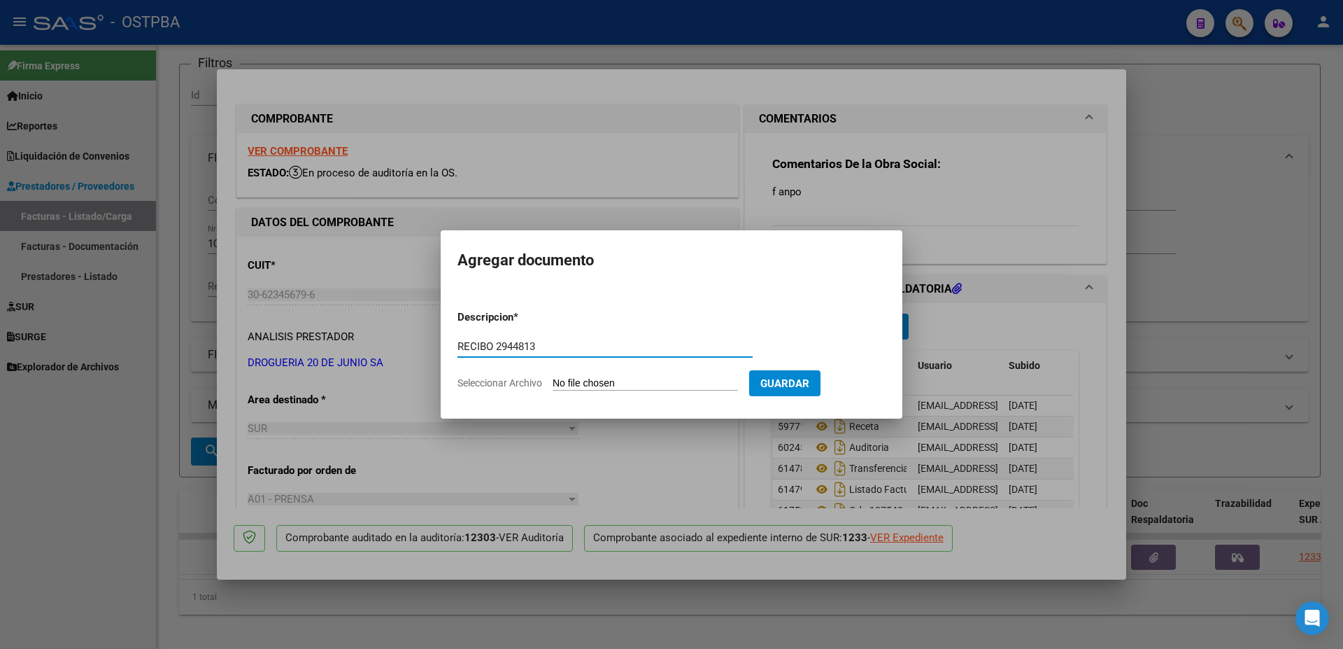
type input "RECIBO 2944813"
click at [623, 383] on input "Seleccionar Archivo" at bounding box center [645, 383] width 185 height 13
type input "C:\fakepath\IMG_20250910_0002.pdf"
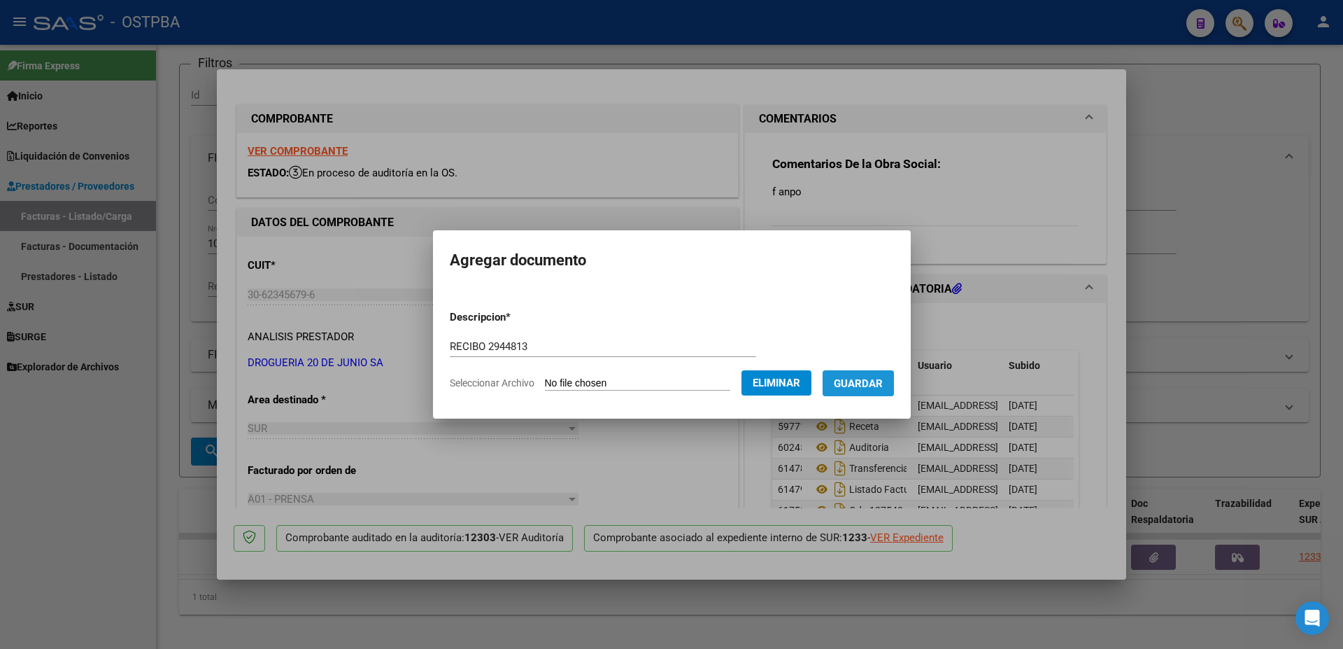
click at [860, 380] on span "Guardar" at bounding box center [858, 383] width 49 height 13
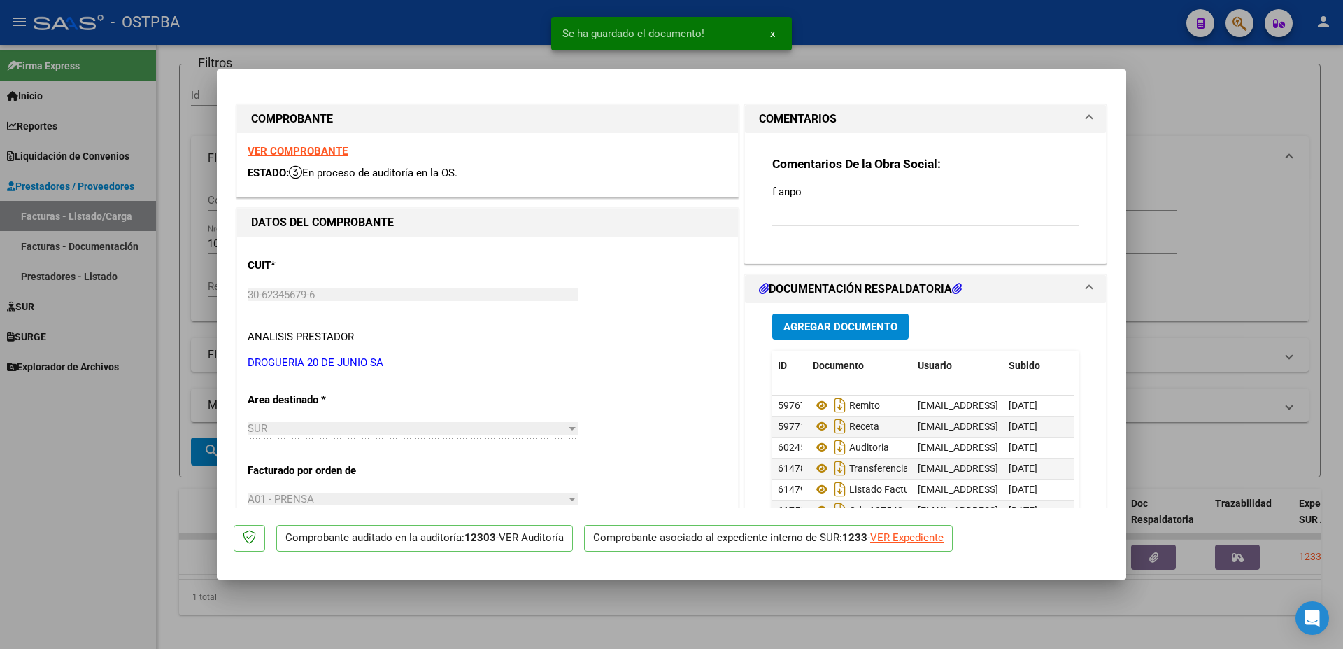
drag, startPoint x: 721, startPoint y: 607, endPoint x: 730, endPoint y: 593, distance: 17.3
click at [721, 604] on div at bounding box center [671, 324] width 1343 height 649
type input "$ 0,00"
